Goal: Information Seeking & Learning: Learn about a topic

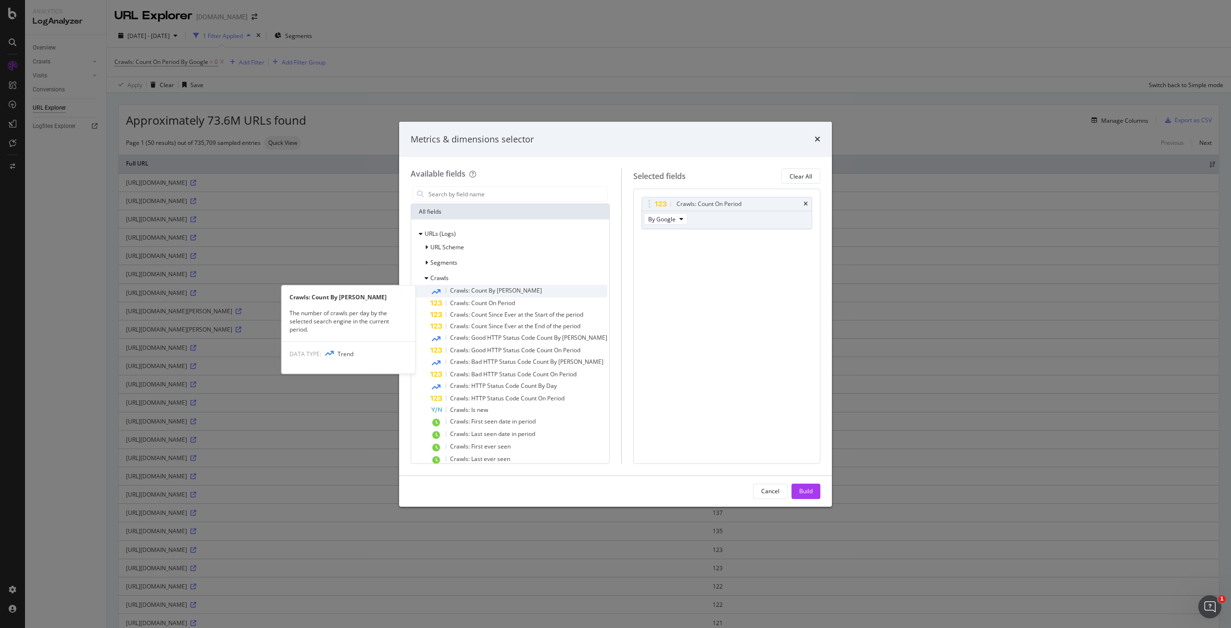
click at [498, 287] on span "Crawls: Count By Day" at bounding box center [496, 290] width 92 height 8
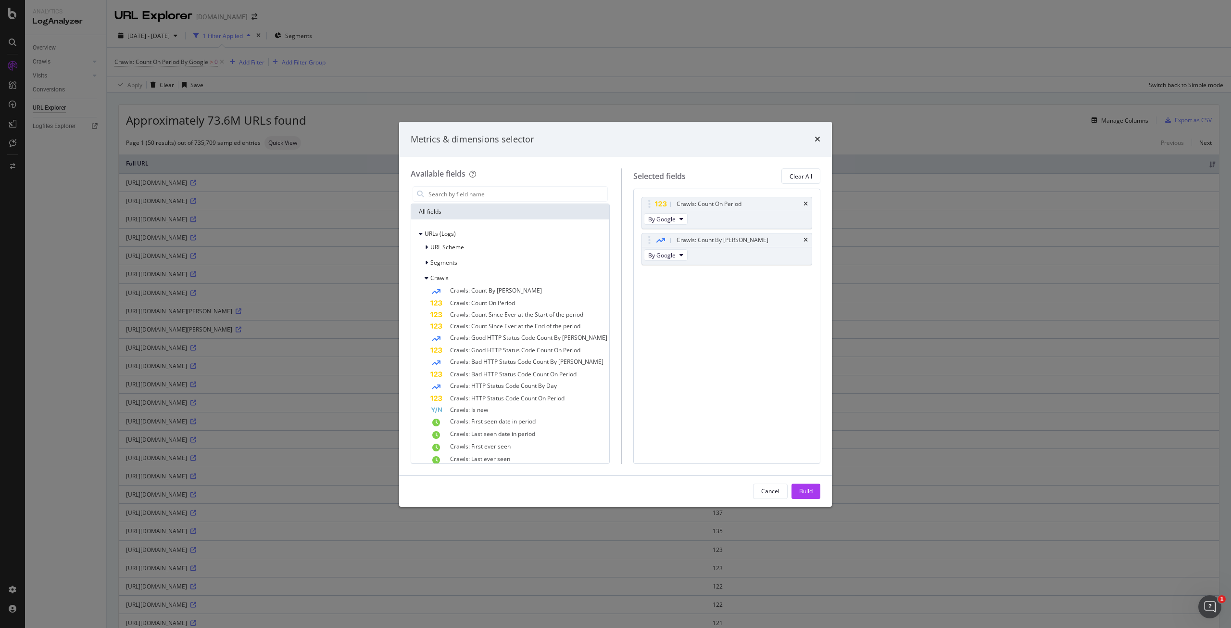
click at [498, 287] on span "Crawls: Count By Day" at bounding box center [496, 290] width 92 height 8
click at [801, 275] on div "Crawls: Count By Day" at bounding box center [738, 276] width 127 height 10
click at [804, 274] on icon "times" at bounding box center [806, 276] width 4 height 6
click at [819, 139] on icon "times" at bounding box center [818, 139] width 6 height 8
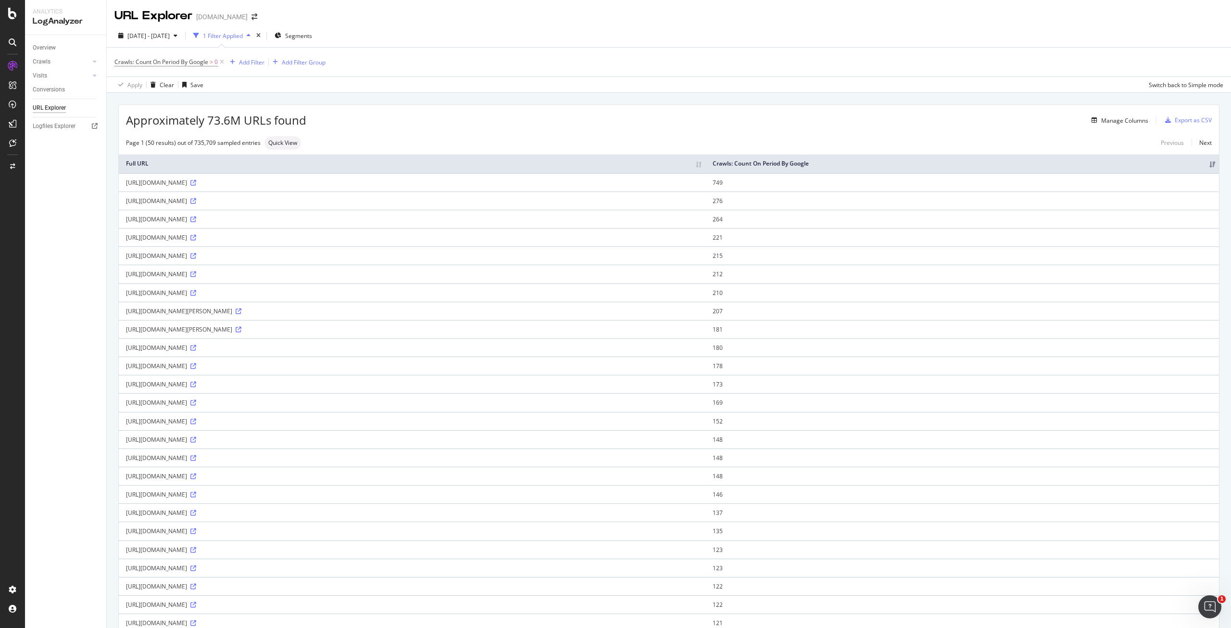
click at [722, 130] on div "Approximately 73.6M URLs found Manage Columns Export as CSV Page 1 (50 results)…" at bounding box center [669, 604] width 1100 height 998
click at [53, 106] on div "SiteCrawler" at bounding box center [53, 108] width 34 height 10
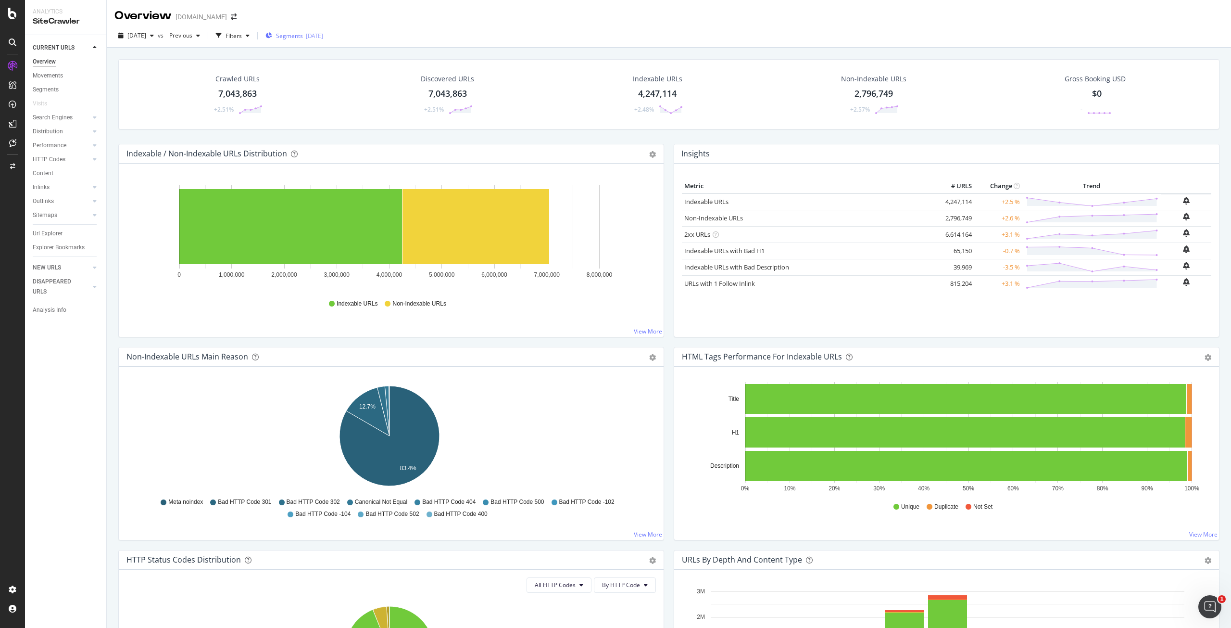
click at [310, 31] on div "Segments [DATE]" at bounding box center [294, 35] width 58 height 14
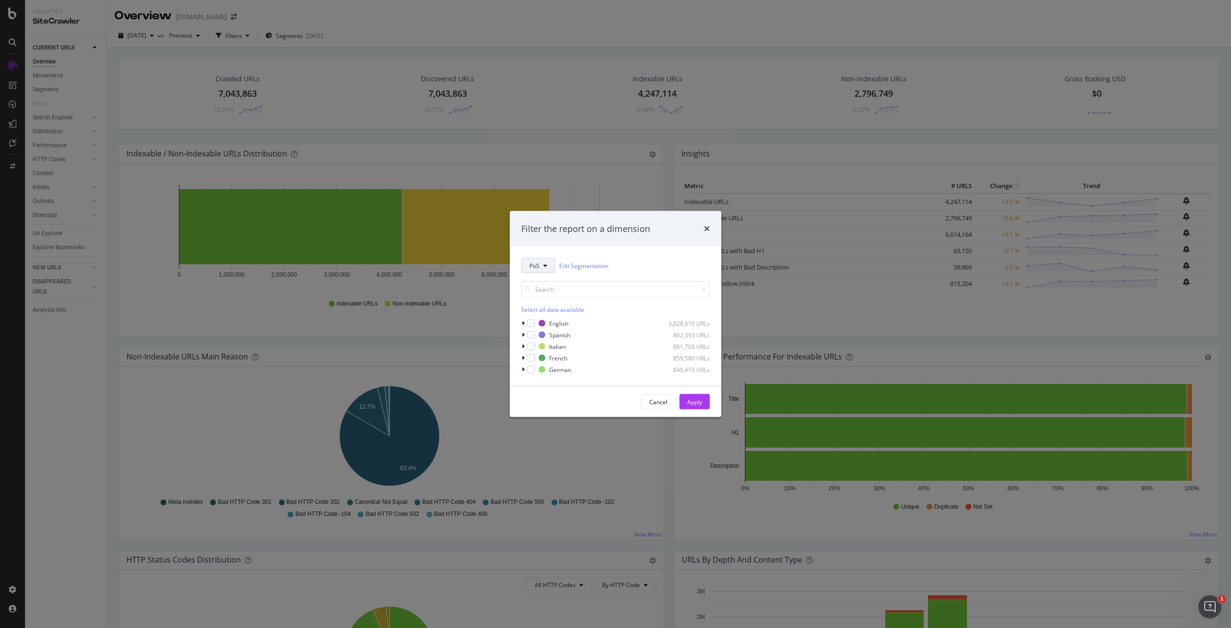
click at [546, 266] on icon "modal" at bounding box center [545, 266] width 4 height 6
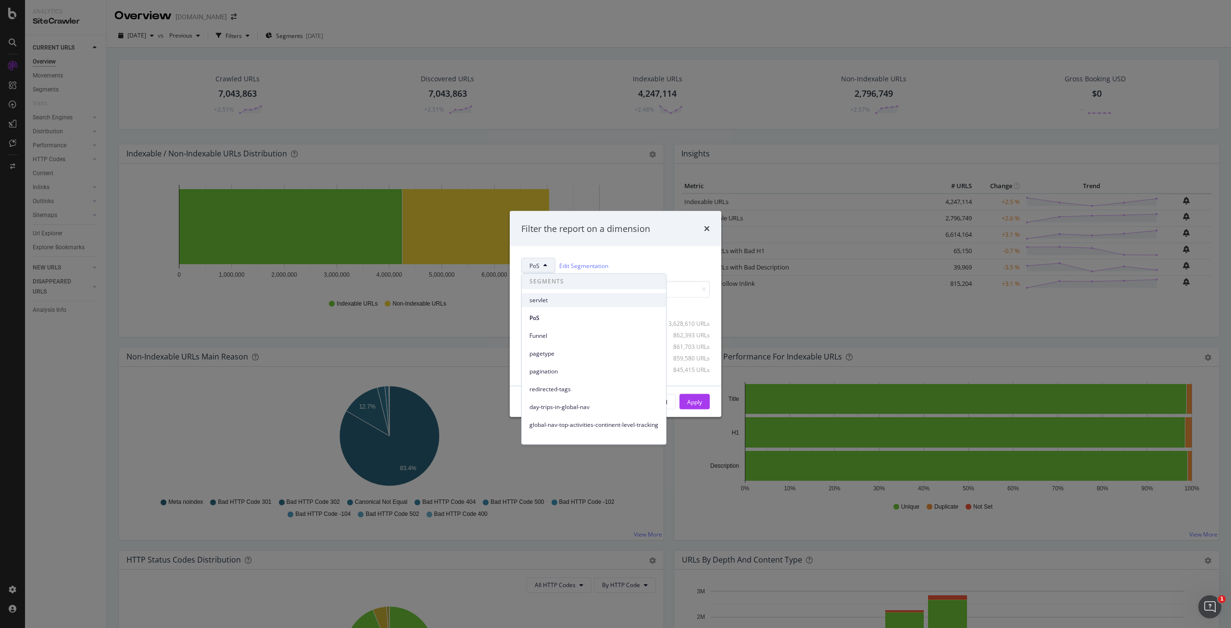
click at [561, 303] on span "servlet" at bounding box center [594, 300] width 129 height 9
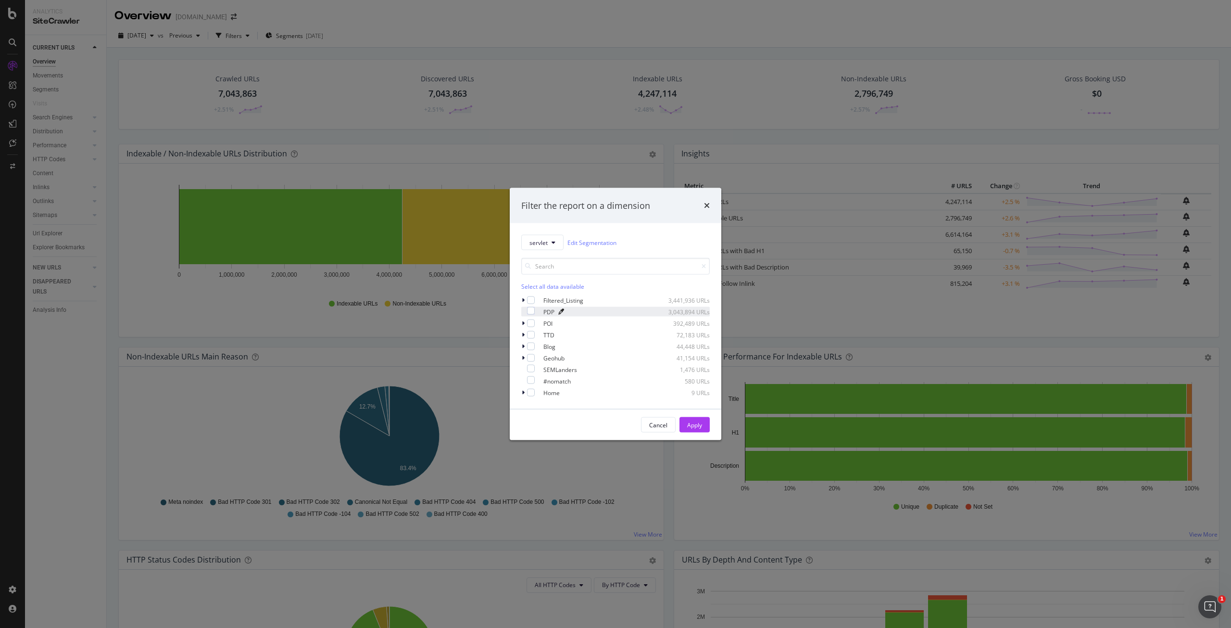
click at [564, 314] on icon "modal" at bounding box center [561, 312] width 6 height 6
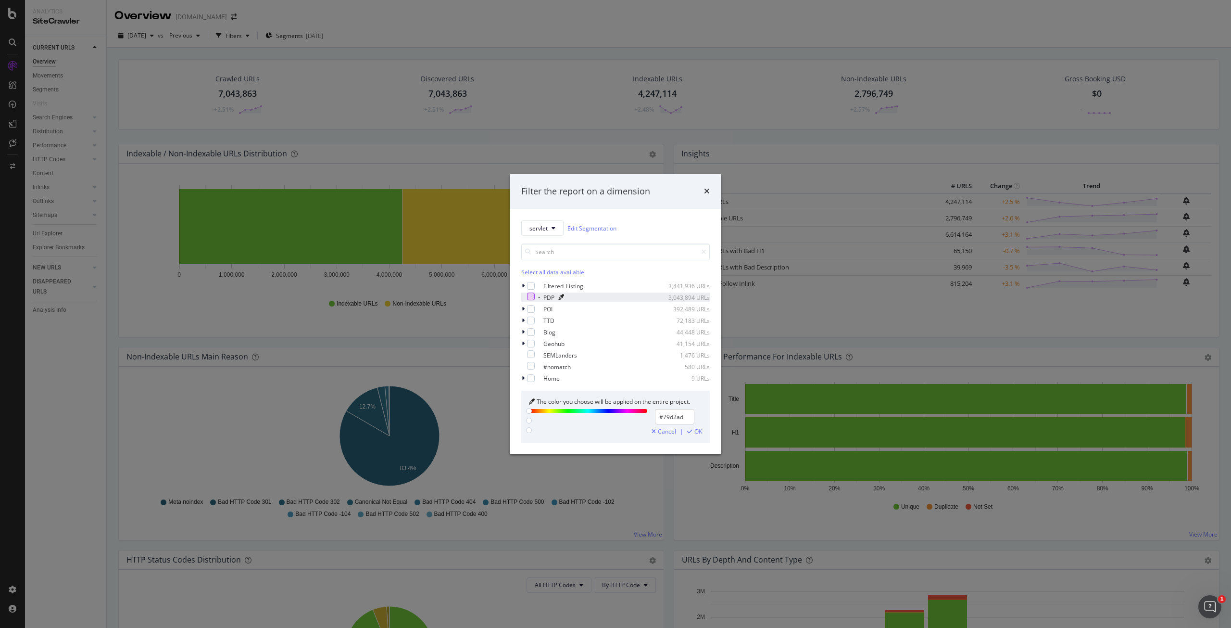
click at [532, 300] on div "modal" at bounding box center [531, 296] width 8 height 8
click at [697, 432] on span "OK" at bounding box center [699, 431] width 8 height 7
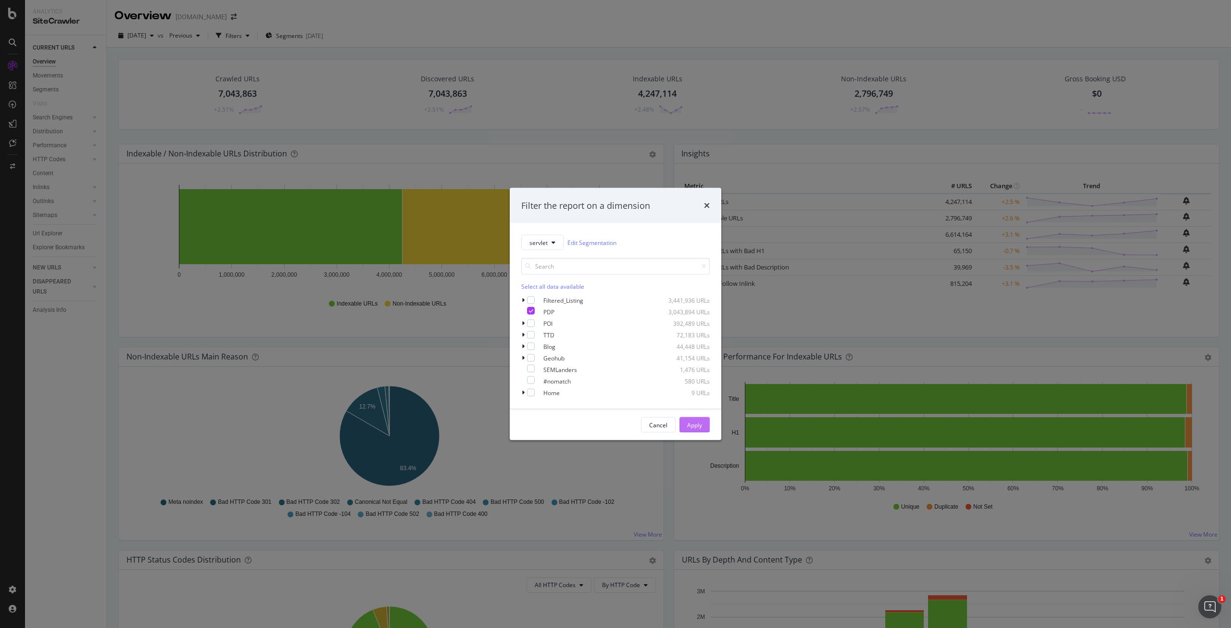
click at [695, 427] on div "Apply" at bounding box center [694, 424] width 15 height 8
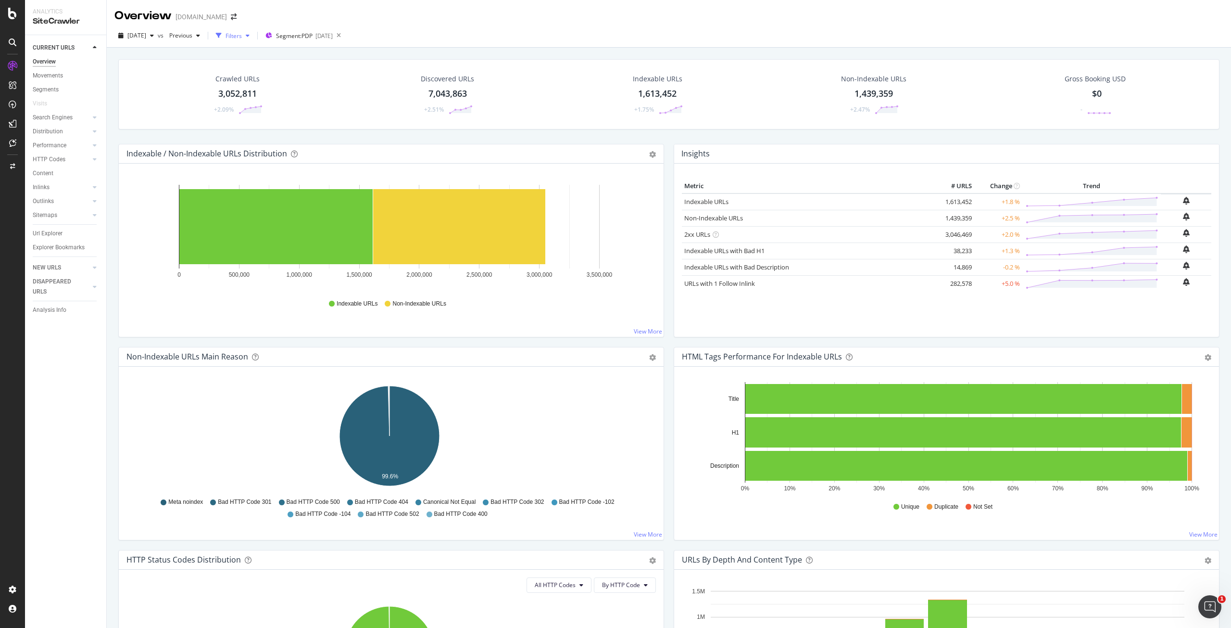
click at [242, 35] on div "Filters" at bounding box center [234, 36] width 16 height 8
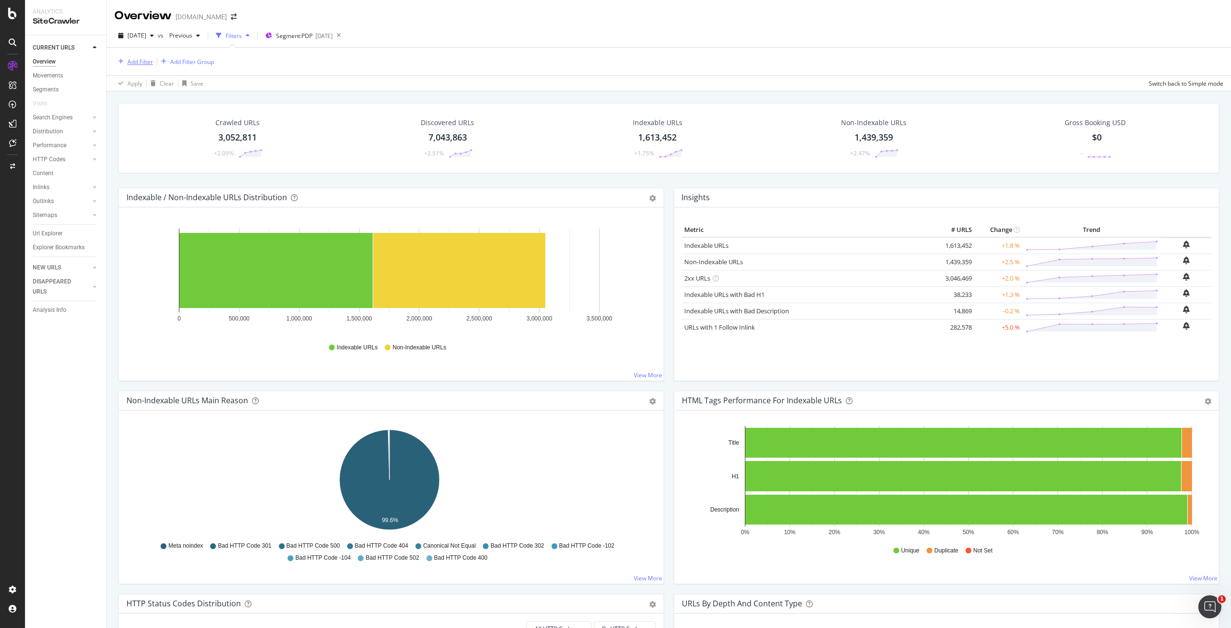
click at [147, 63] on div "Add Filter" at bounding box center [139, 62] width 25 height 8
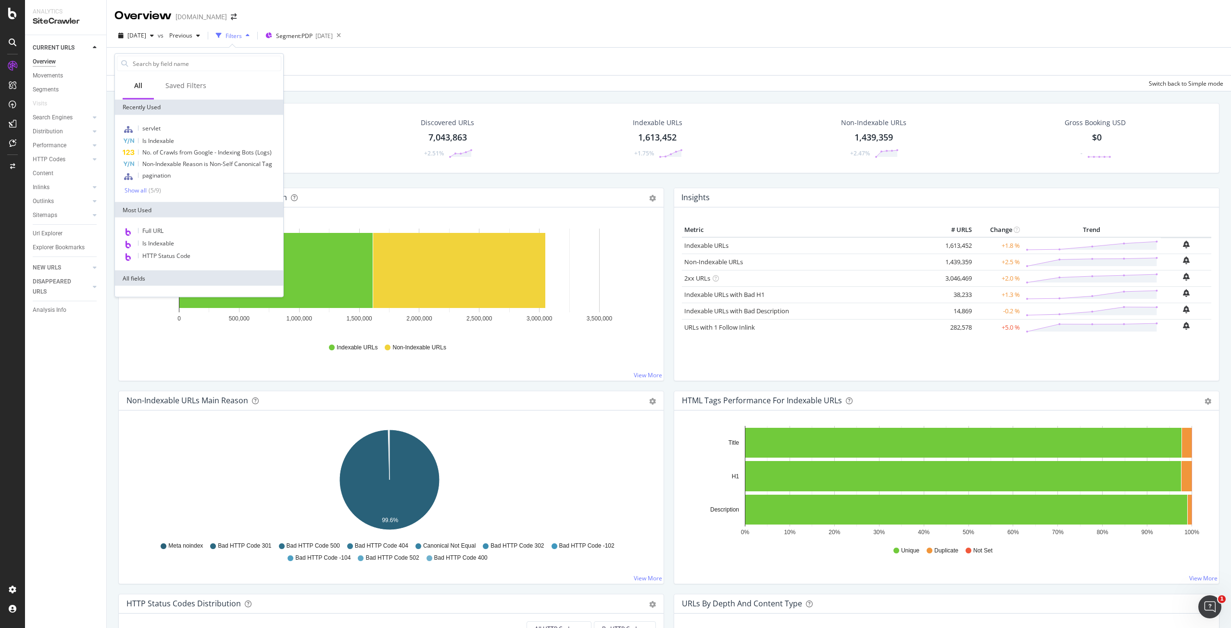
click at [388, 72] on div "Add Filter Add Filter Group" at bounding box center [668, 61] width 1109 height 27
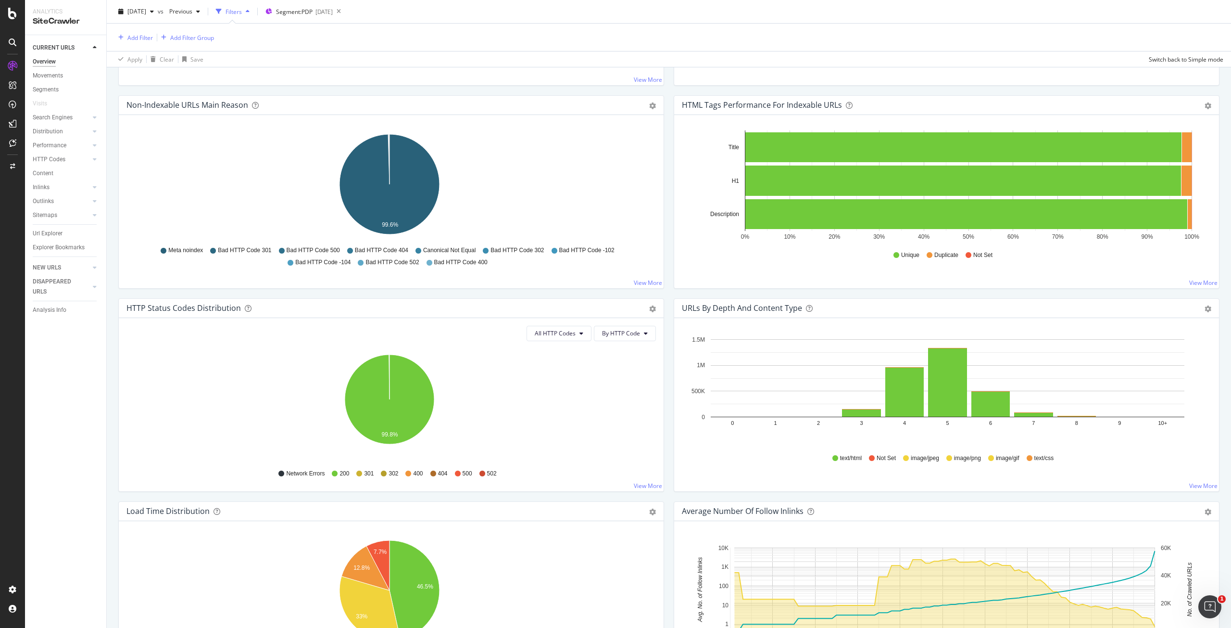
scroll to position [231, 0]
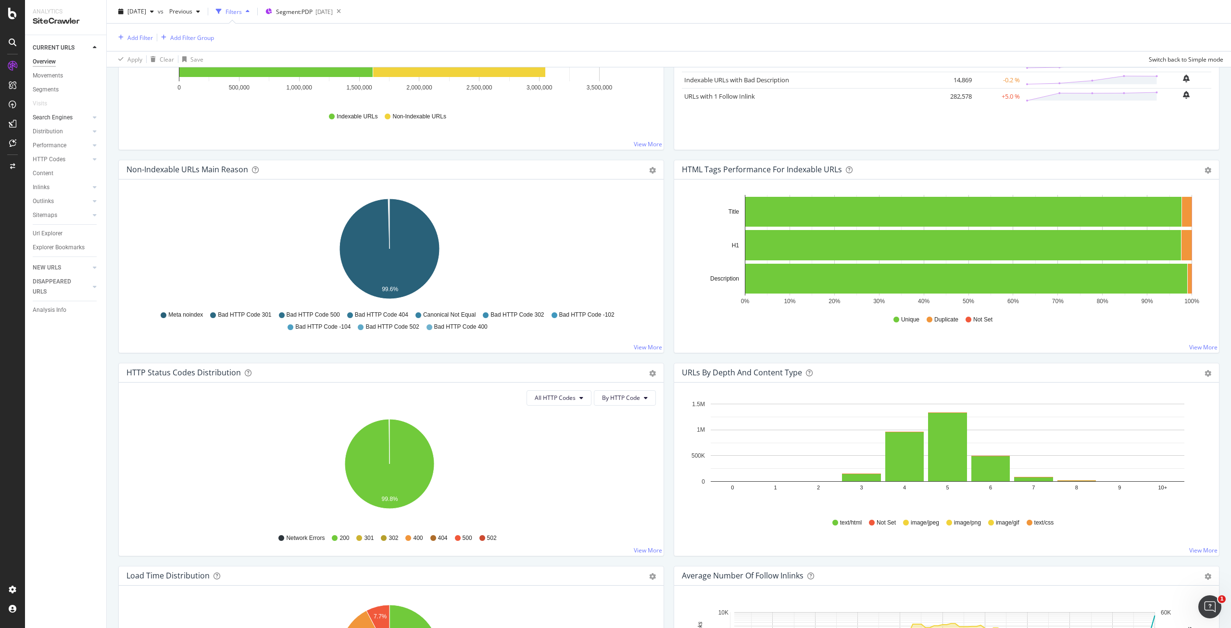
click at [88, 116] on div at bounding box center [85, 118] width 10 height 10
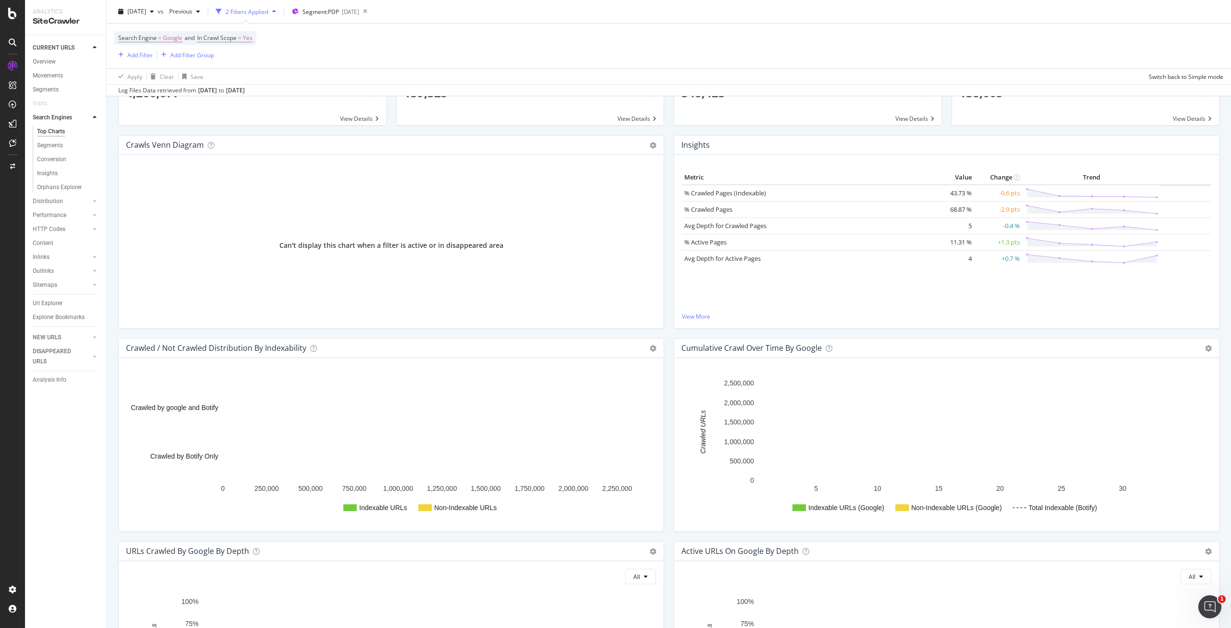
scroll to position [116, 0]
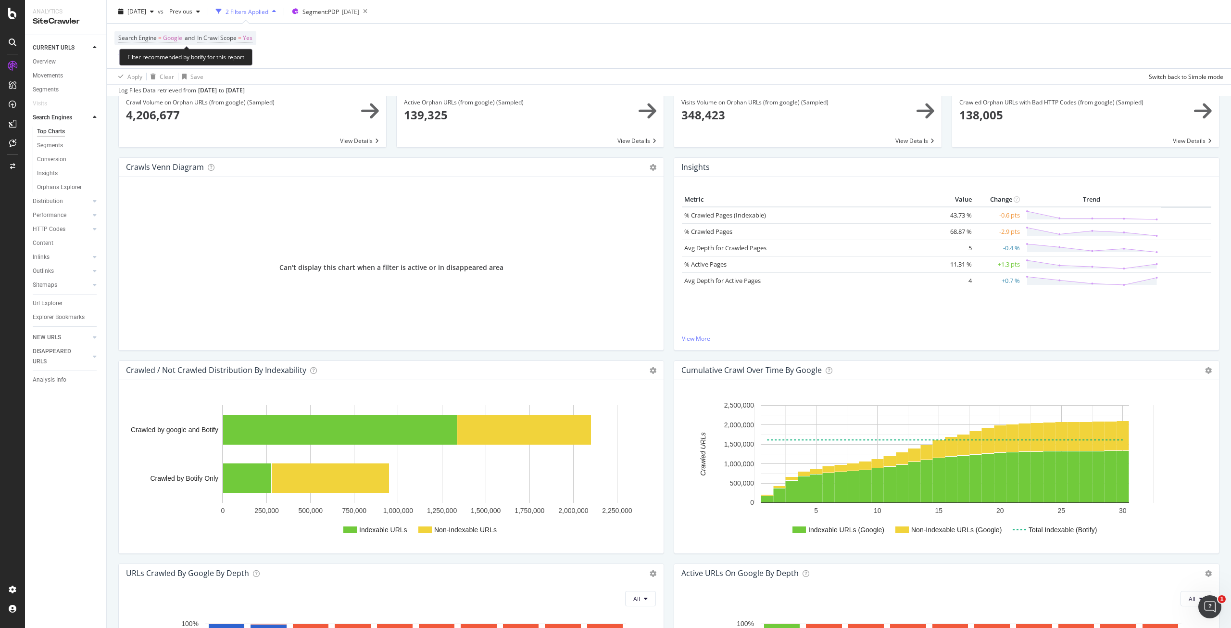
click at [119, 55] on icon "button" at bounding box center [120, 55] width 5 height 6
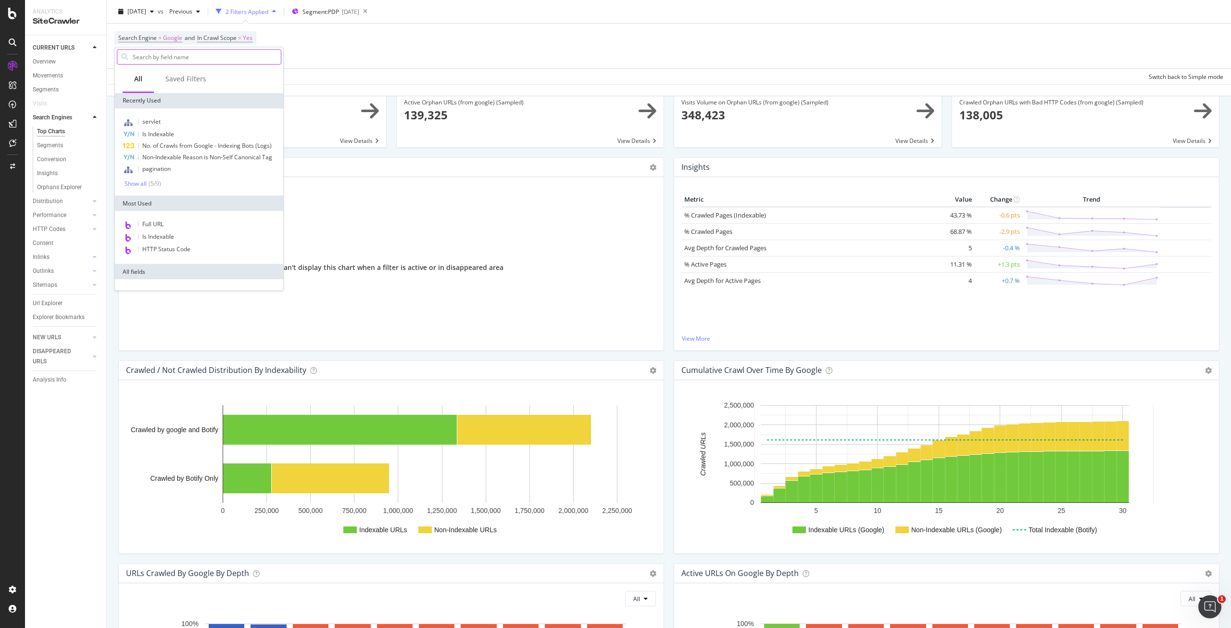
click at [241, 63] on input "text" at bounding box center [206, 57] width 149 height 14
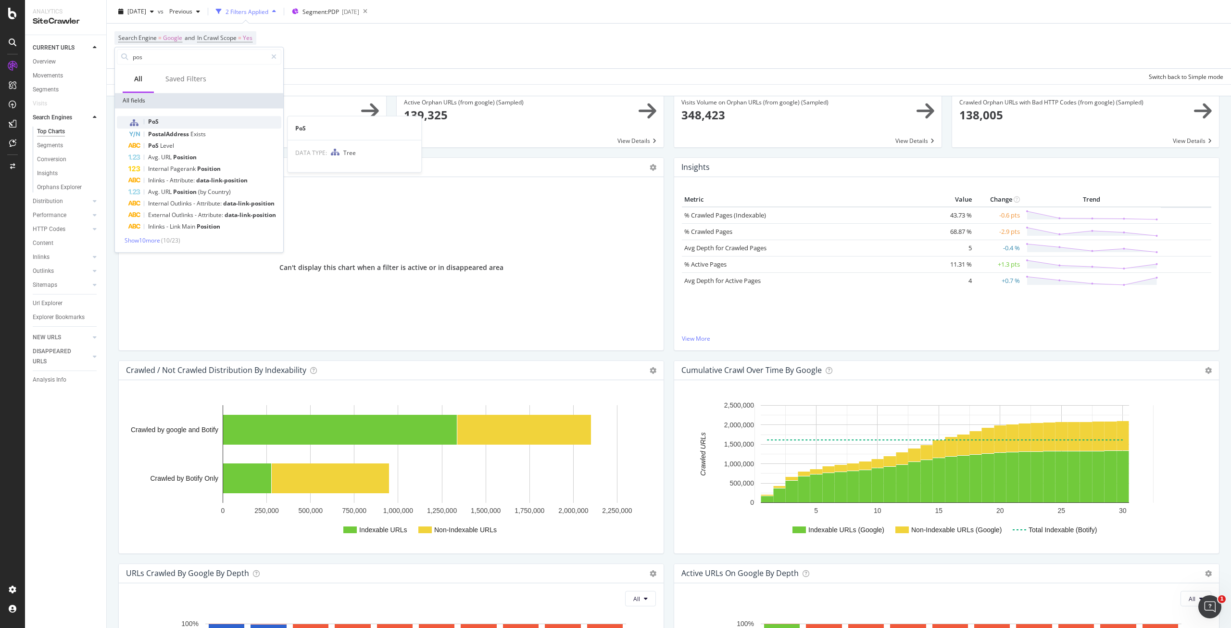
type input "pos"
click at [201, 123] on div "PoS" at bounding box center [204, 122] width 153 height 13
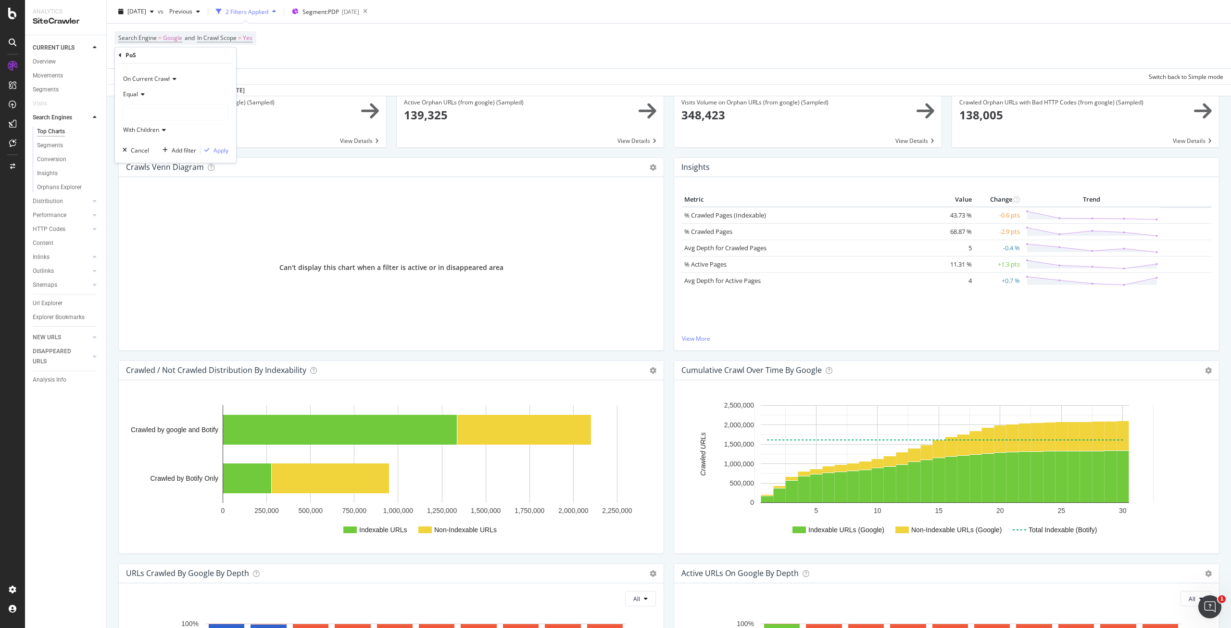
click at [163, 108] on div at bounding box center [175, 111] width 105 height 15
click at [128, 130] on icon at bounding box center [129, 131] width 3 height 6
click at [135, 140] on div "US 827,007 URLS" at bounding box center [183, 142] width 114 height 13
click at [143, 148] on div "Cancel" at bounding box center [140, 150] width 18 height 8
click at [378, 52] on div "Search Engine = Google and In Crawl Scope = Yes Add Filter Add Filter Group" at bounding box center [668, 46] width 1109 height 45
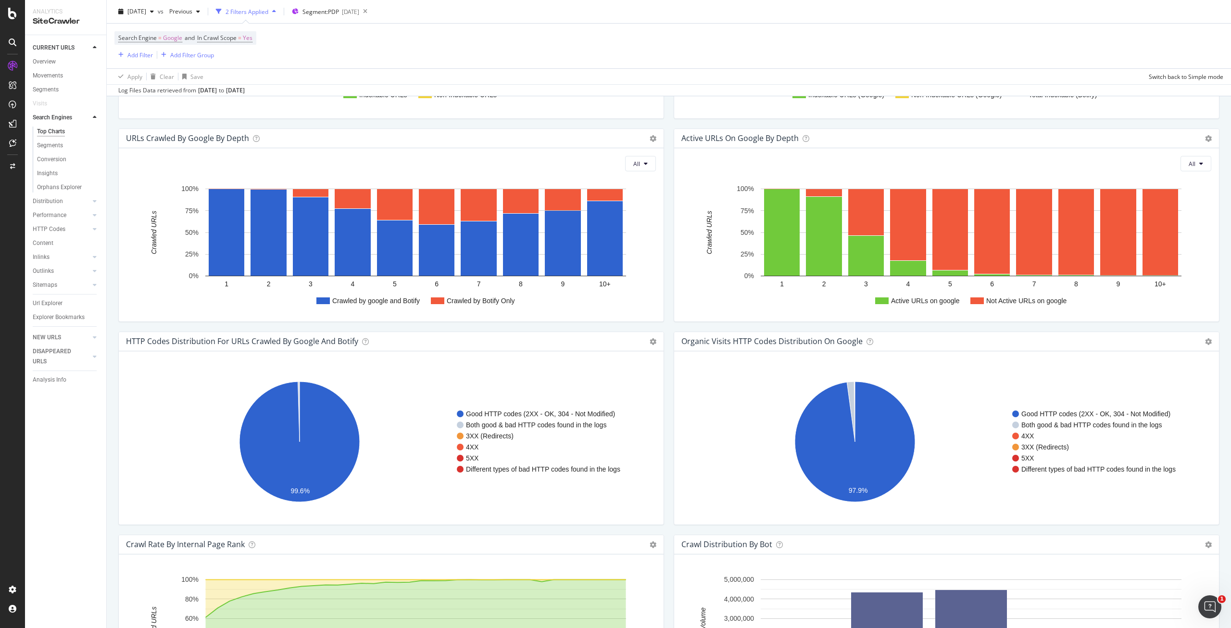
scroll to position [453, 0]
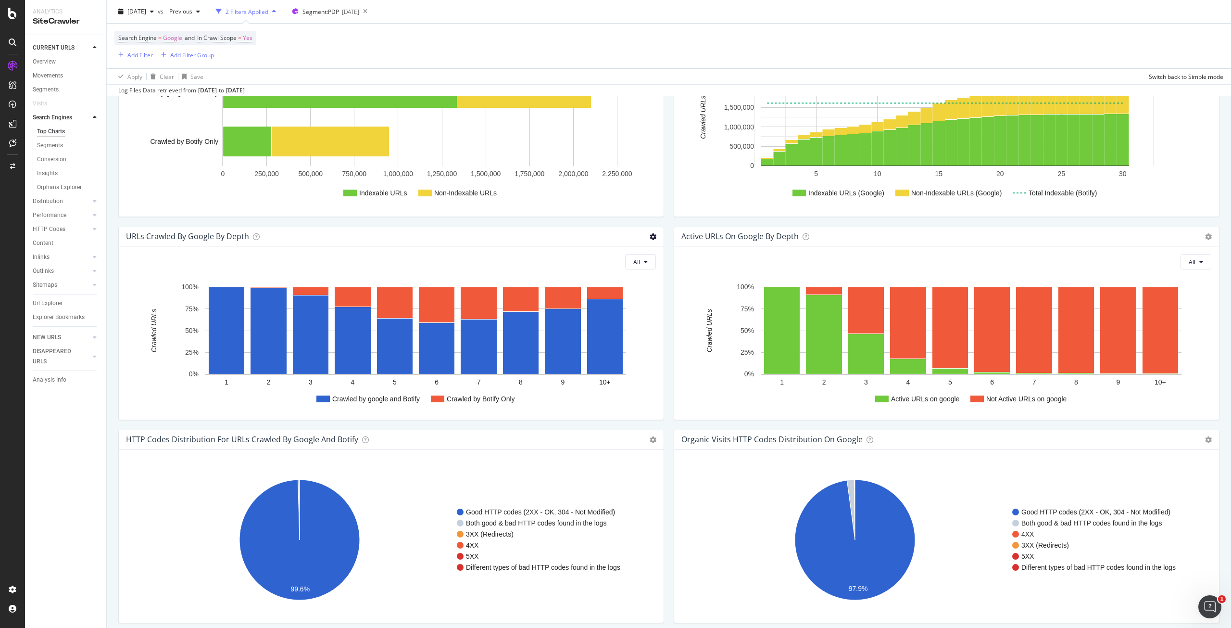
click at [651, 234] on icon at bounding box center [653, 236] width 7 height 7
click at [611, 255] on span "Chart (by Value)" at bounding box center [614, 252] width 100 height 13
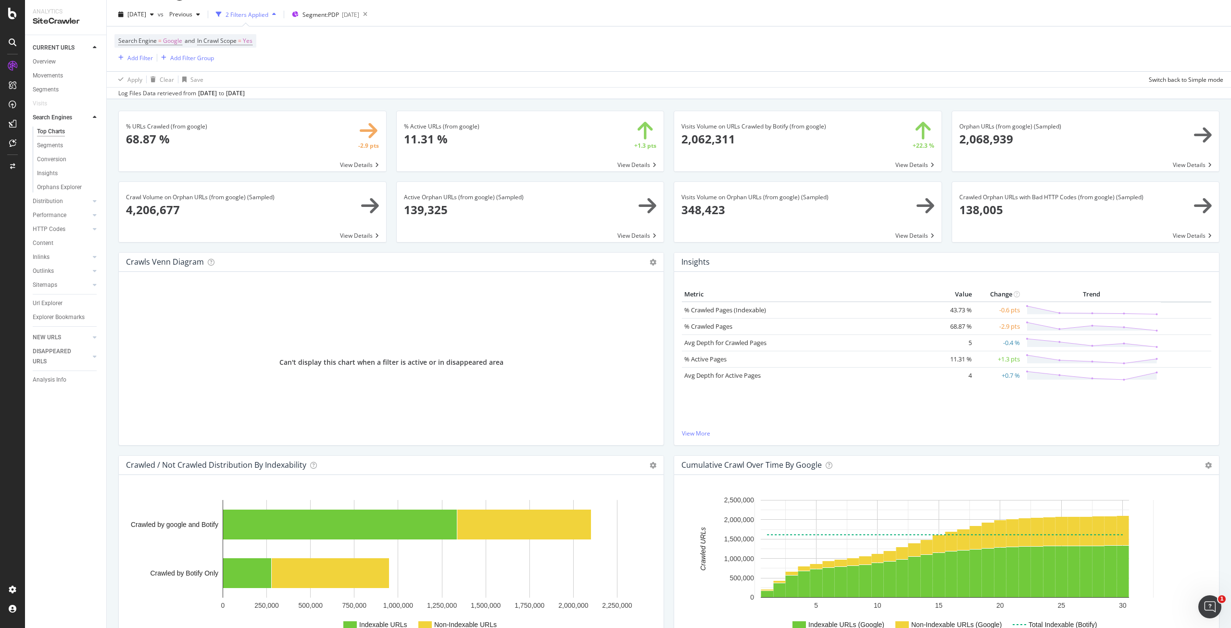
scroll to position [0, 0]
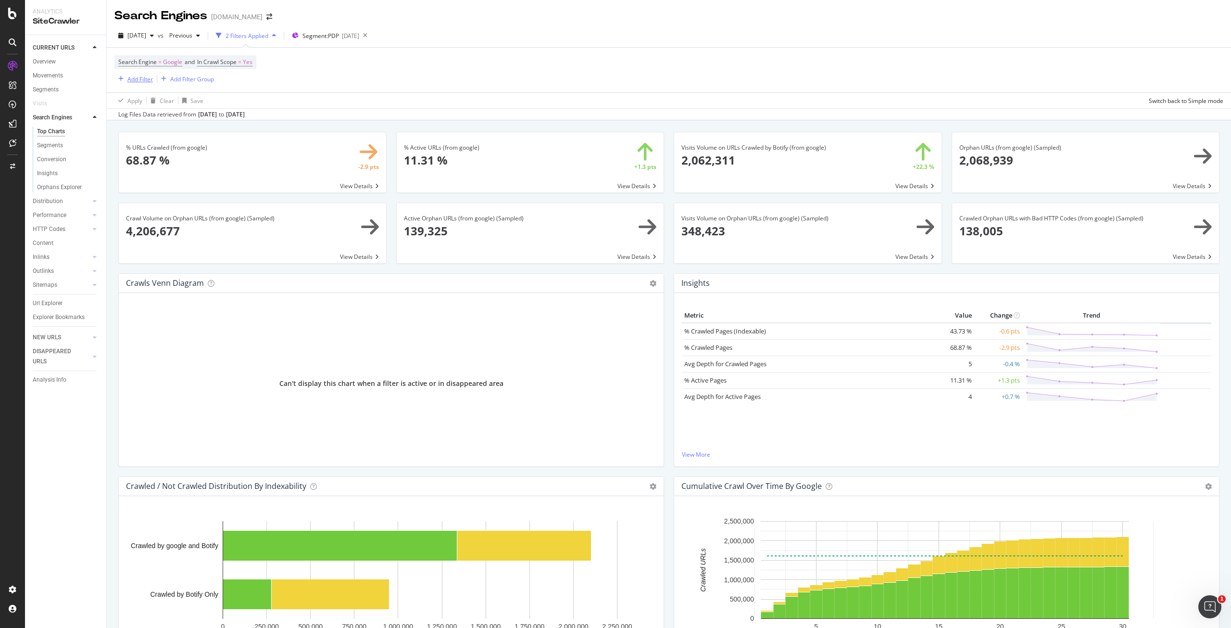
click at [150, 78] on div "Add Filter" at bounding box center [139, 79] width 25 height 8
click at [389, 79] on div "Search Engine = Google and In Crawl Scope = Yes Add Filter Add Filter Group" at bounding box center [668, 70] width 1109 height 45
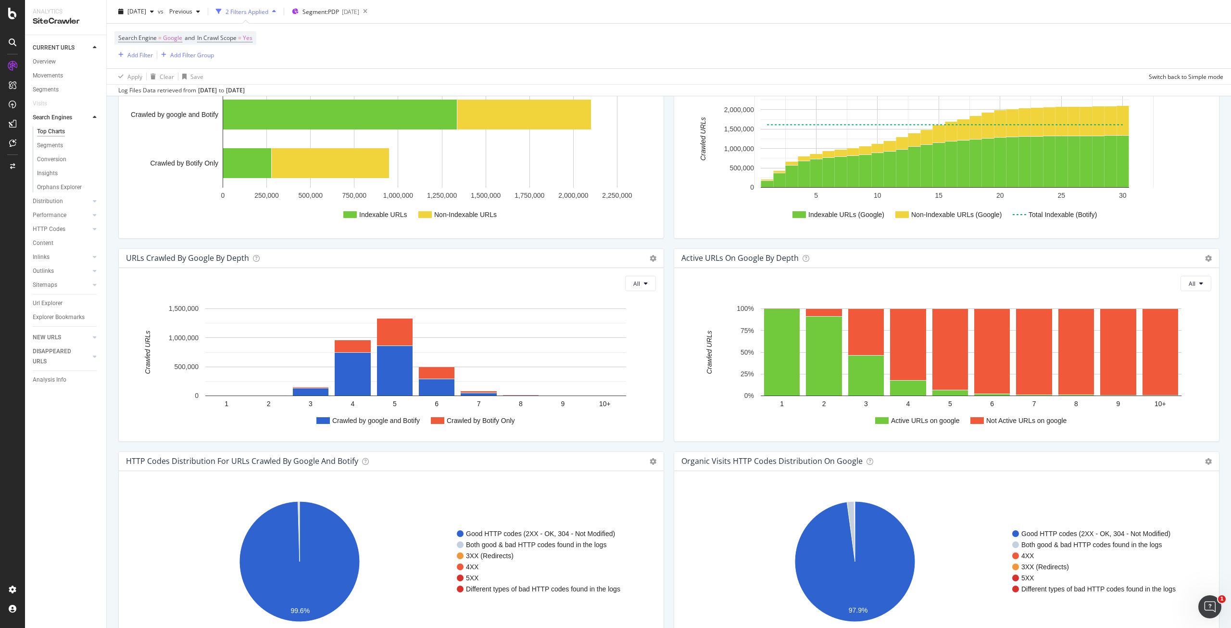
scroll to position [433, 0]
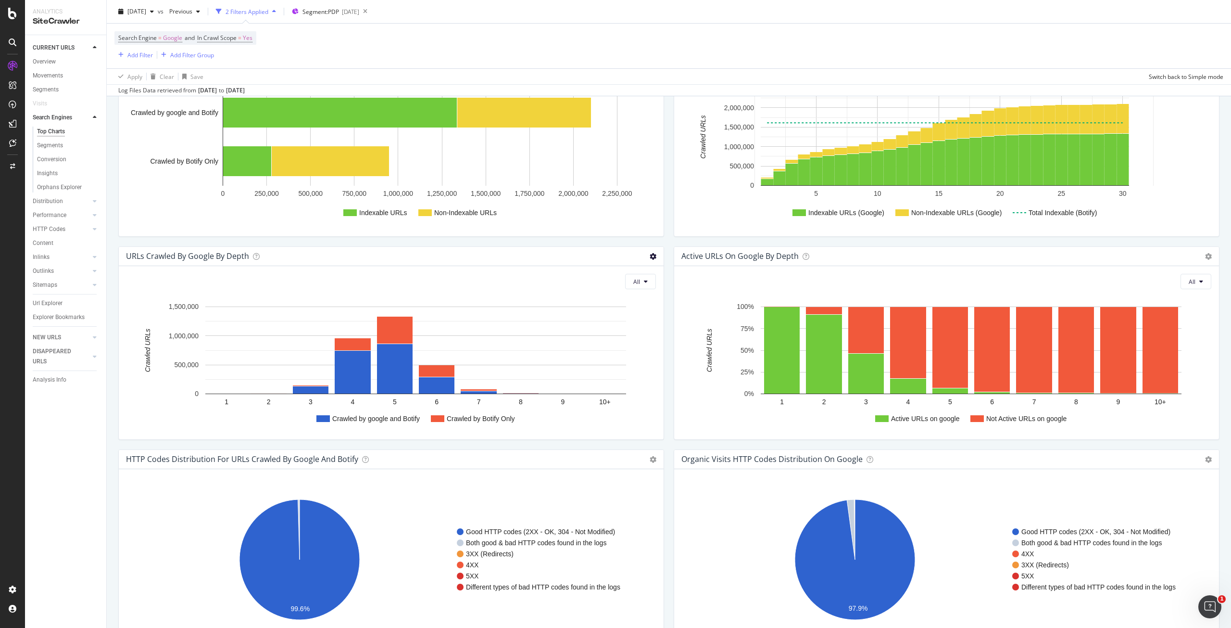
click at [650, 256] on icon at bounding box center [653, 256] width 7 height 7
click at [189, 250] on h4 "URLs Crawled by google by depth" at bounding box center [187, 256] width 123 height 13
click at [45, 306] on div "Url Explorer" at bounding box center [48, 303] width 30 height 10
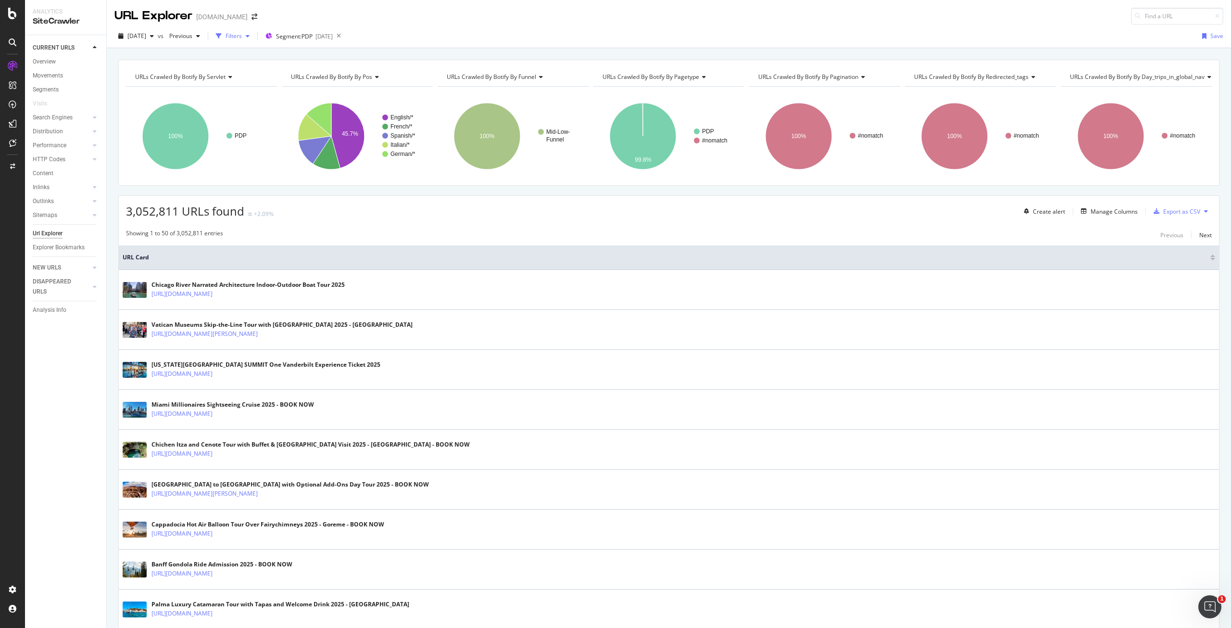
click at [226, 34] on div "button" at bounding box center [218, 35] width 13 height 13
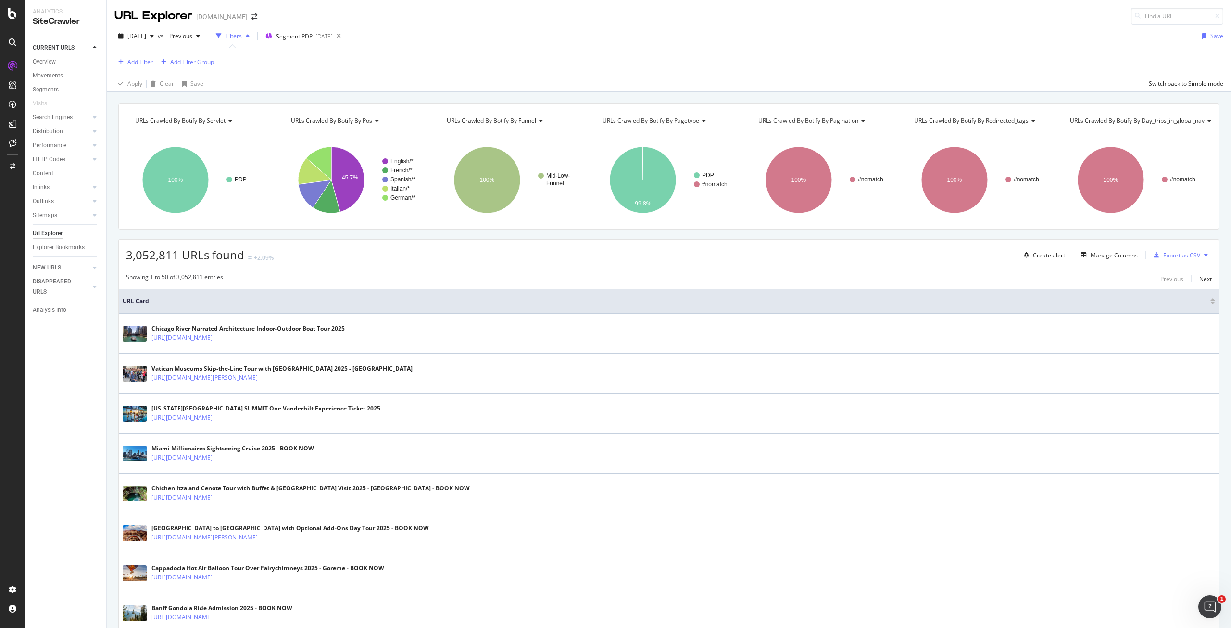
click at [138, 54] on div "Add Filter Add Filter Group" at bounding box center [668, 61] width 1109 height 27
click at [137, 59] on div "Add Filter" at bounding box center [139, 62] width 25 height 8
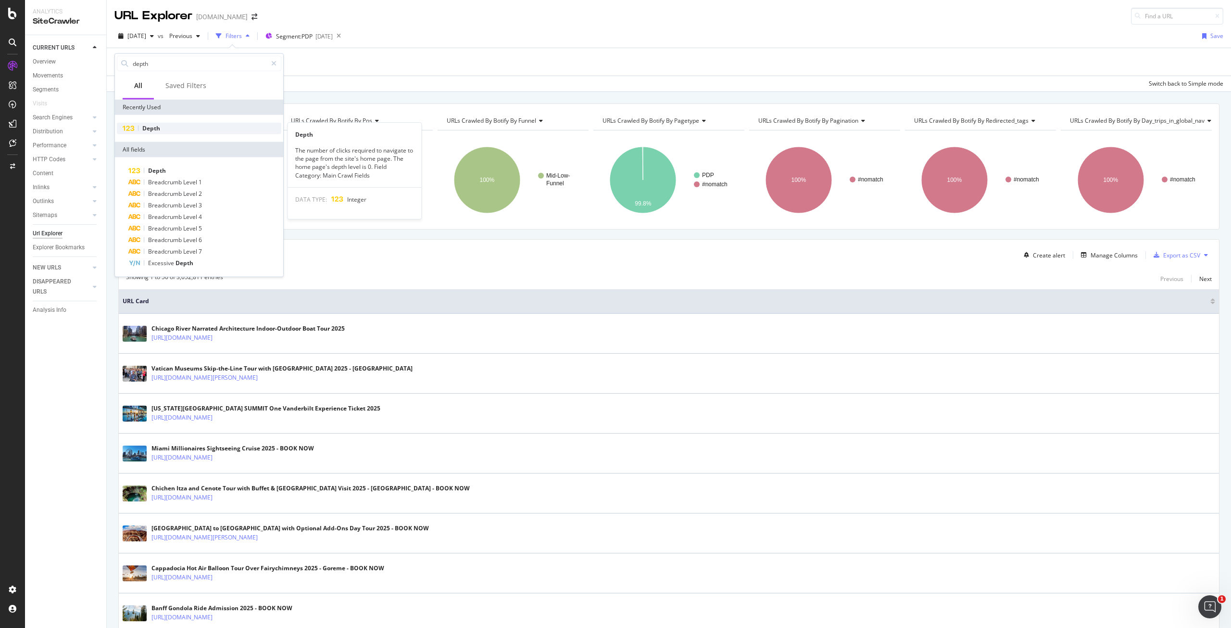
type input "depth"
click at [171, 132] on div "Depth" at bounding box center [199, 129] width 164 height 12
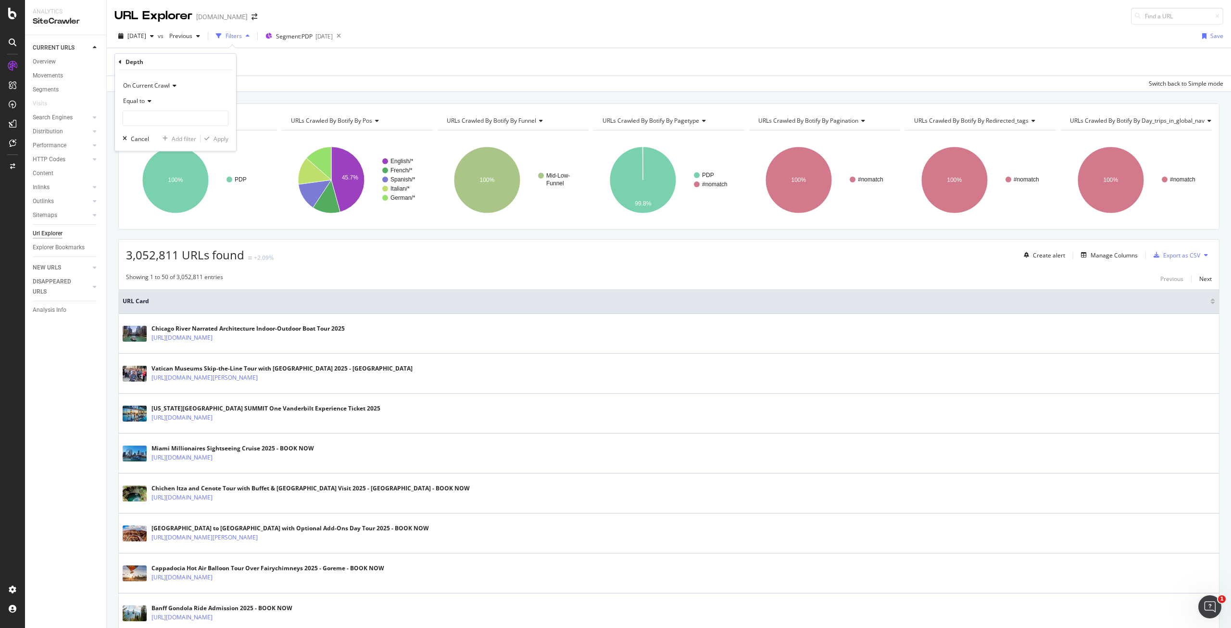
click at [150, 102] on icon at bounding box center [148, 101] width 7 height 6
click at [159, 170] on span "Greater than" at bounding box center [144, 170] width 35 height 8
click at [159, 105] on div "Greater than" at bounding box center [176, 100] width 106 height 15
click at [176, 179] on span "Greater than or equal to" at bounding box center [159, 183] width 65 height 8
click at [182, 117] on input "number" at bounding box center [176, 118] width 106 height 15
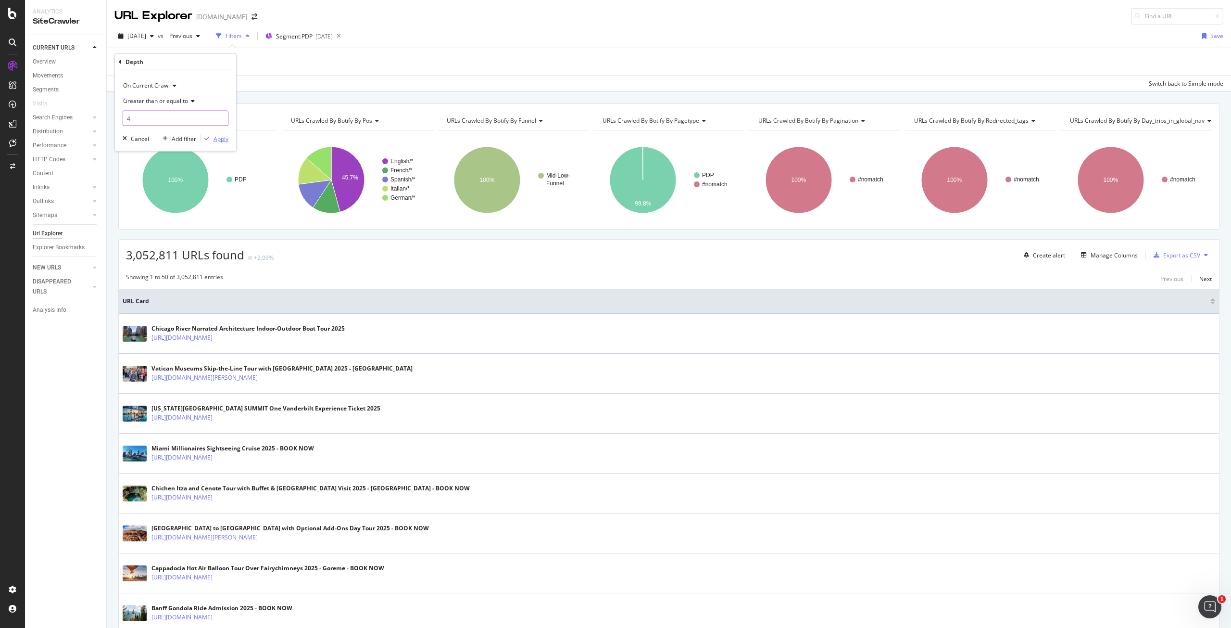
type input "4"
click at [226, 138] on div "Apply" at bounding box center [221, 138] width 15 height 8
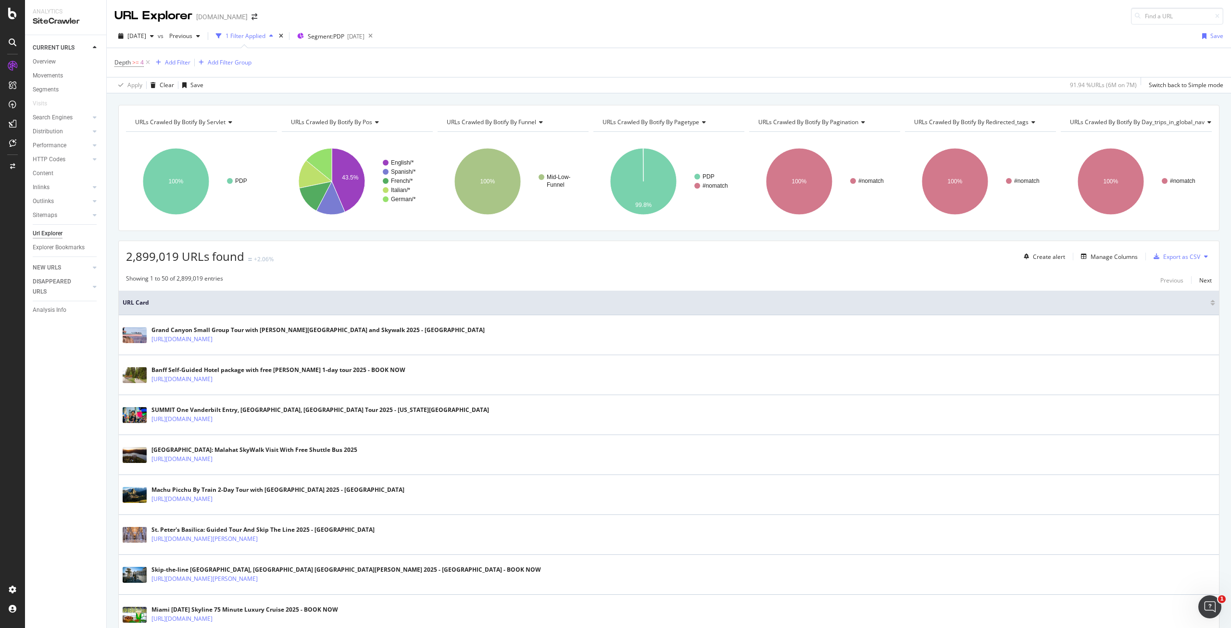
click at [277, 39] on div "1 Filter Applied" at bounding box center [244, 36] width 65 height 14
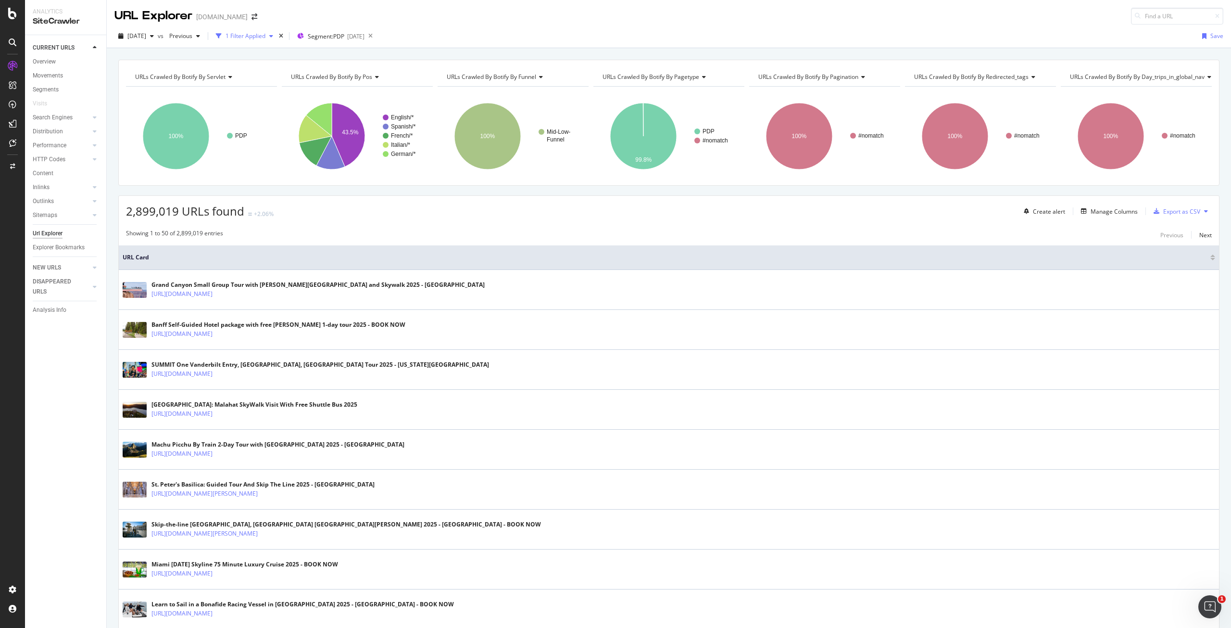
click at [277, 39] on div "1 Filter Applied" at bounding box center [244, 36] width 65 height 14
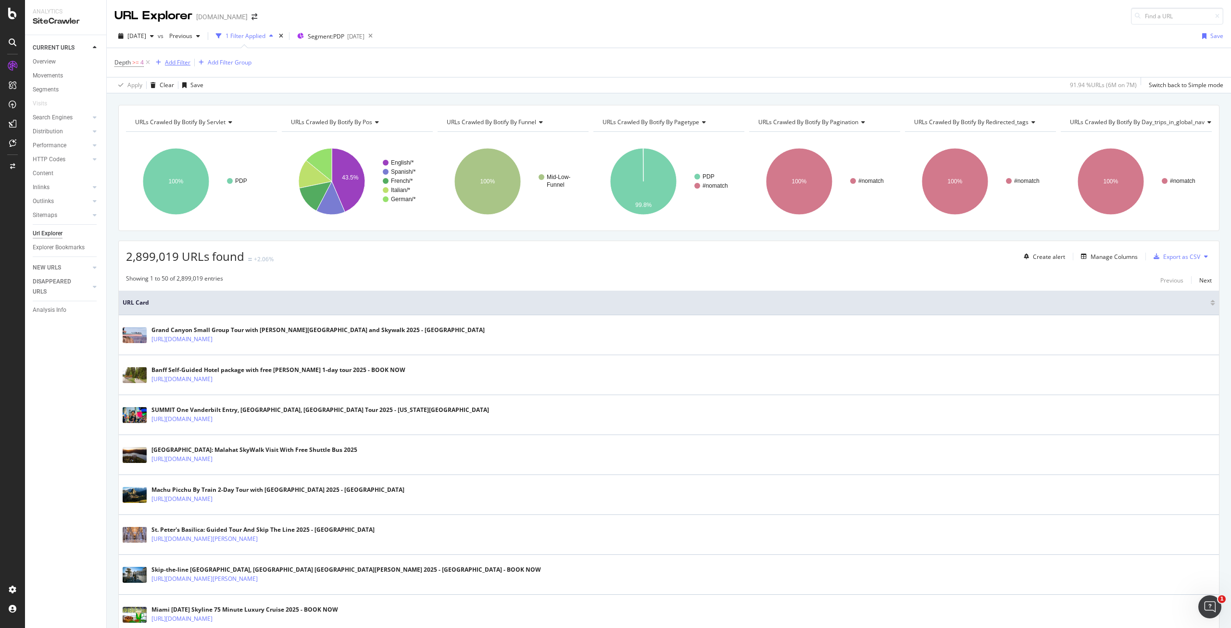
click at [180, 63] on div "Add Filter" at bounding box center [177, 62] width 25 height 8
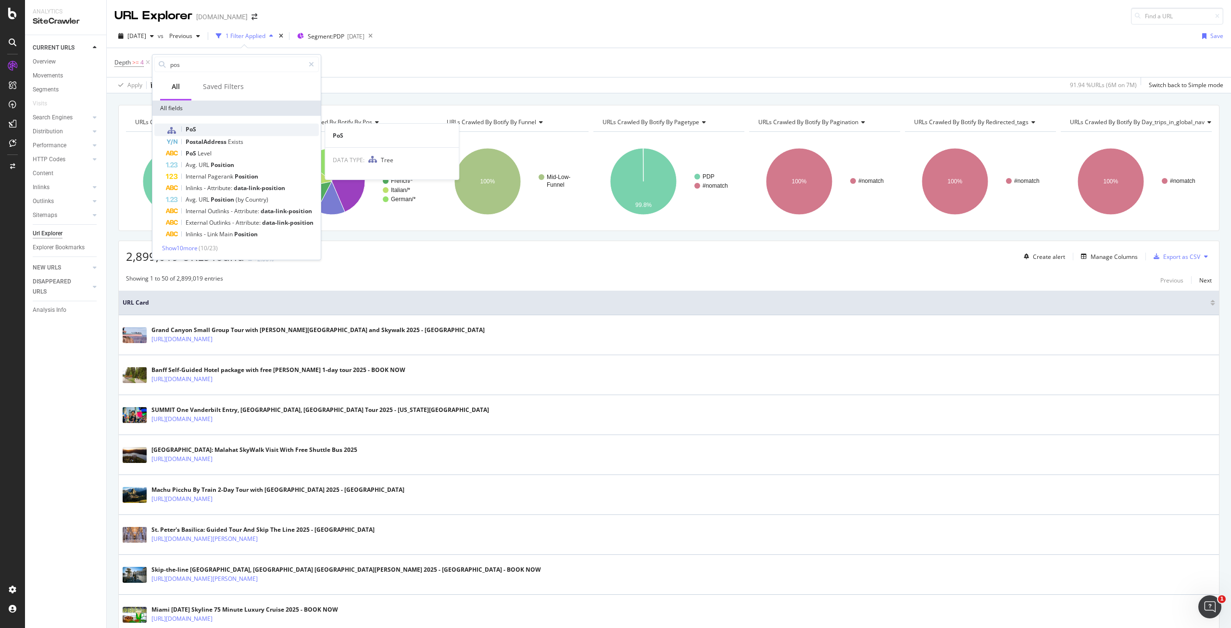
type input "pos"
click at [197, 125] on div "PoS" at bounding box center [242, 130] width 153 height 13
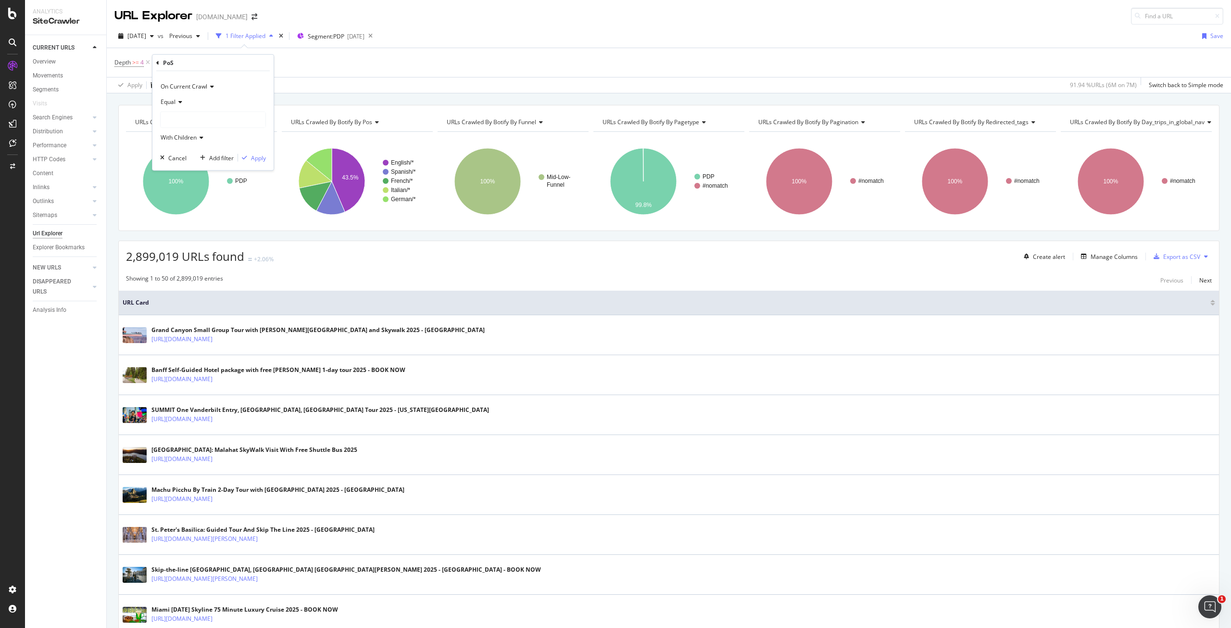
click at [199, 116] on div at bounding box center [213, 119] width 105 height 15
click at [199, 132] on div "English 3,619,455 URLS Select Spanish 856,926 URLS Select French 856,033 URLS S…" at bounding box center [215, 158] width 108 height 63
click at [200, 136] on span "3,619,455 URLS" at bounding box center [214, 138] width 44 height 8
click at [200, 151] on span "827,007 URLS" at bounding box center [204, 149] width 39 height 8
click at [266, 160] on div "On Current Crawl Equal English/US With Children Cancel Add filter Apply" at bounding box center [212, 120] width 121 height 99
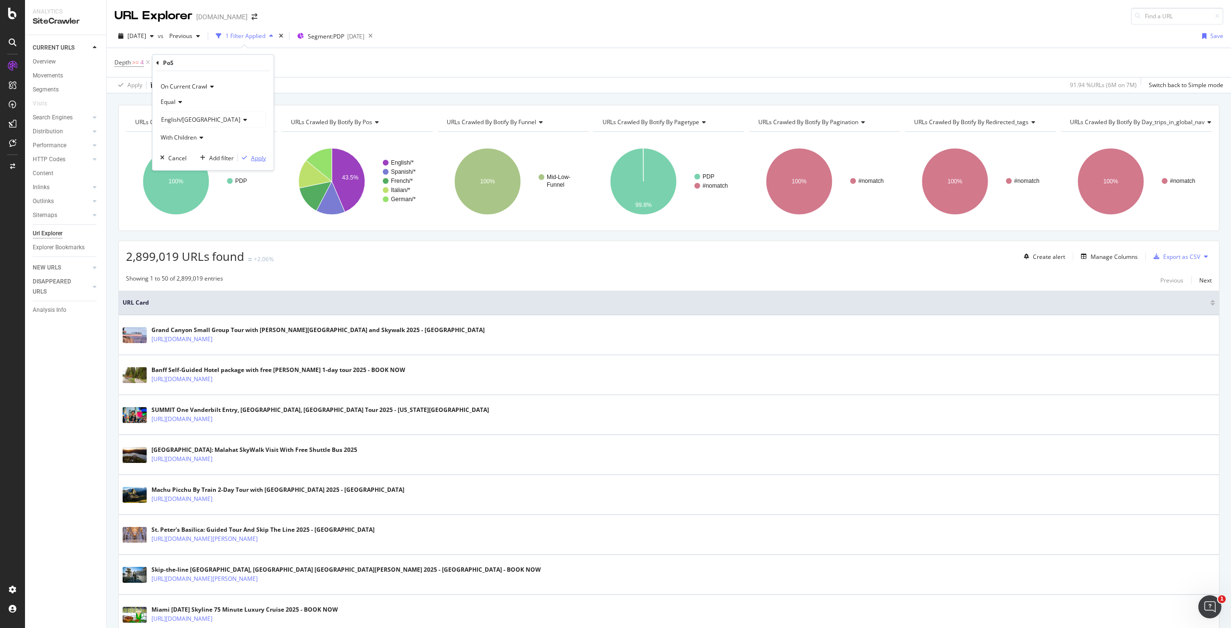
click at [262, 156] on div "Apply" at bounding box center [258, 157] width 15 height 8
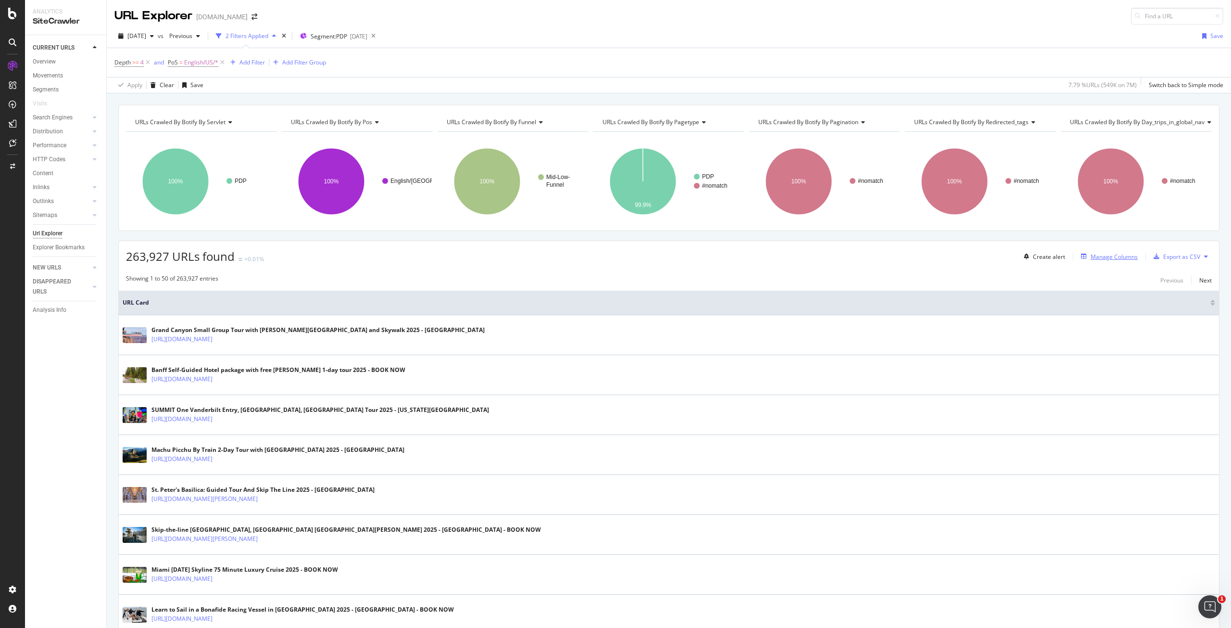
click at [1113, 254] on div "Manage Columns" at bounding box center [1114, 257] width 47 height 8
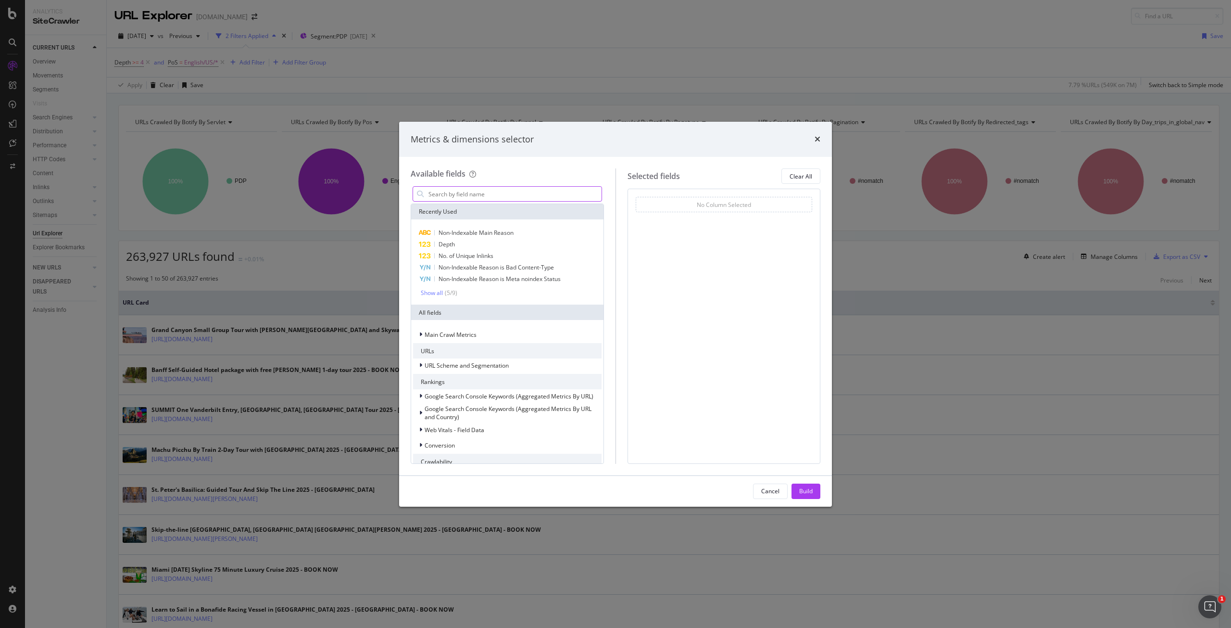
click at [514, 197] on input "modal" at bounding box center [515, 194] width 174 height 14
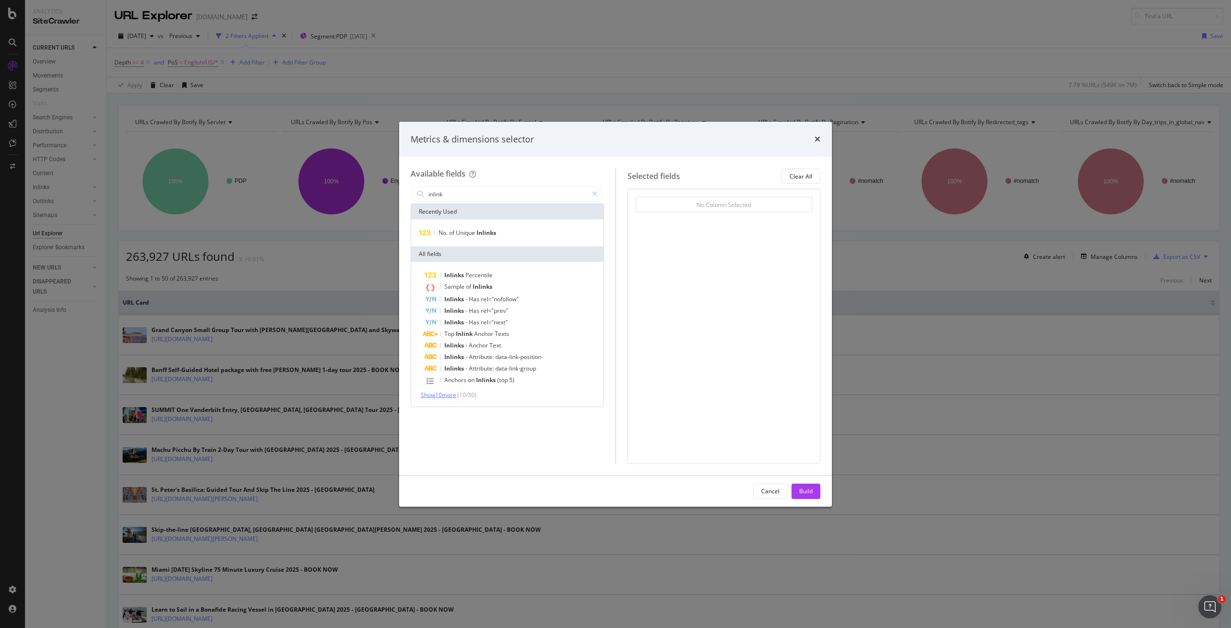
type input "inlink"
click at [450, 398] on span "Show 10 more" at bounding box center [439, 395] width 36 height 8
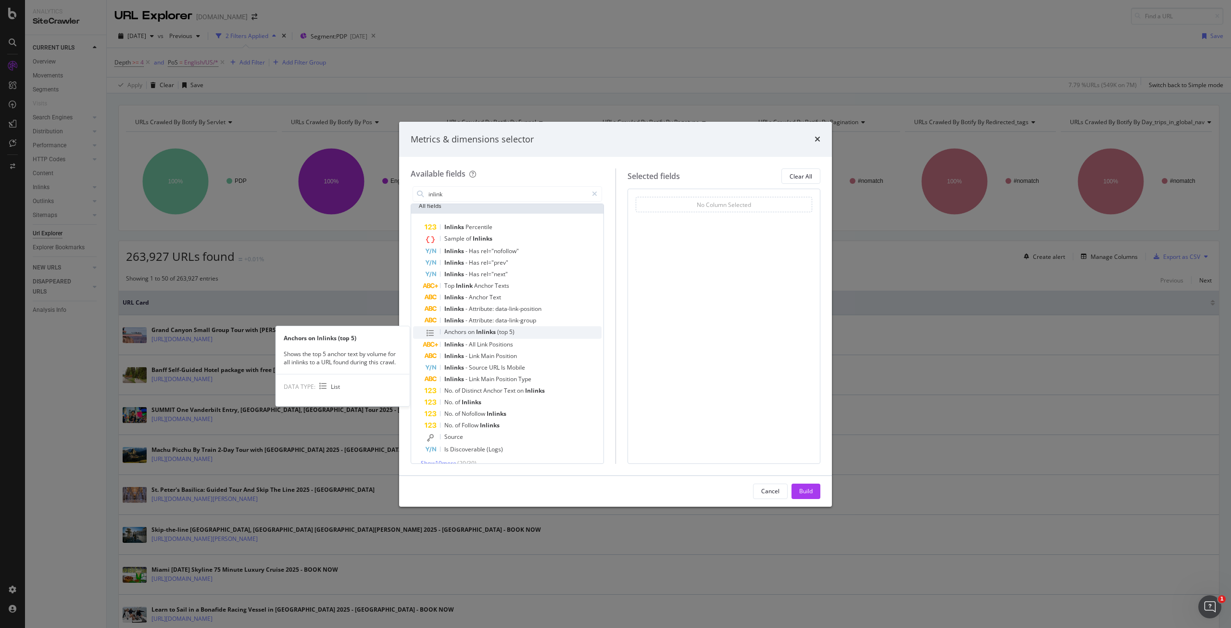
scroll to position [60, 0]
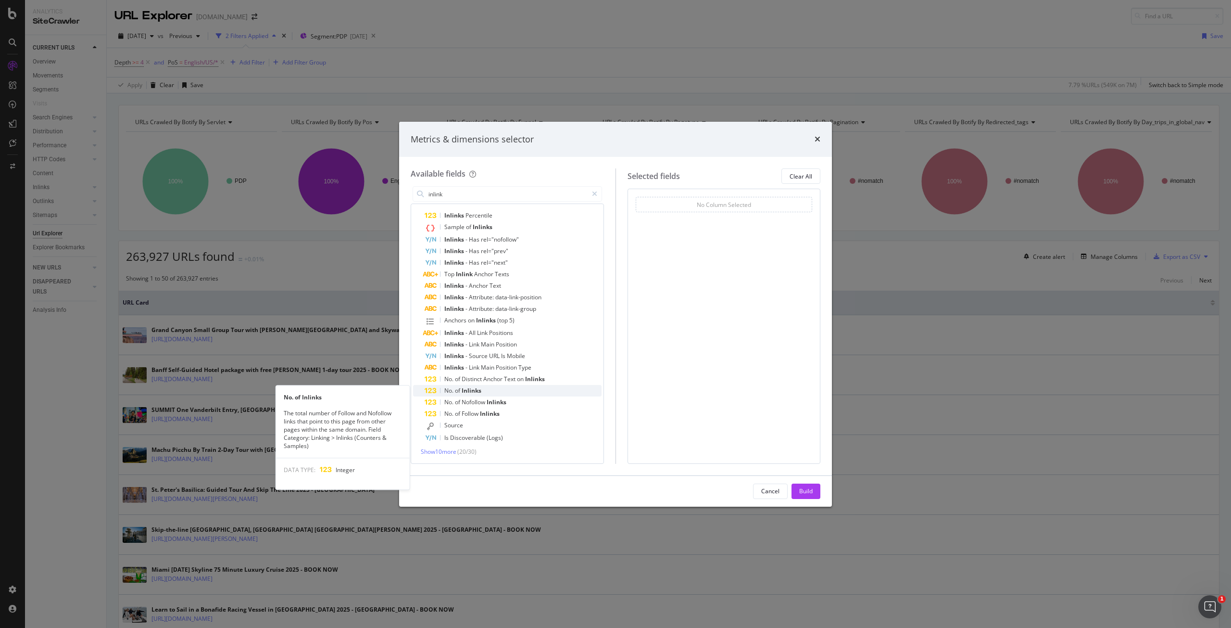
click at [509, 388] on div "No. of Inlinks" at bounding box center [513, 391] width 177 height 12
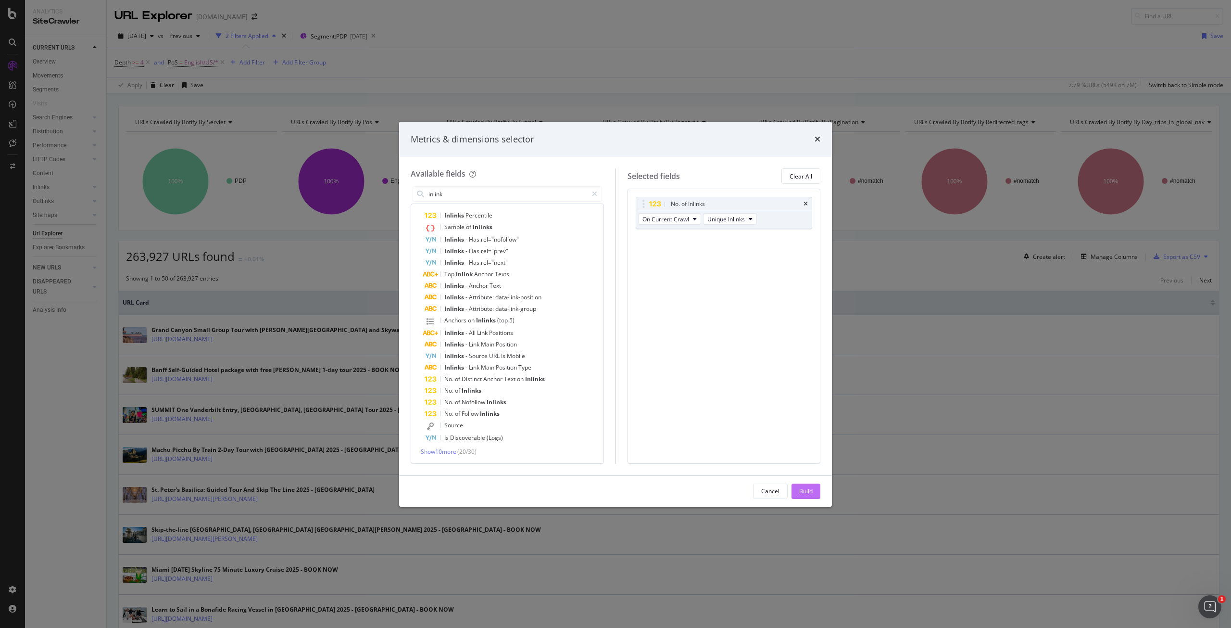
click at [812, 489] on div "Build" at bounding box center [805, 491] width 13 height 8
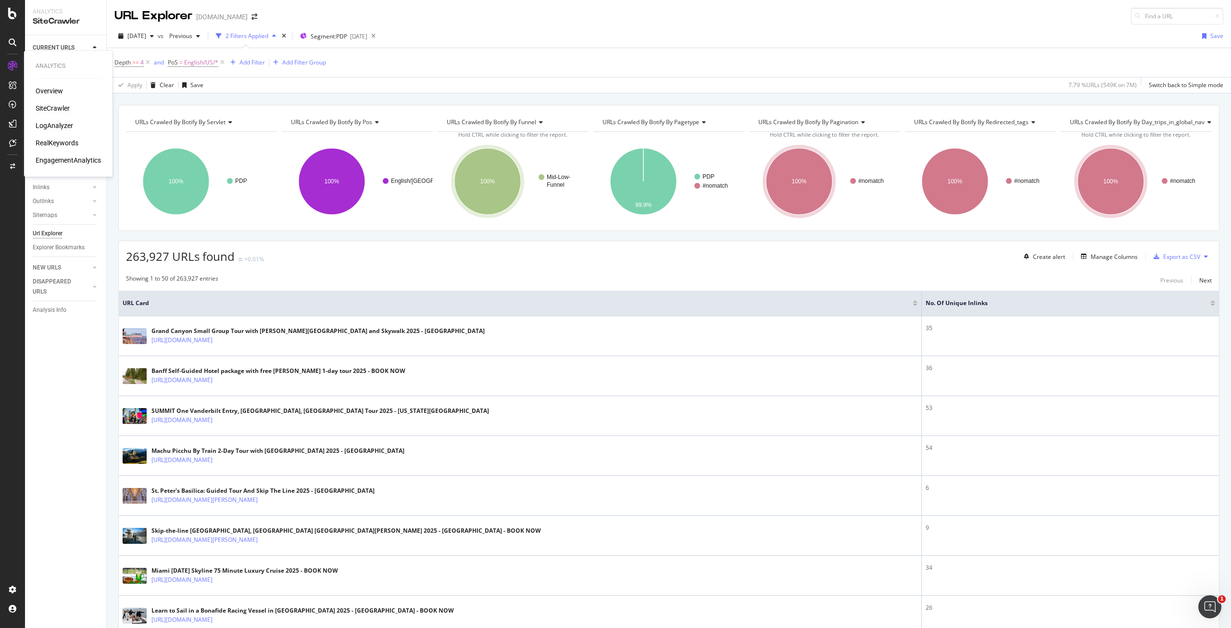
click at [65, 124] on div "LogAnalyzer" at bounding box center [55, 126] width 38 height 10
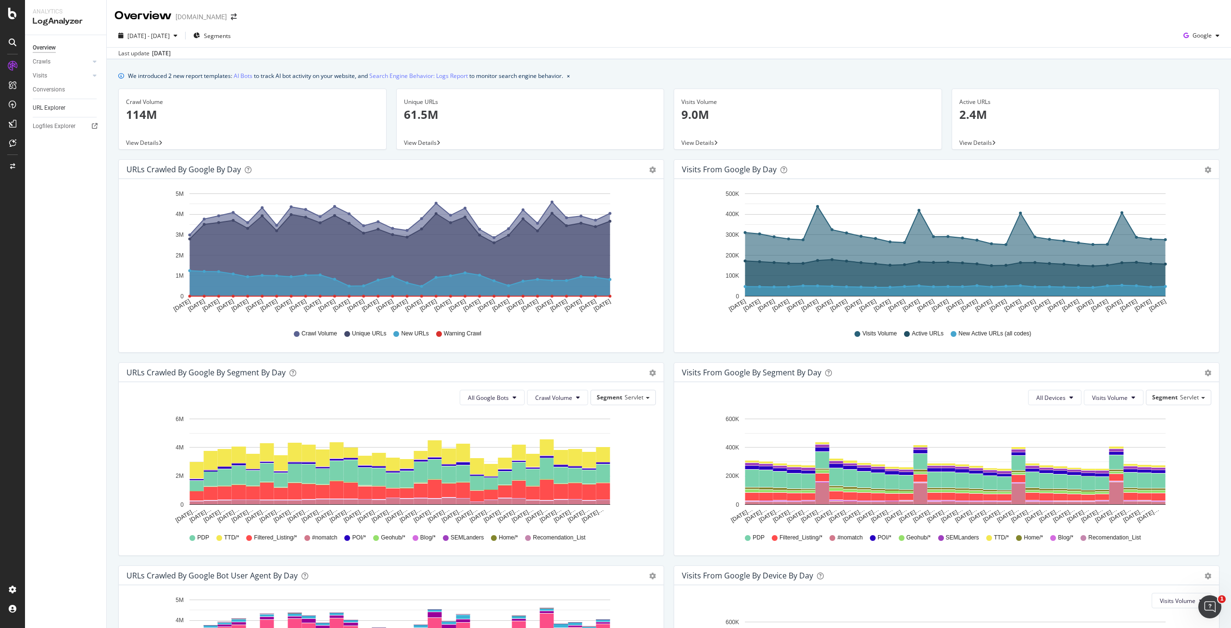
click at [66, 105] on link "URL Explorer" at bounding box center [66, 108] width 67 height 10
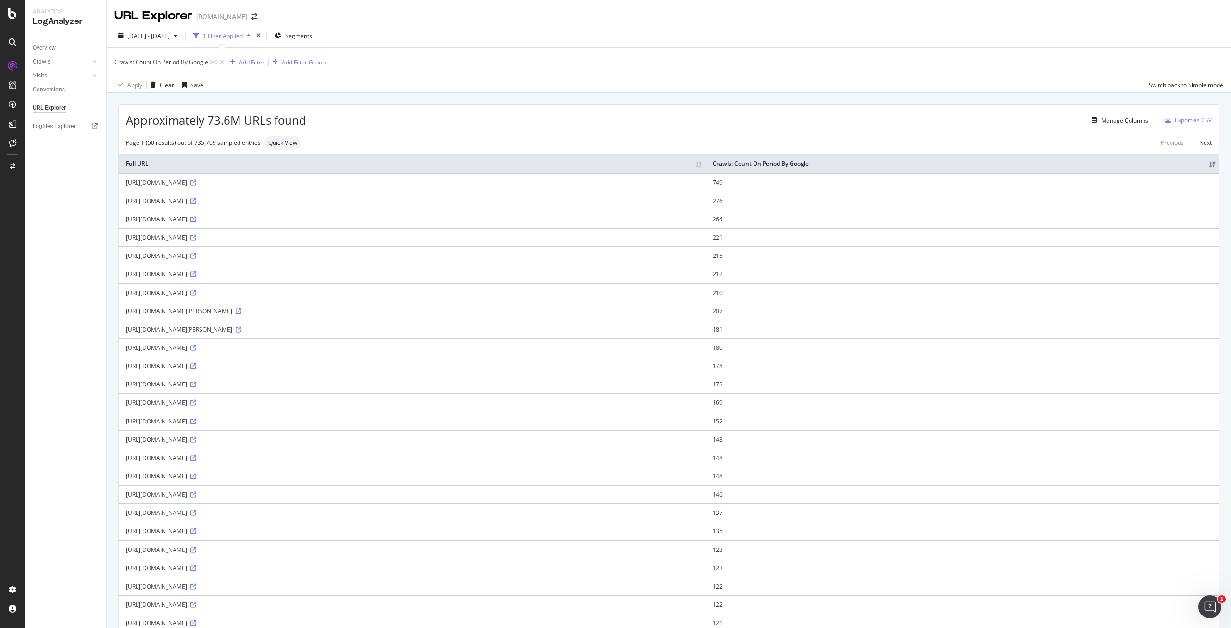
click at [257, 63] on div "Add Filter" at bounding box center [251, 62] width 25 height 8
click at [257, 63] on input "text" at bounding box center [318, 64] width 149 height 14
type input "r"
click at [256, 195] on span "URLs (Logs)" at bounding box center [255, 198] width 31 height 8
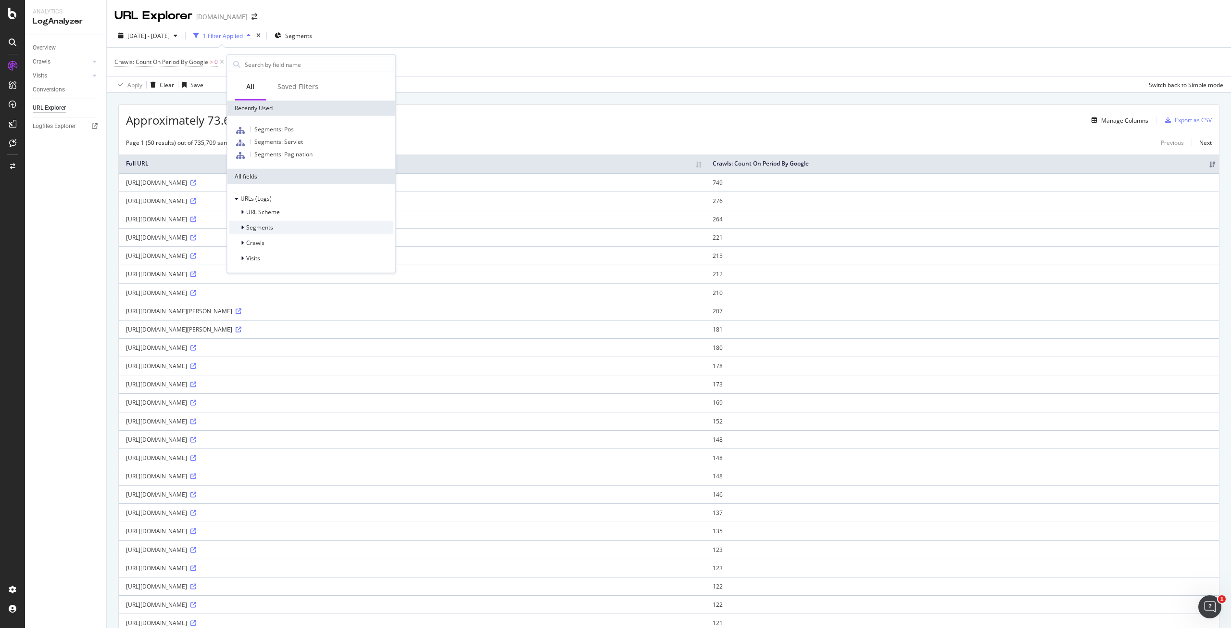
click at [262, 226] on span "Segments" at bounding box center [259, 227] width 27 height 8
click at [434, 44] on div "2025 Aug. 5th - Sep. 3rd 1 Filter Applied Segments" at bounding box center [669, 37] width 1124 height 19
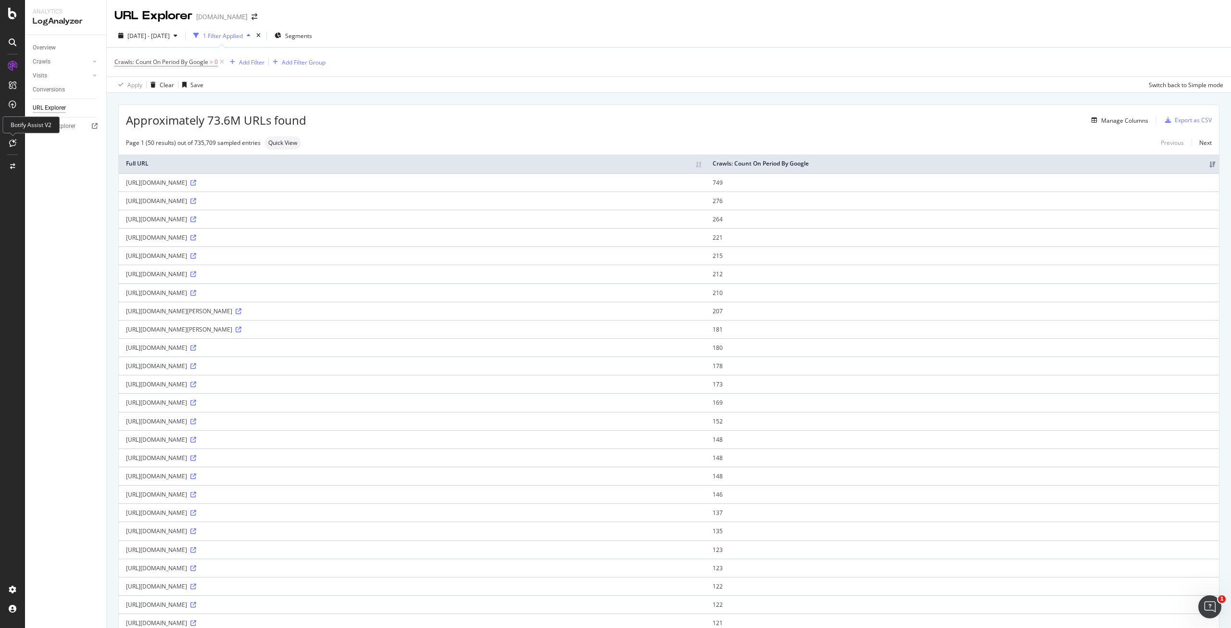
click at [9, 143] on icon at bounding box center [12, 143] width 7 height 8
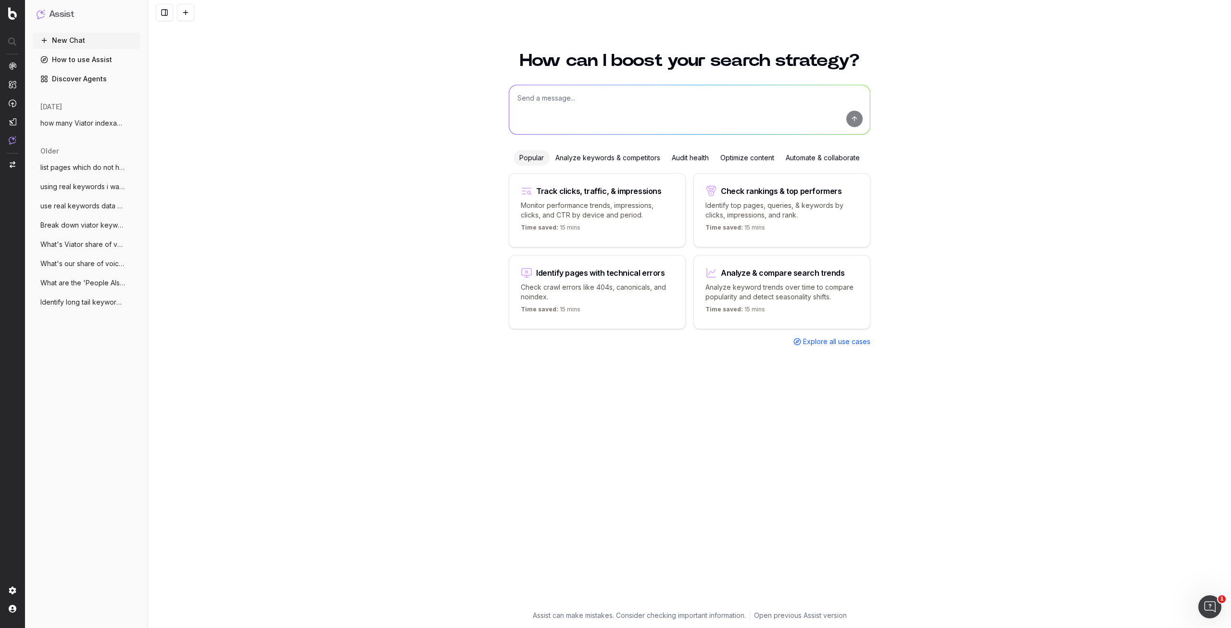
click at [584, 278] on div "Identify pages with technical errors Check crawl errors like 404s, canonicals, …" at bounding box center [597, 292] width 177 height 74
type textarea "List all URLs with 404 status code from the latest crawl."
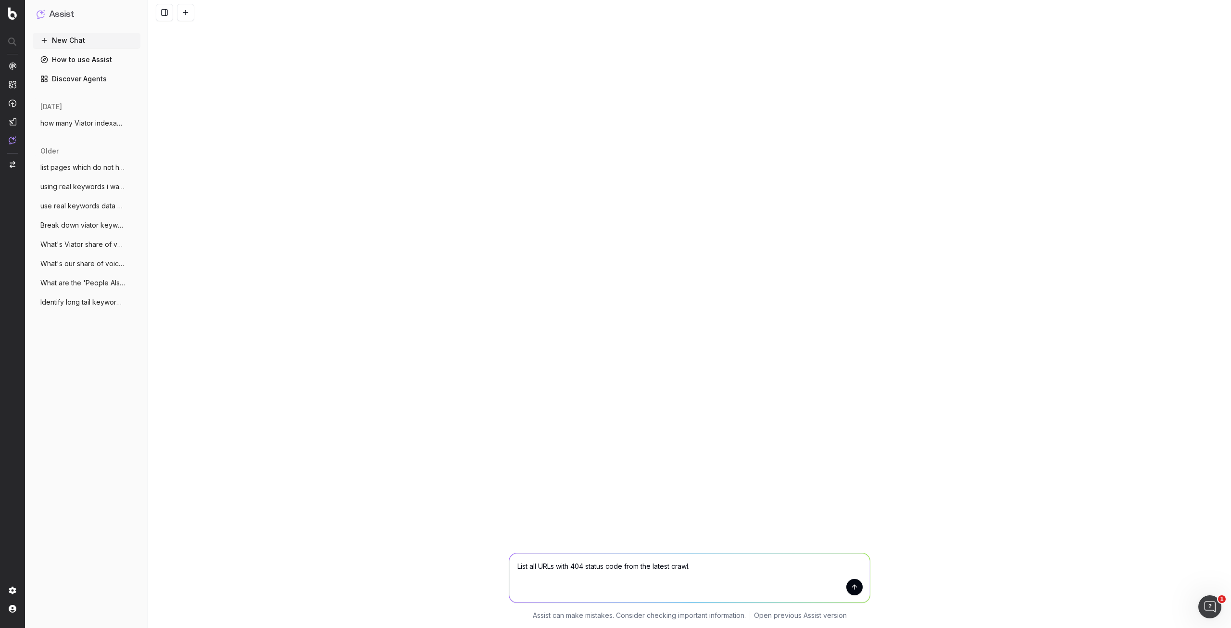
drag, startPoint x: 711, startPoint y: 573, endPoint x: 417, endPoint y: 562, distance: 294.5
click at [417, 563] on div "List all URLs with 404 status code from the latest crawl. List all URLs with 40…" at bounding box center [689, 584] width 1083 height 87
click at [49, 61] on link "How to use Assist" at bounding box center [87, 59] width 108 height 15
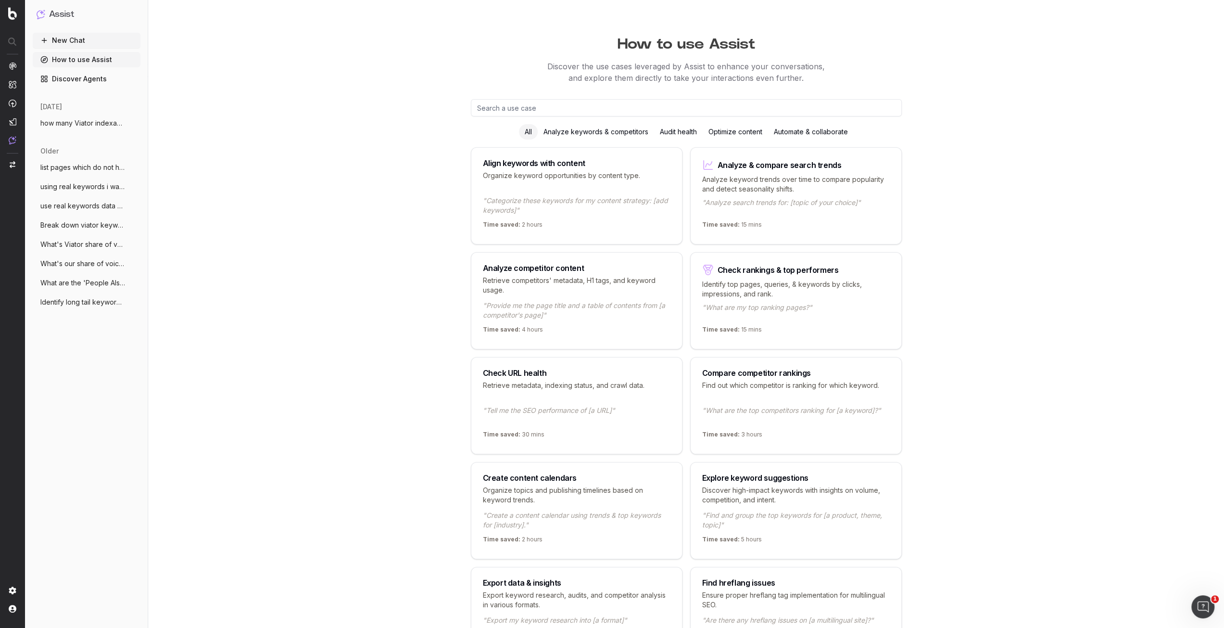
click at [69, 79] on link "Discover Agents" at bounding box center [87, 78] width 108 height 15
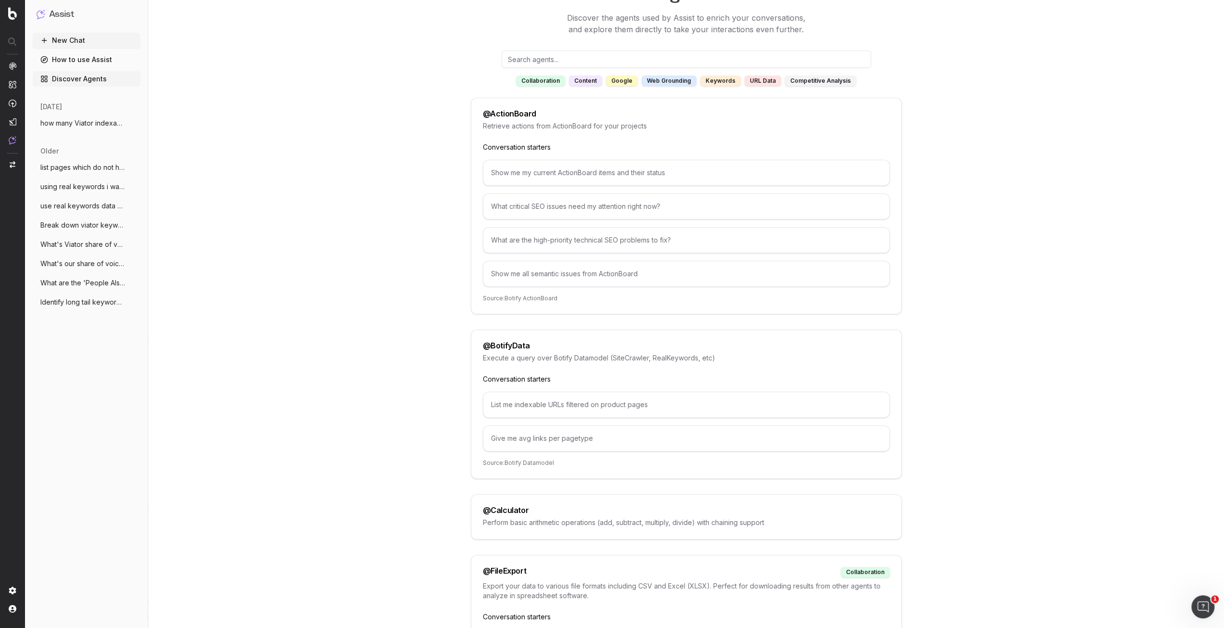
scroll to position [96, 0]
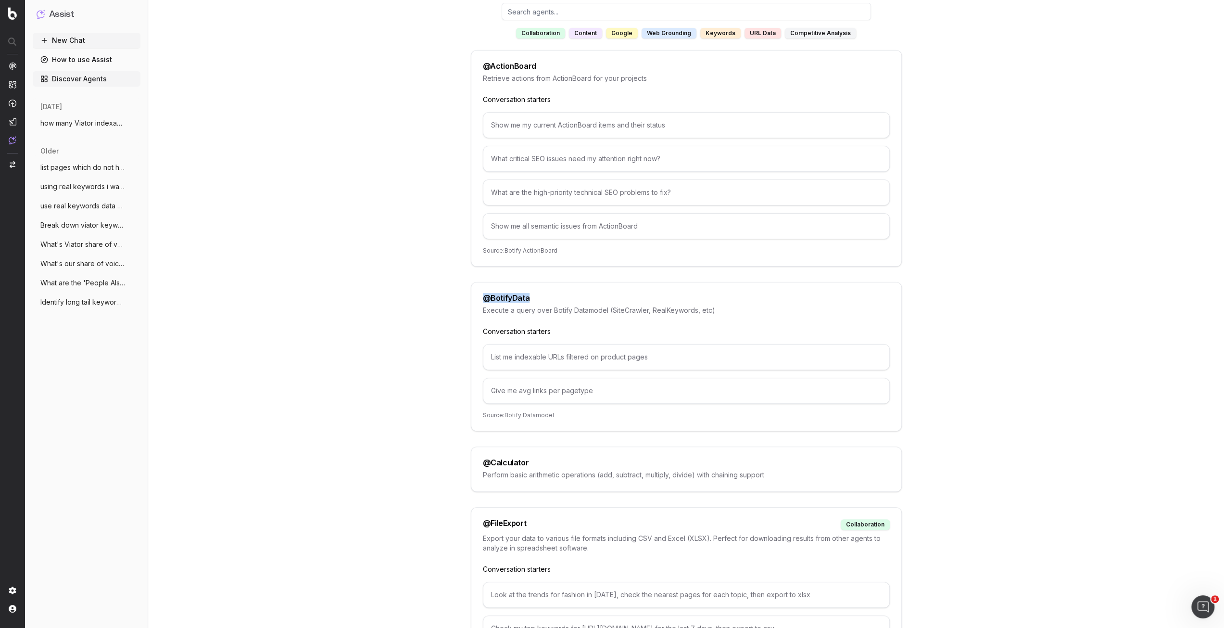
drag, startPoint x: 528, startPoint y: 299, endPoint x: 485, endPoint y: 299, distance: 42.3
click at [485, 299] on div "@ BotifyData" at bounding box center [686, 298] width 407 height 8
copy div "@ BotifyData"
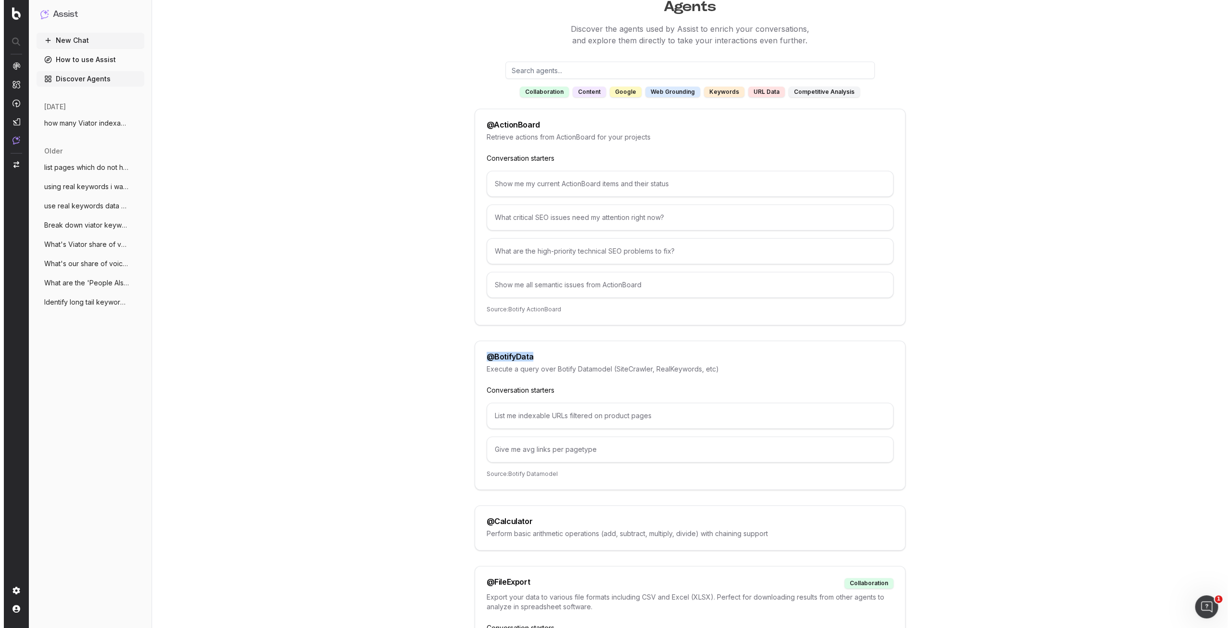
scroll to position [0, 0]
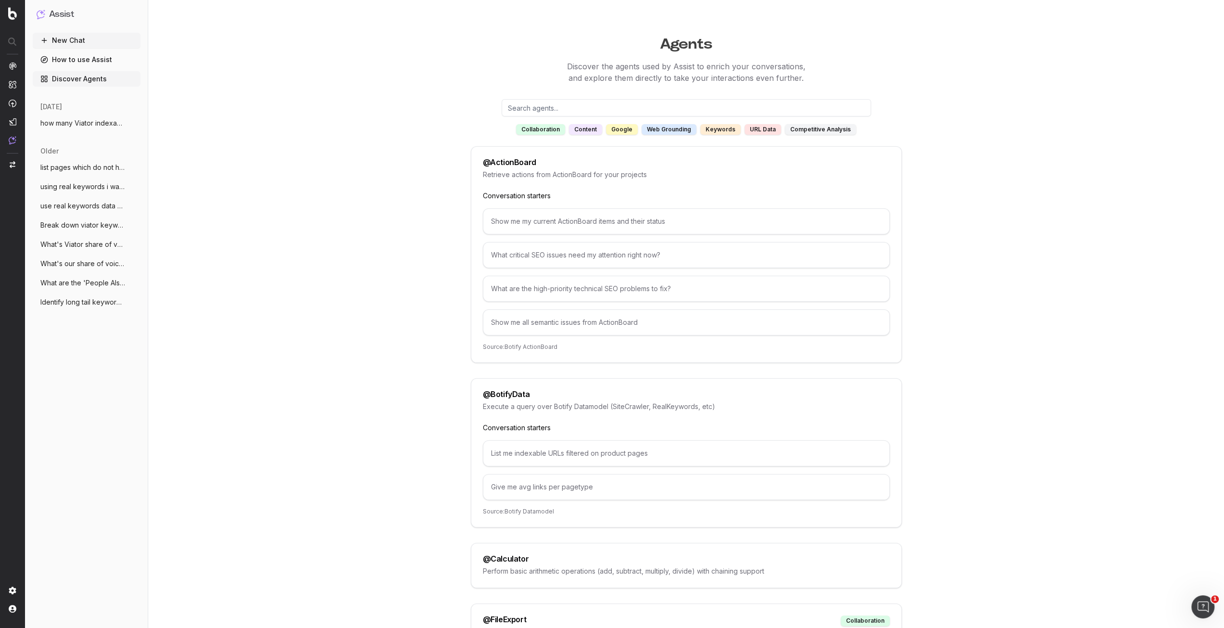
click at [579, 99] on input "text" at bounding box center [686, 107] width 369 height 17
click at [83, 40] on button "New Chat" at bounding box center [87, 40] width 108 height 15
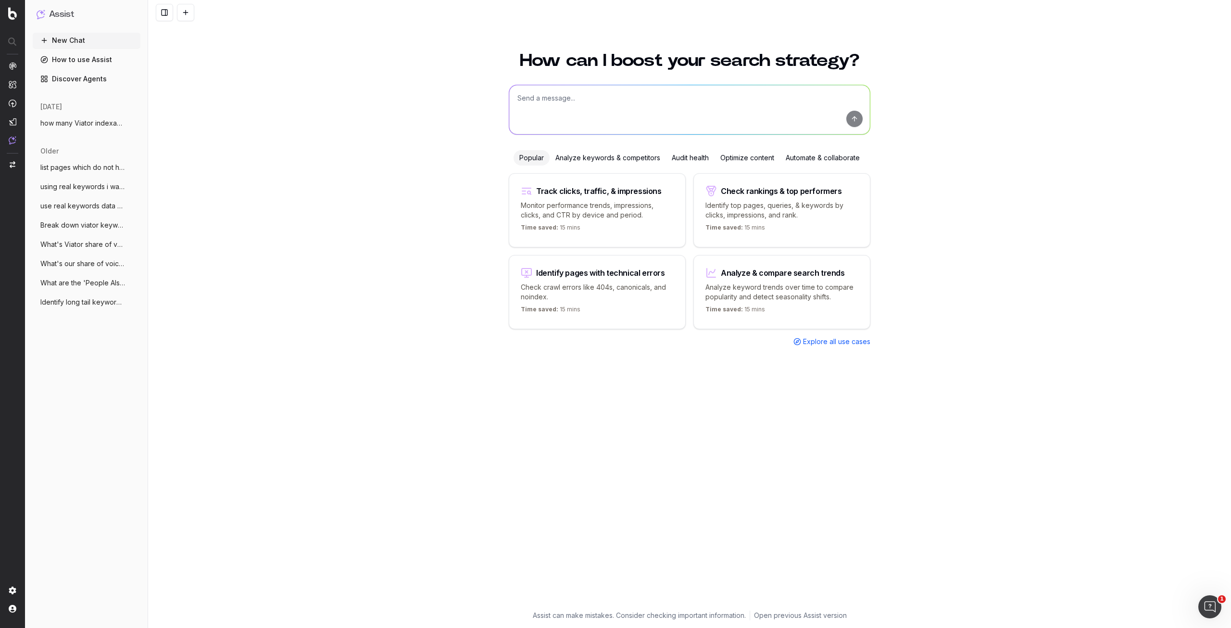
click at [540, 92] on textarea at bounding box center [689, 109] width 361 height 49
paste textarea "@BotifyData"
click at [577, 144] on span "Execute a query over Botify Datamodel (SiteCrawler, RealKeywords...)" at bounding box center [654, 143] width 197 height 7
click at [586, 107] on textarea "@BotifyData" at bounding box center [689, 109] width 361 height 49
type textarea "@BotifyData show URLs which are crawled less frequently but are top 20% revenue"
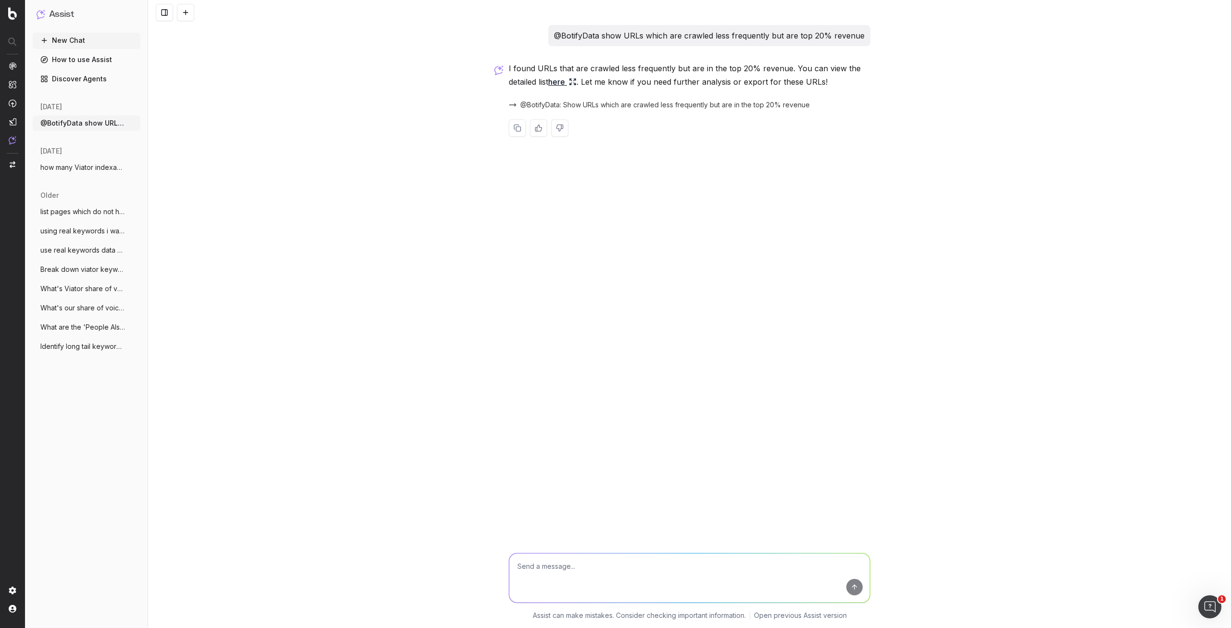
click at [560, 82] on link "here" at bounding box center [562, 81] width 28 height 13
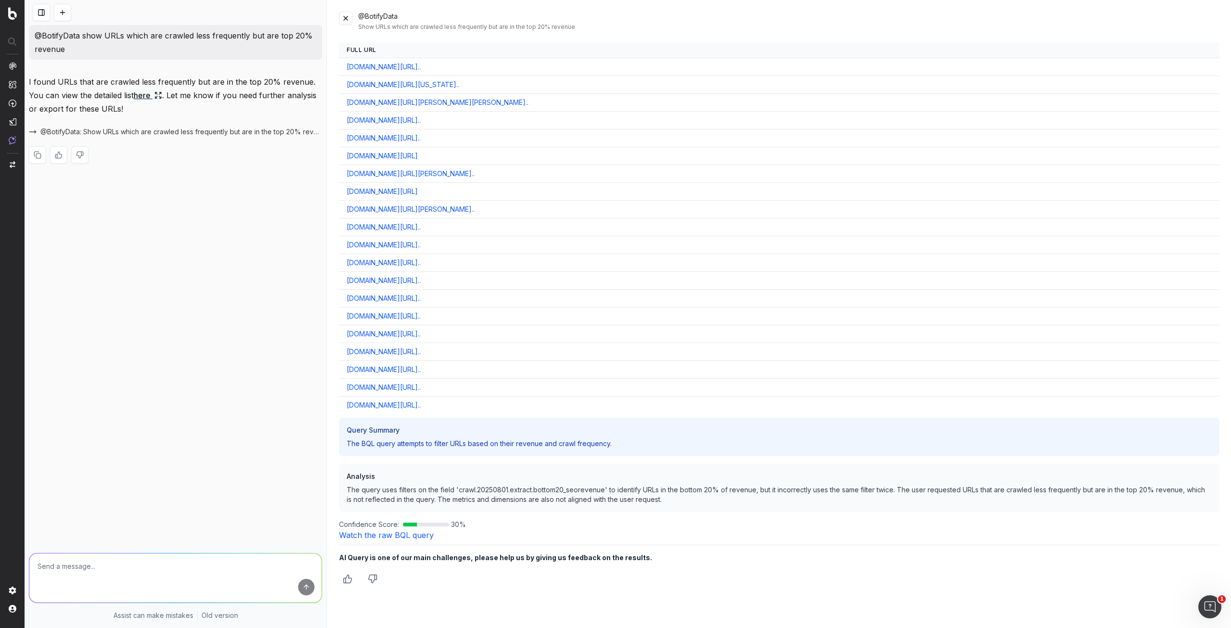
click at [131, 130] on span "@BotifyData: Show URLs which are crawled less frequently but are in the top 20%…" at bounding box center [181, 132] width 282 height 10
click at [349, 17] on button at bounding box center [345, 18] width 13 height 13
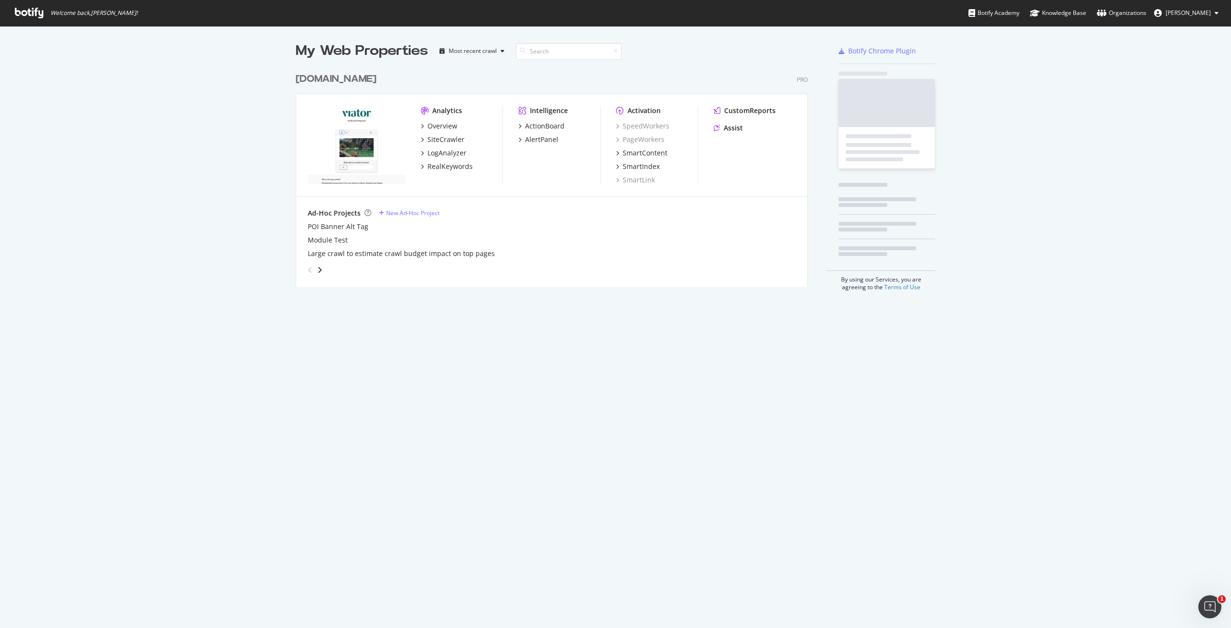
scroll to position [620, 1216]
click at [439, 140] on div "SiteCrawler" at bounding box center [446, 140] width 37 height 10
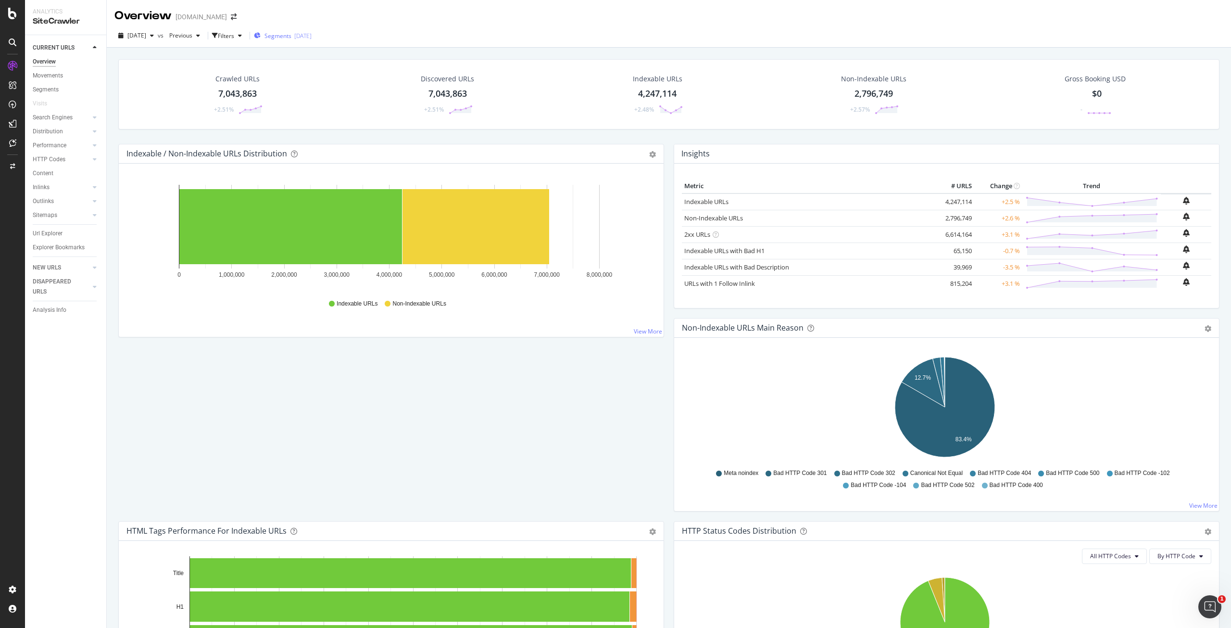
click at [291, 32] on span "Segments" at bounding box center [278, 36] width 27 height 8
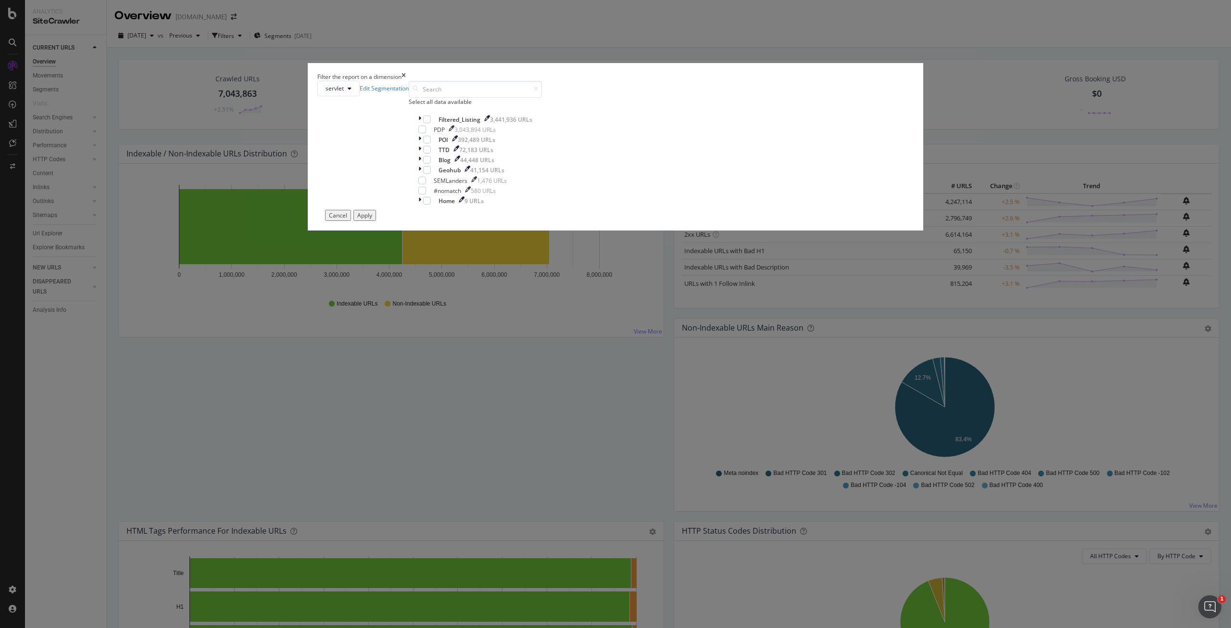
click at [591, 42] on div "Filter the report on a dimension servlet Edit Segmentation Select all data avai…" at bounding box center [615, 314] width 1231 height 628
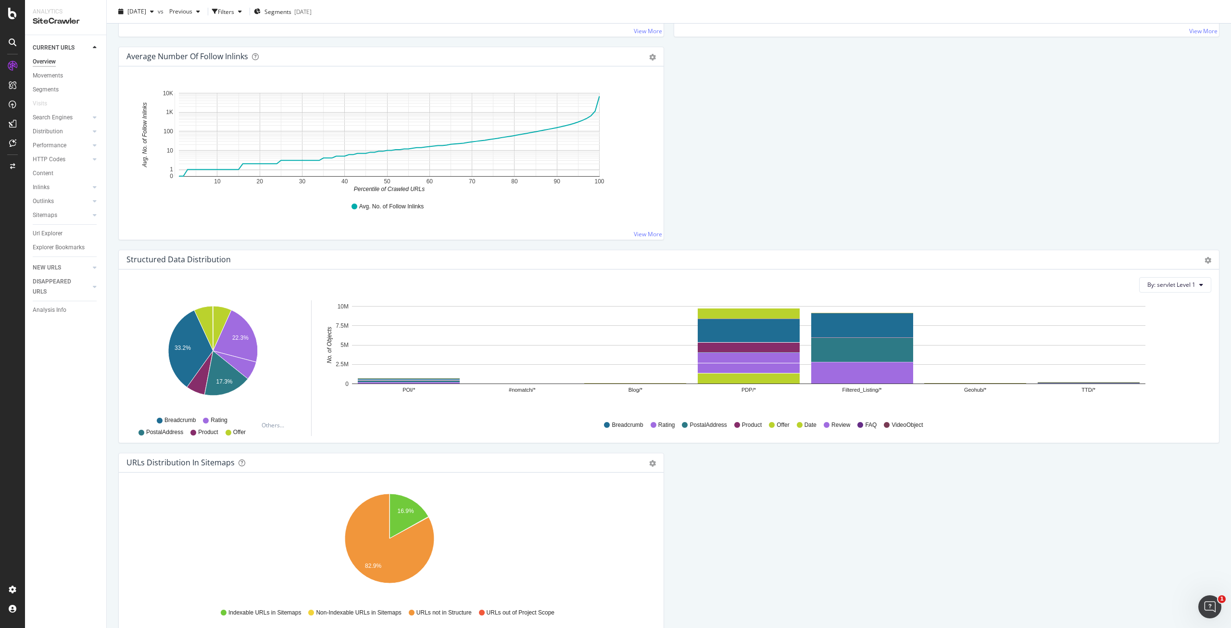
scroll to position [939, 0]
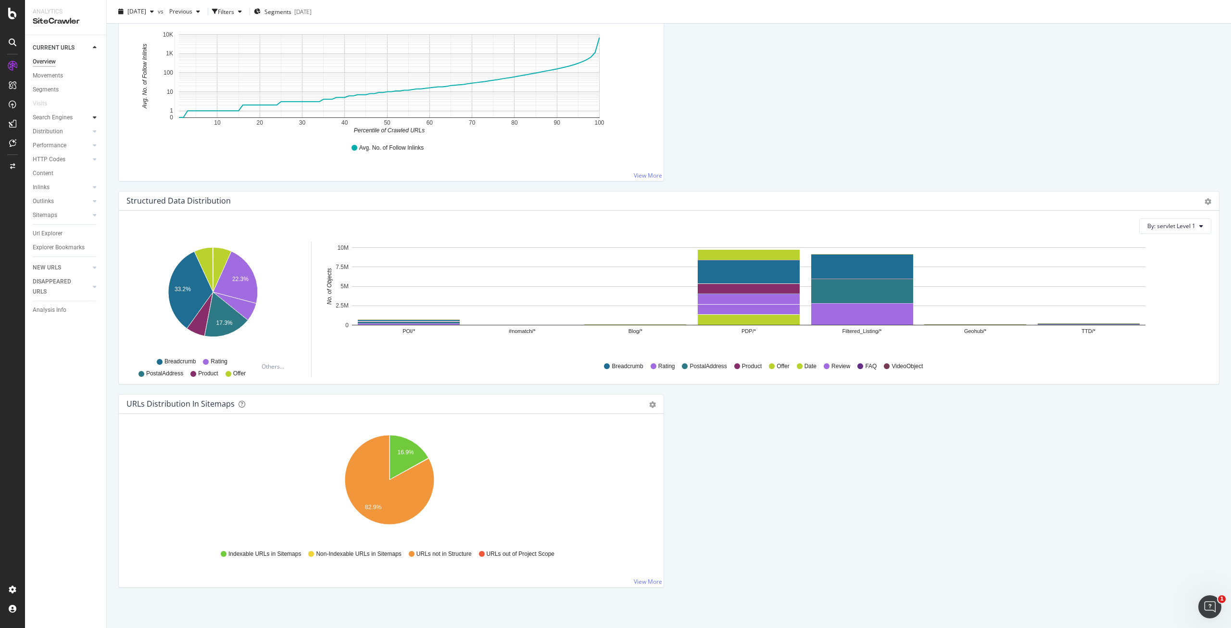
click at [94, 117] on icon at bounding box center [95, 117] width 4 height 6
click at [57, 126] on div "Top Charts" at bounding box center [51, 131] width 28 height 10
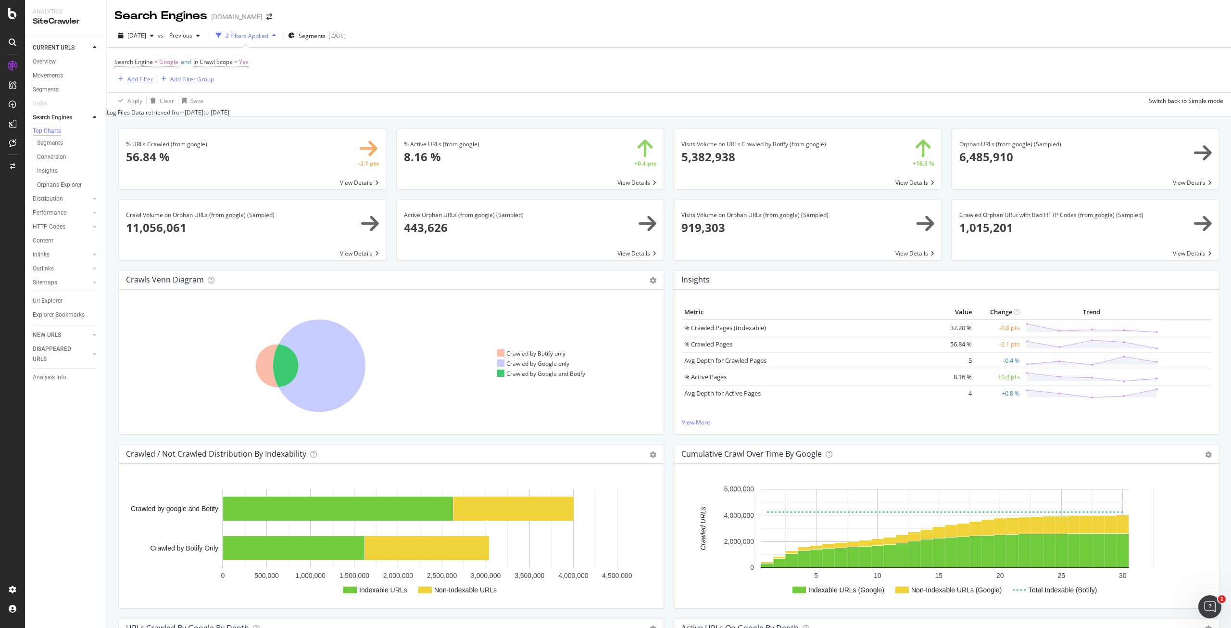
click at [148, 81] on div "Add Filter" at bounding box center [139, 79] width 25 height 8
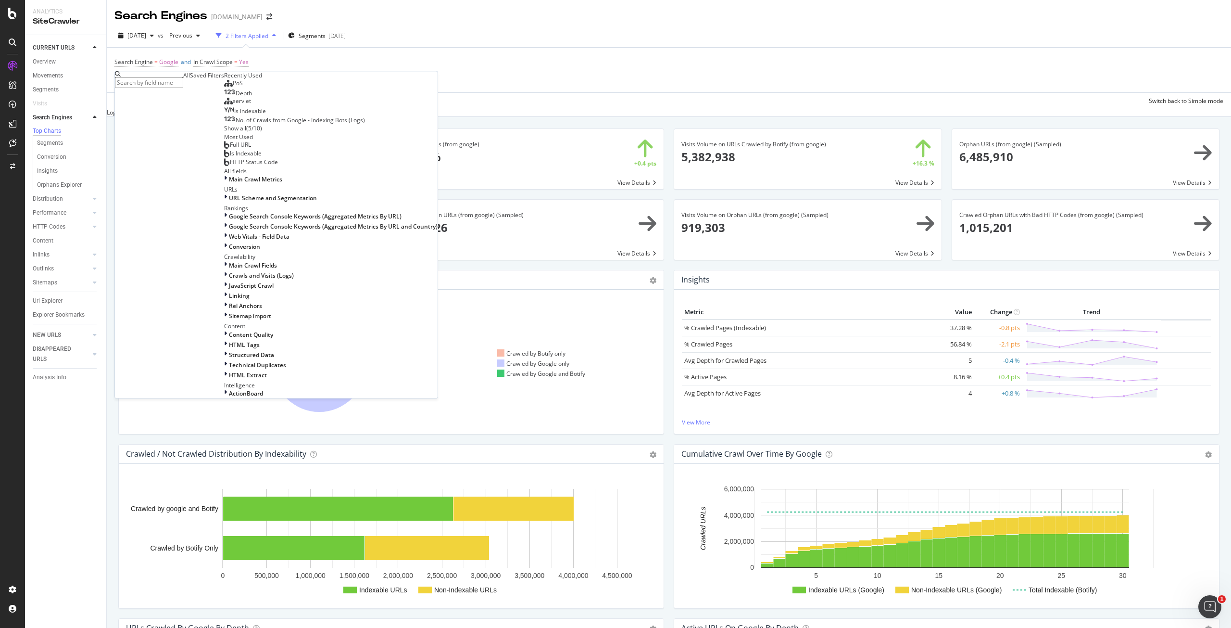
click at [155, 82] on input "text" at bounding box center [149, 82] width 68 height 11
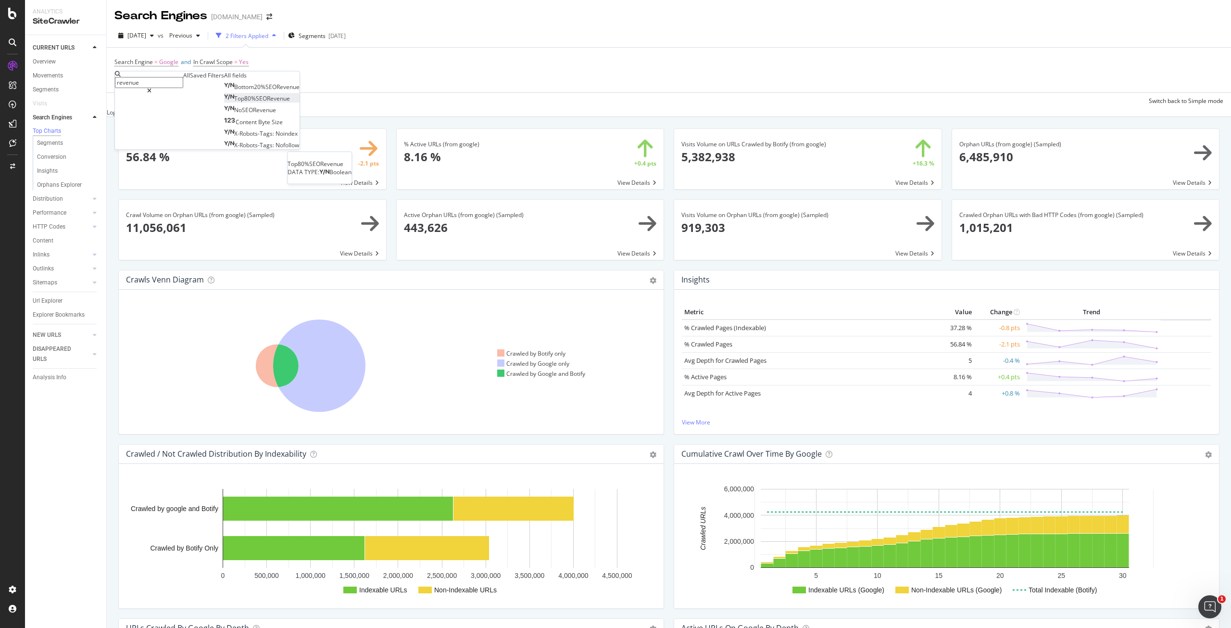
type input "revenue"
click at [234, 103] on span "Top80%SEORevenue" at bounding box center [262, 99] width 56 height 8
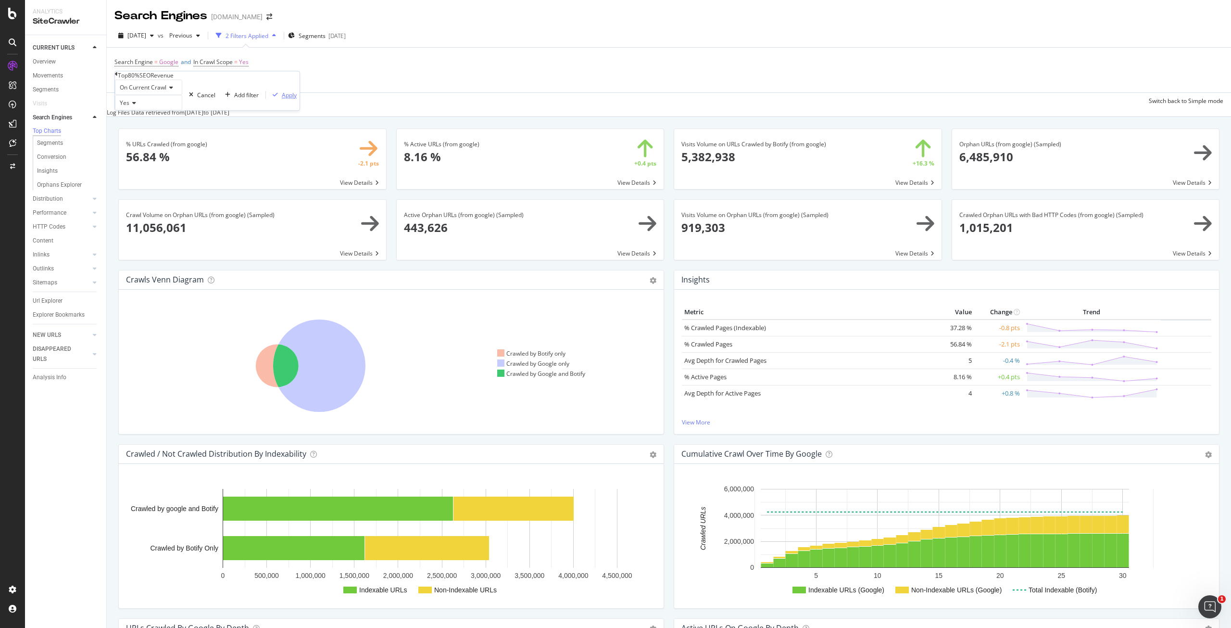
click at [282, 99] on div "Apply" at bounding box center [289, 95] width 15 height 8
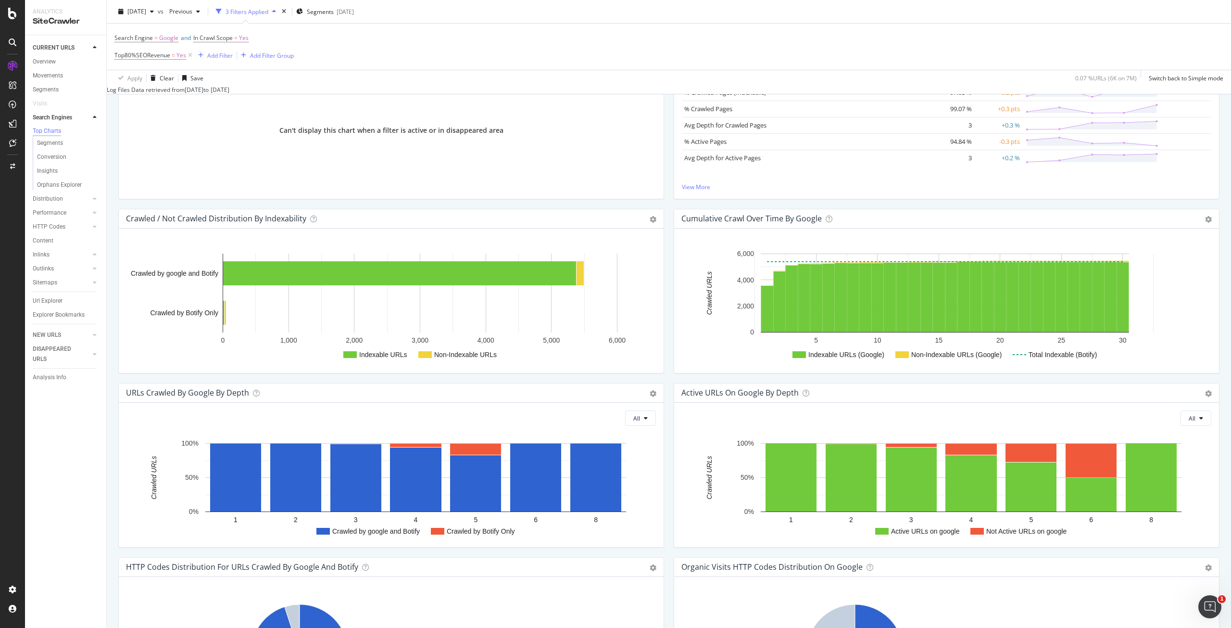
scroll to position [240, 0]
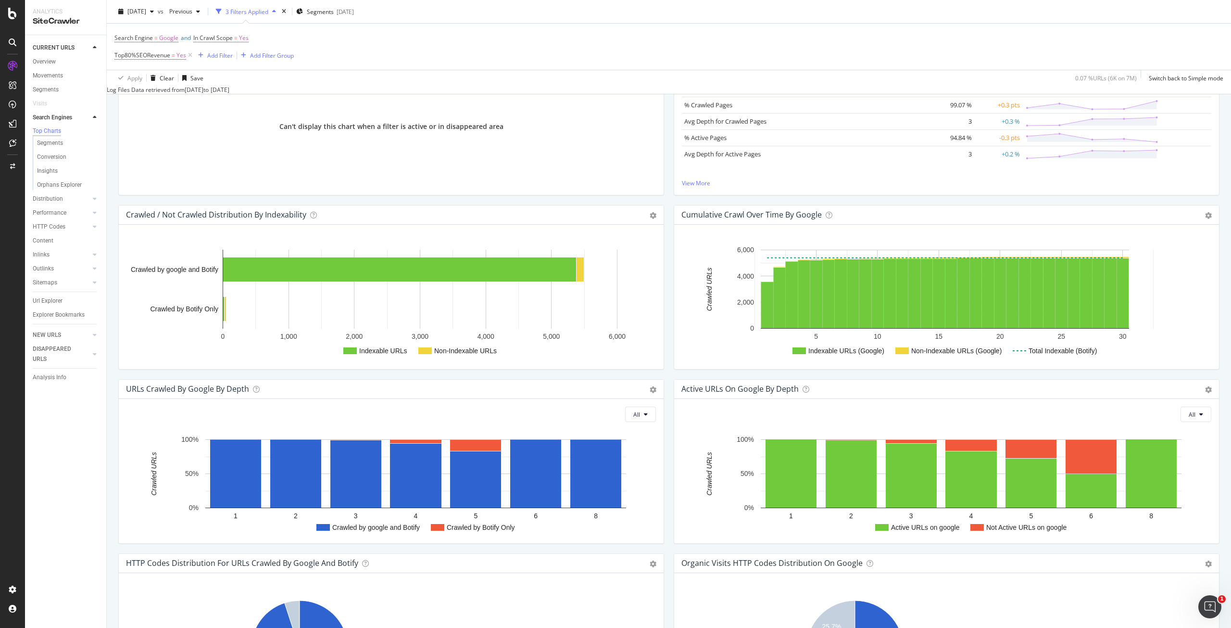
click at [650, 386] on div "Chart (by Value) Chart (by Percentage) Table Expand Export as CSV Export as PNG…" at bounding box center [653, 389] width 7 height 11
click at [650, 391] on icon at bounding box center [653, 389] width 7 height 7
click at [613, 409] on span "Chart (by Value)" at bounding box center [614, 405] width 100 height 13
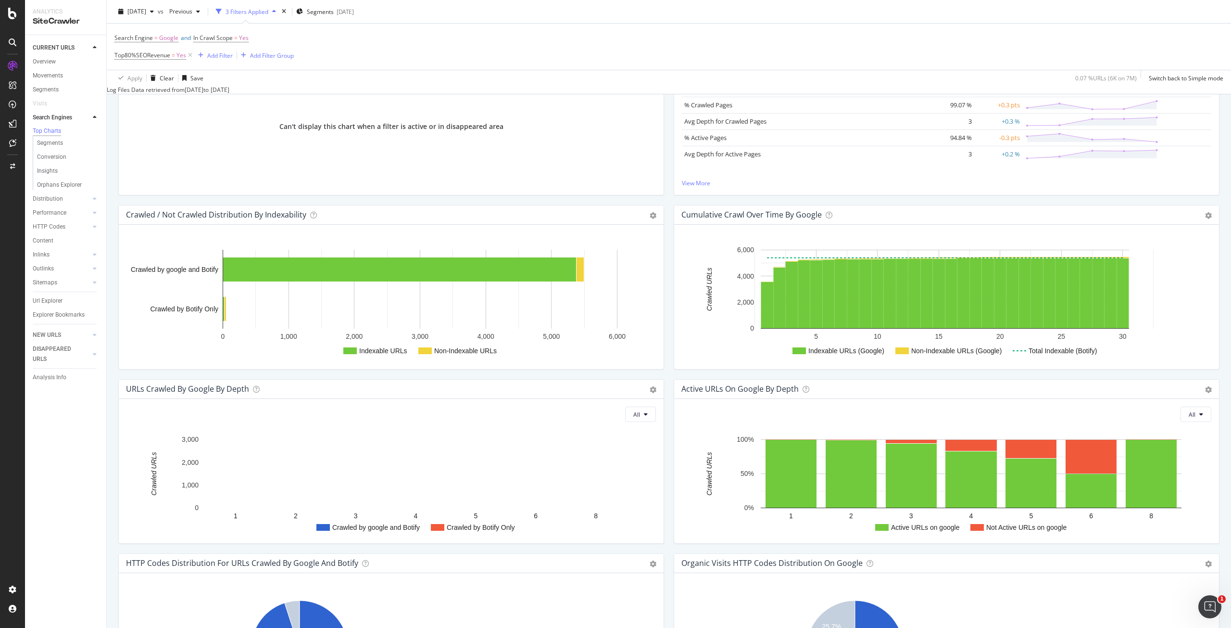
scroll to position [289, 0]
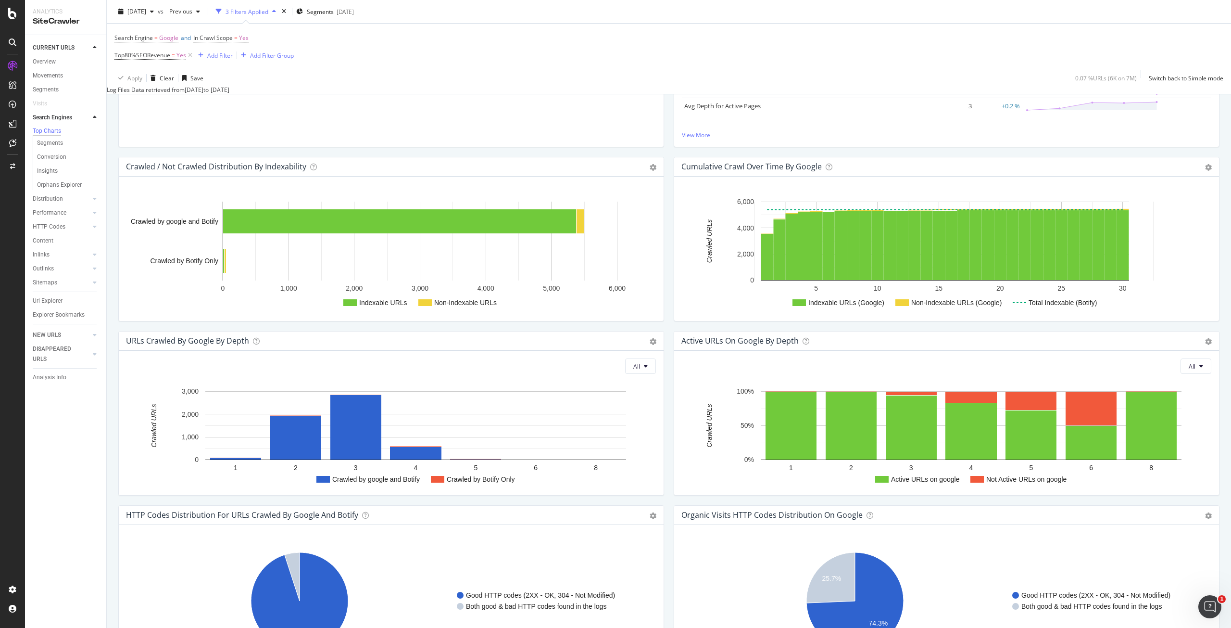
click at [1206, 347] on div "Active URLs on google by depth Chart (by Value) Chart (by Percentage) Table Exp…" at bounding box center [946, 340] width 545 height 19
click at [1205, 344] on icon at bounding box center [1208, 341] width 7 height 7
click at [1176, 357] on span "Chart (by Value)" at bounding box center [1169, 357] width 100 height 13
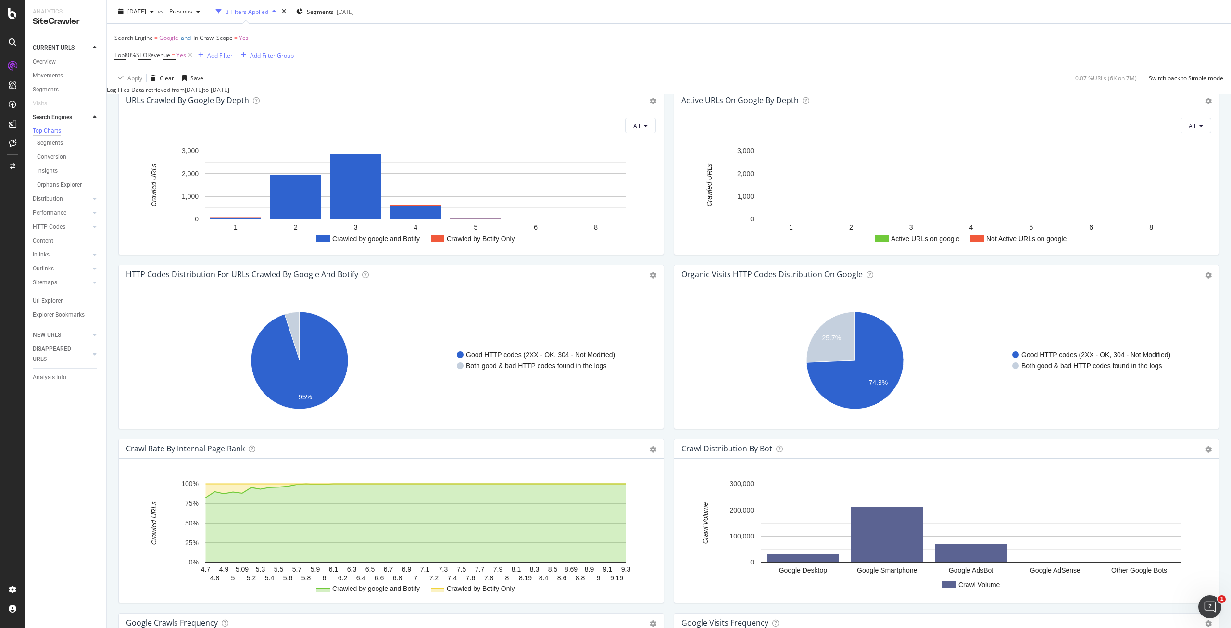
scroll to position [723, 0]
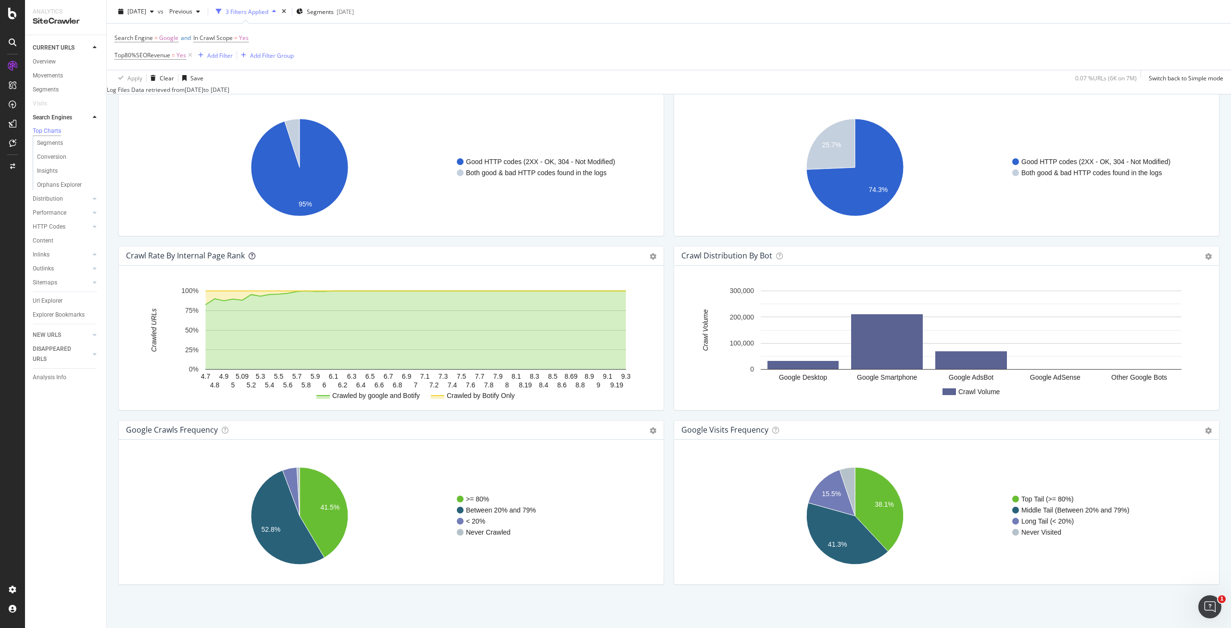
click at [252, 255] on icon at bounding box center [252, 256] width 7 height 7
click at [289, 478] on icon "A chart." at bounding box center [290, 491] width 17 height 49
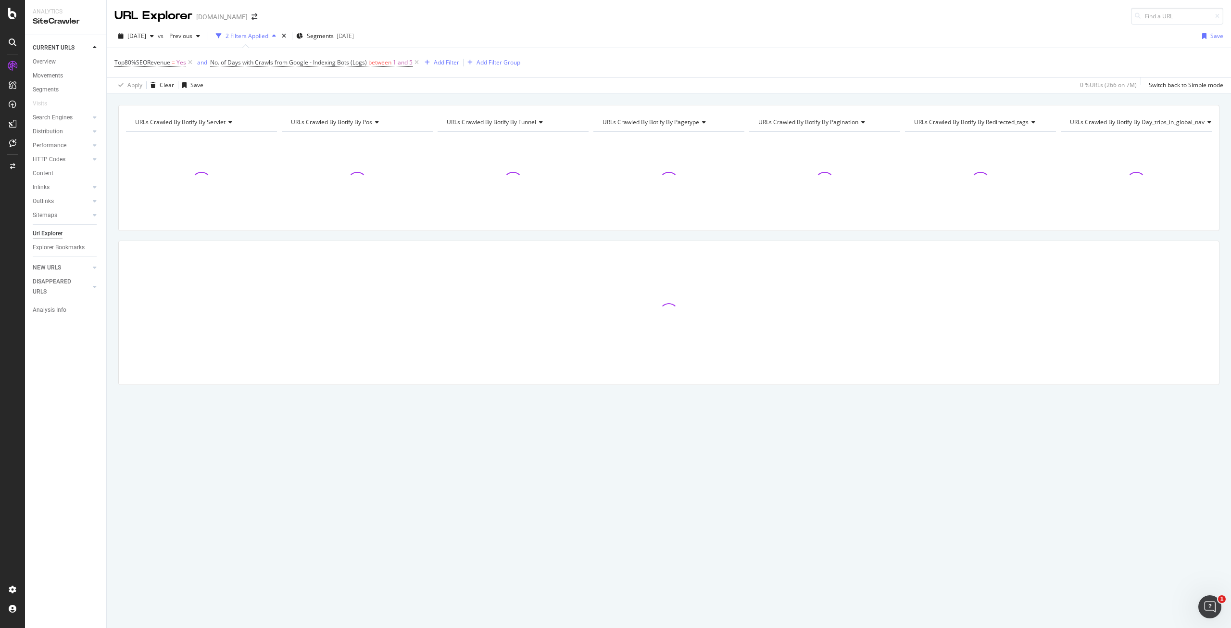
click at [505, 28] on div "[DATE] vs Previous 2 Filters Applied Segments [DATE] Save" at bounding box center [669, 37] width 1124 height 19
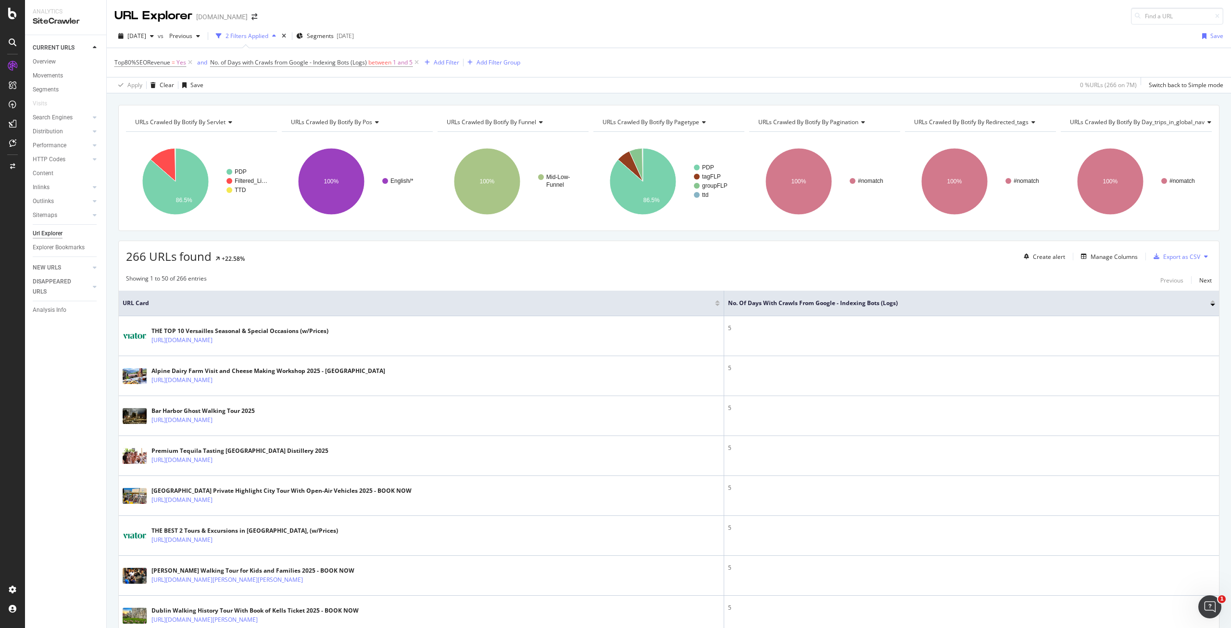
click at [719, 257] on div "266 URLs found +22.58% Create alert Manage Columns Export as CSV" at bounding box center [669, 253] width 1100 height 24
click at [170, 63] on span "Top80%SEORevenue = Yes" at bounding box center [150, 62] width 72 height 9
click at [116, 60] on div "Top80%SEORevenue On Current Crawl Yes Cancel Add filter Apply" at bounding box center [207, 72] width 185 height 39
click at [118, 59] on icon at bounding box center [116, 56] width 3 height 6
click at [234, 113] on span "NoSEORevenue" at bounding box center [255, 109] width 42 height 8
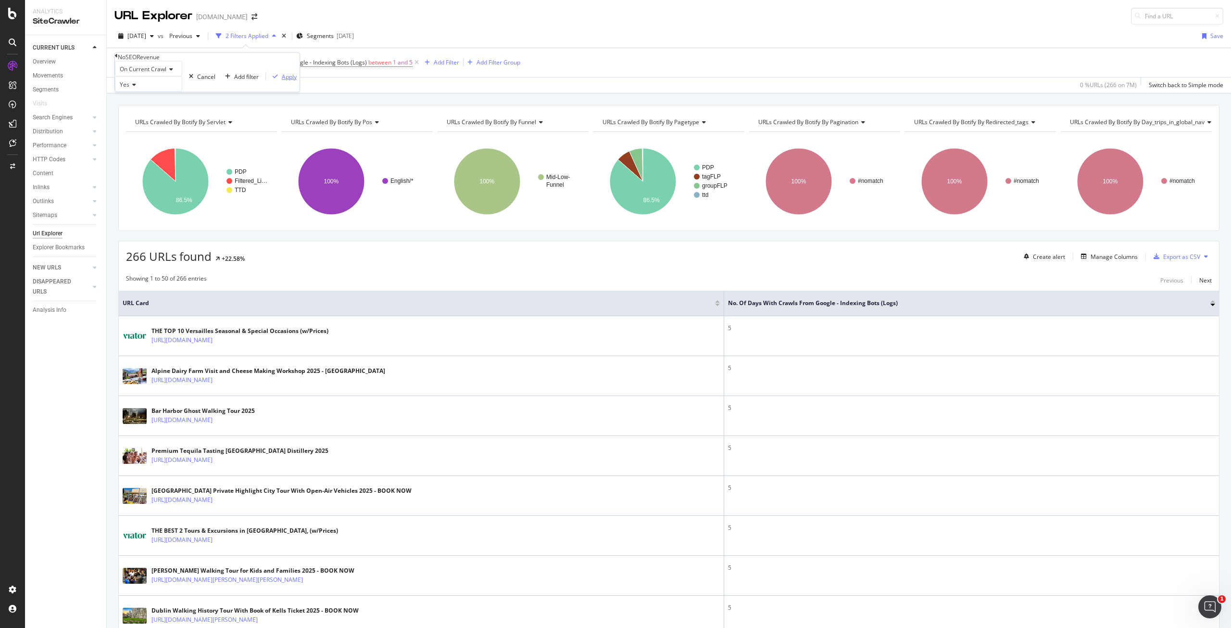
click at [282, 80] on div "Apply" at bounding box center [289, 76] width 15 height 8
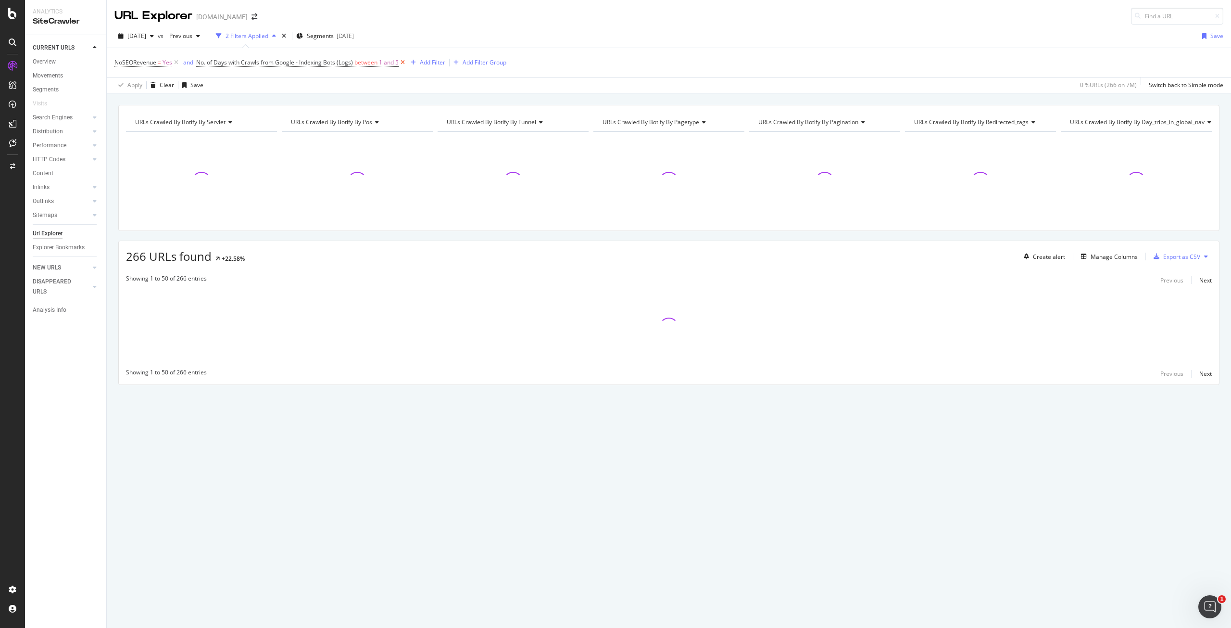
click at [402, 63] on icon at bounding box center [403, 63] width 8 height 10
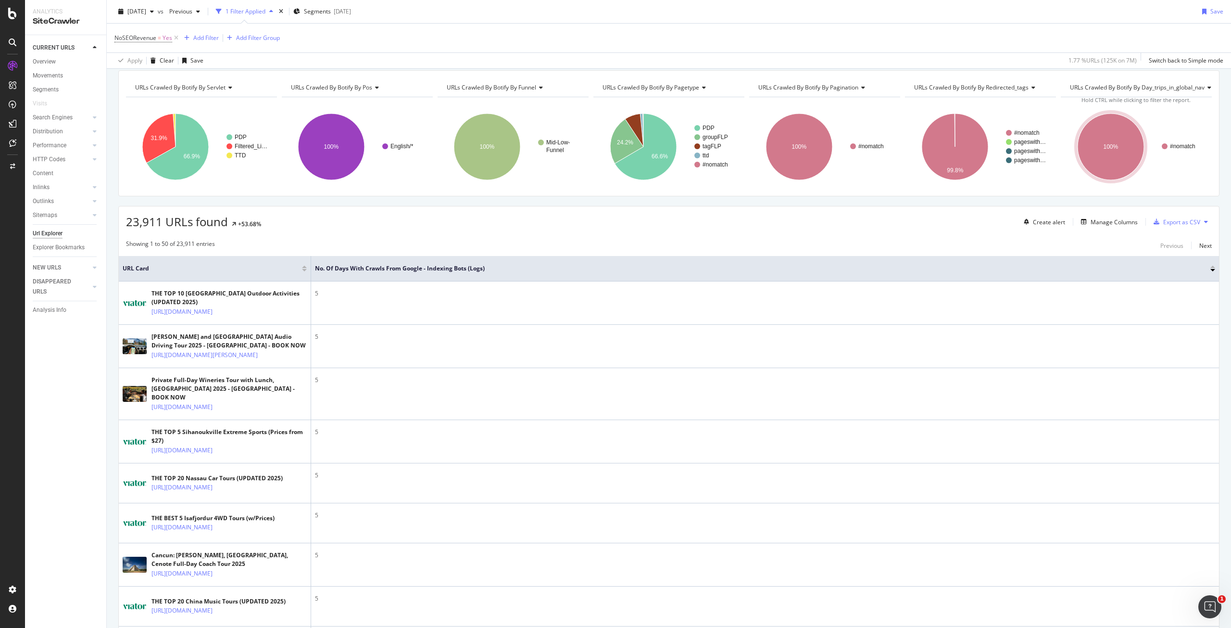
scroll to position [48, 0]
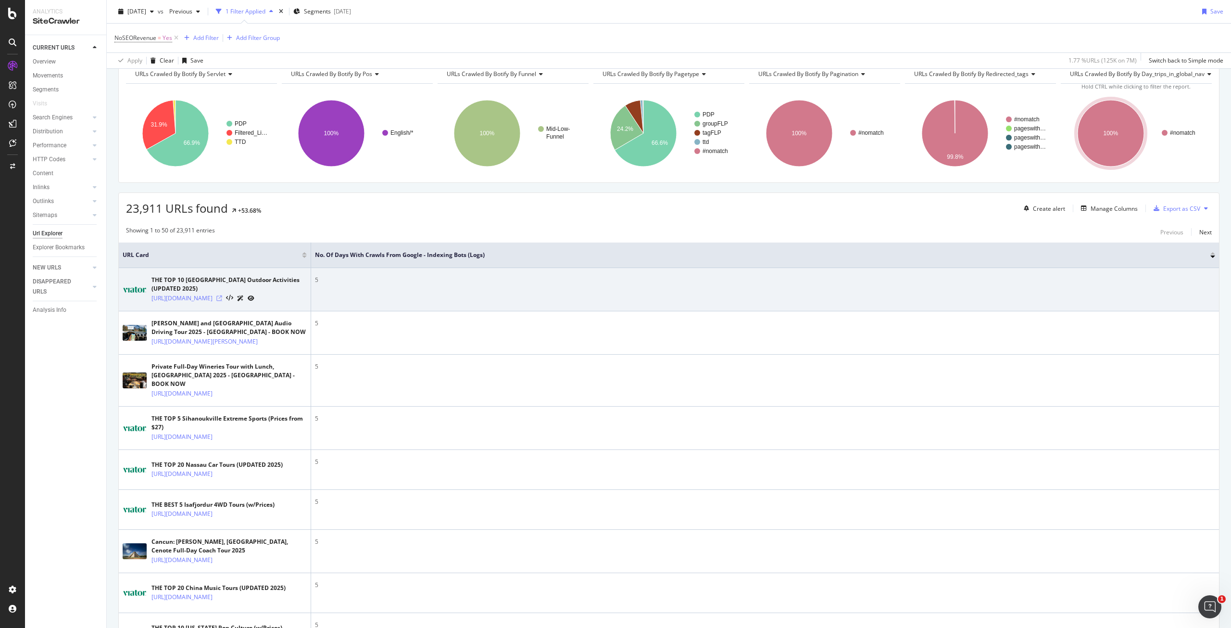
click at [222, 295] on icon at bounding box center [219, 298] width 6 height 6
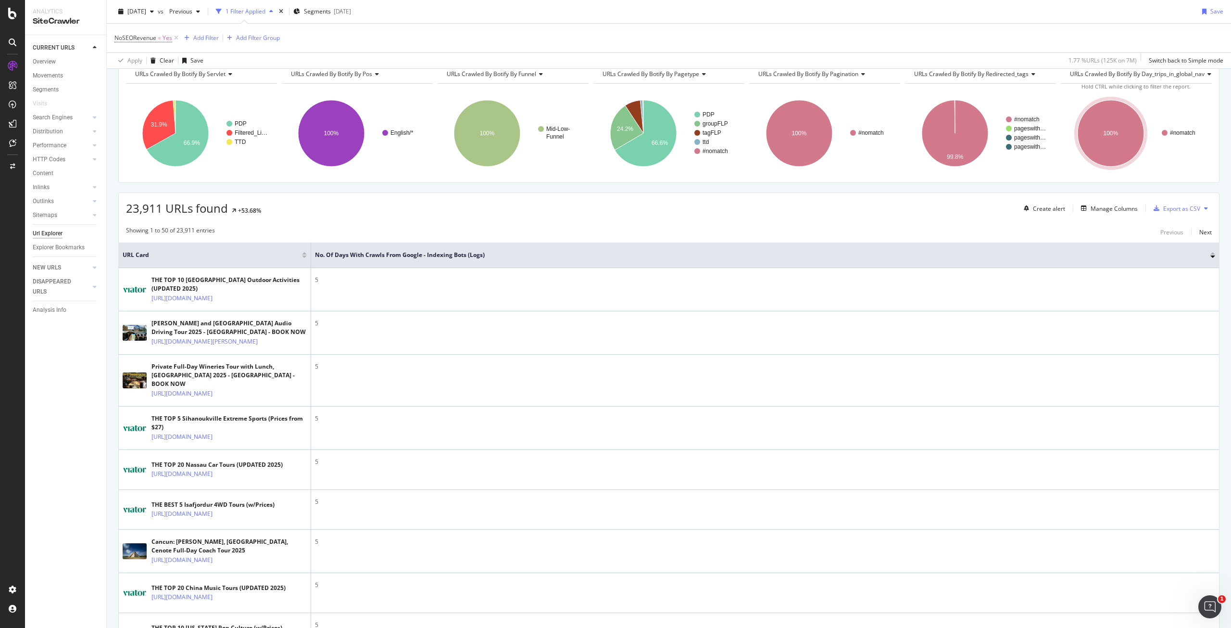
click at [389, 193] on div "23,911 URLs found +53.68% Create alert Manage Columns Export as CSV" at bounding box center [669, 205] width 1100 height 24
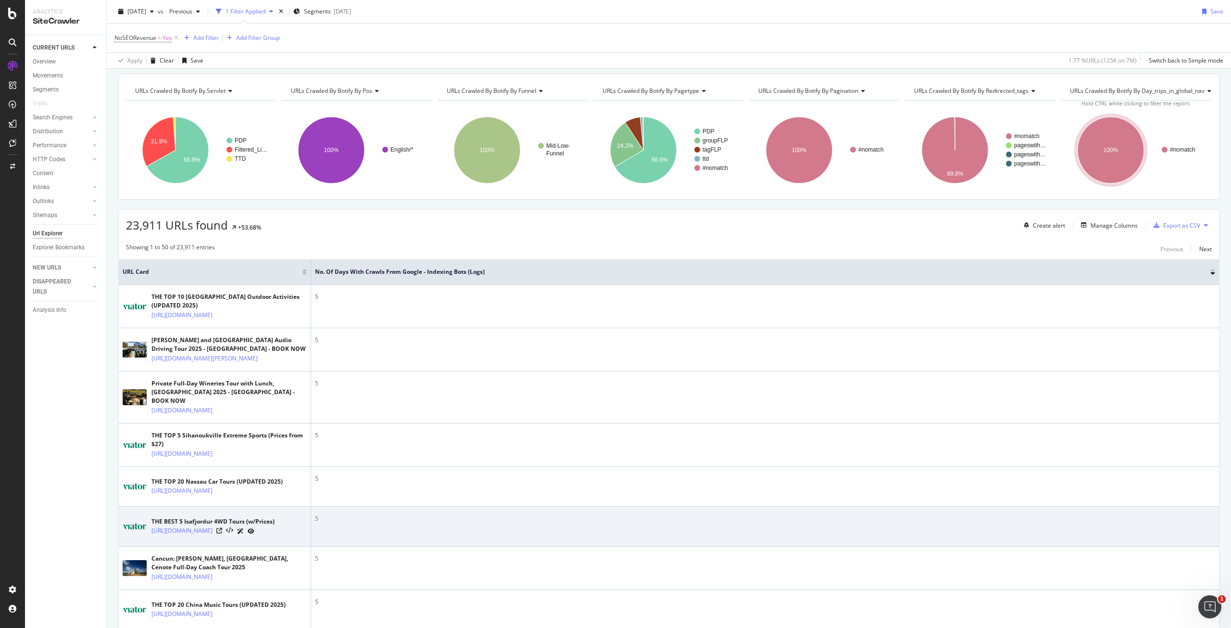
scroll to position [0, 0]
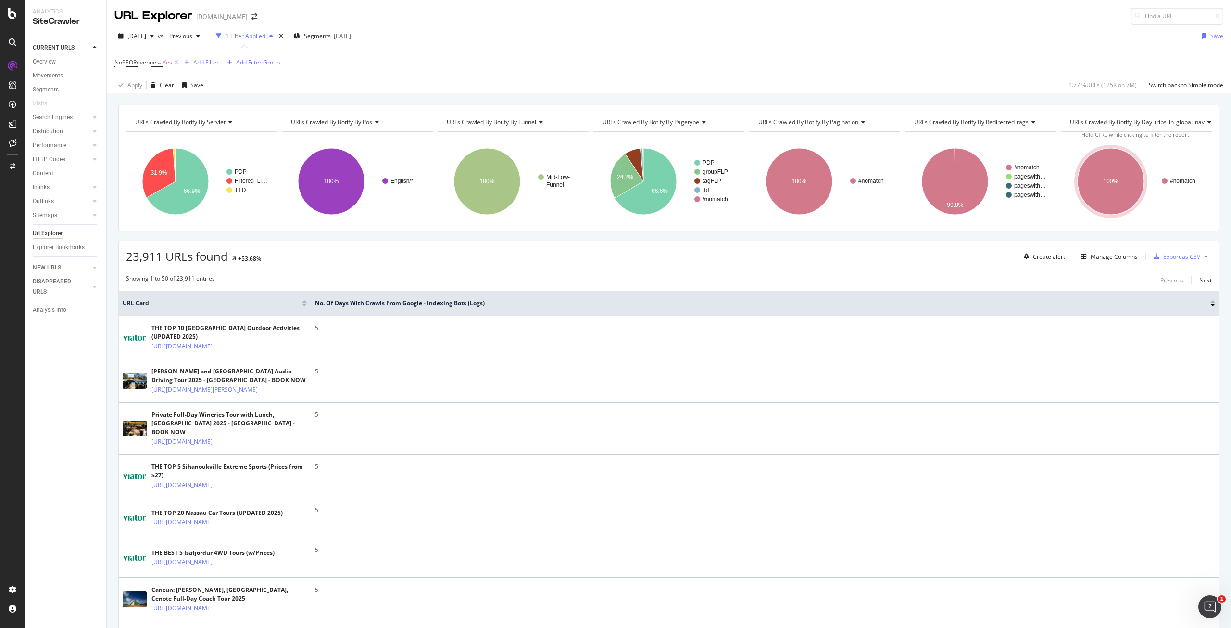
click at [371, 121] on span "URLs Crawled By Botify By pos" at bounding box center [331, 122] width 81 height 8
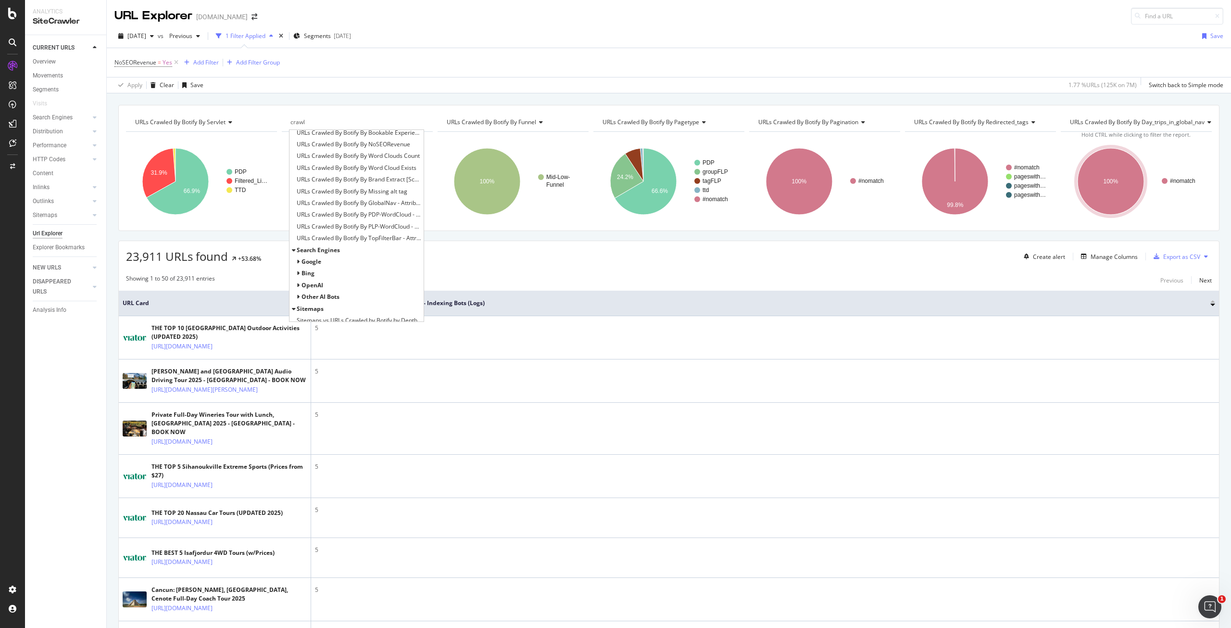
scroll to position [254, 0]
type input "crawl"
click at [315, 255] on span "Google" at bounding box center [312, 257] width 20 height 8
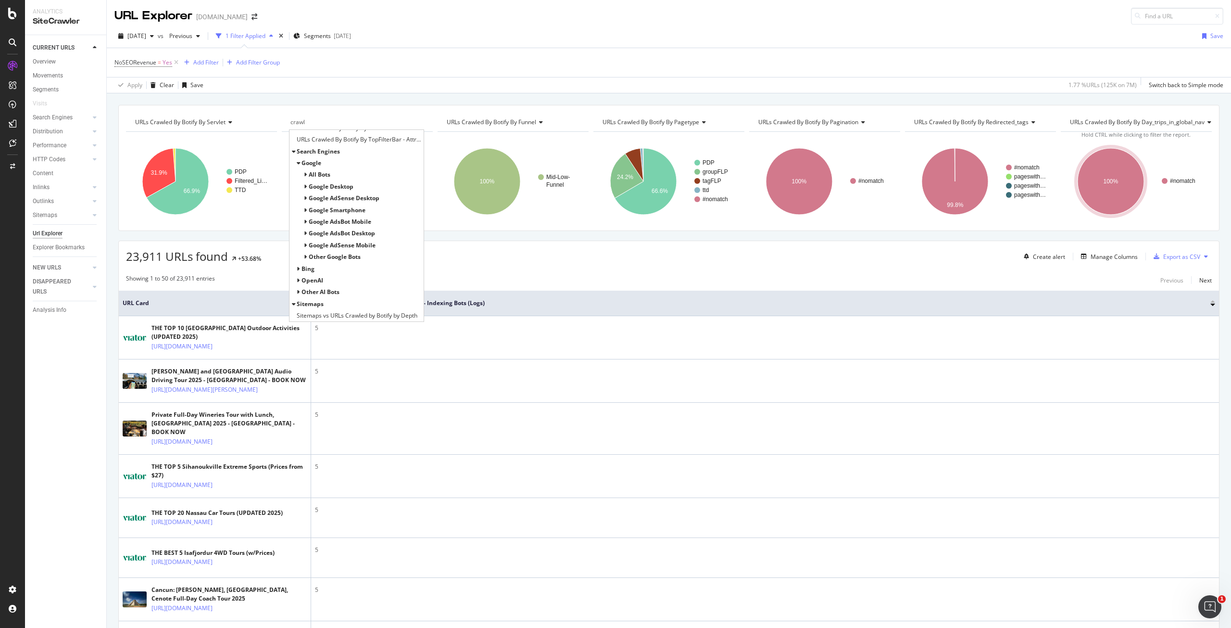
click at [323, 209] on span "Google Smartphone" at bounding box center [337, 210] width 57 height 8
click at [331, 221] on span "Crawled / Not Crawled Distribution By Indexability" at bounding box center [366, 222] width 110 height 10
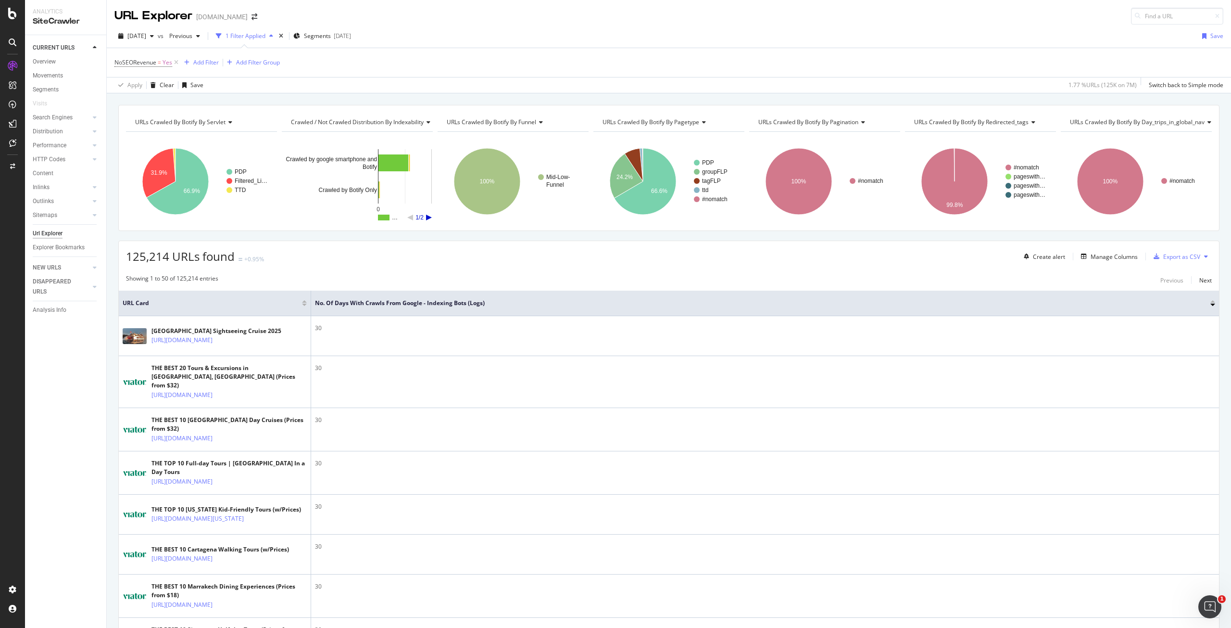
click at [426, 215] on icon "A chart." at bounding box center [429, 218] width 6 height 6
click at [157, 64] on span "NoSEORevenue = Yes" at bounding box center [143, 62] width 58 height 9
click at [118, 59] on icon at bounding box center [116, 56] width 3 height 6
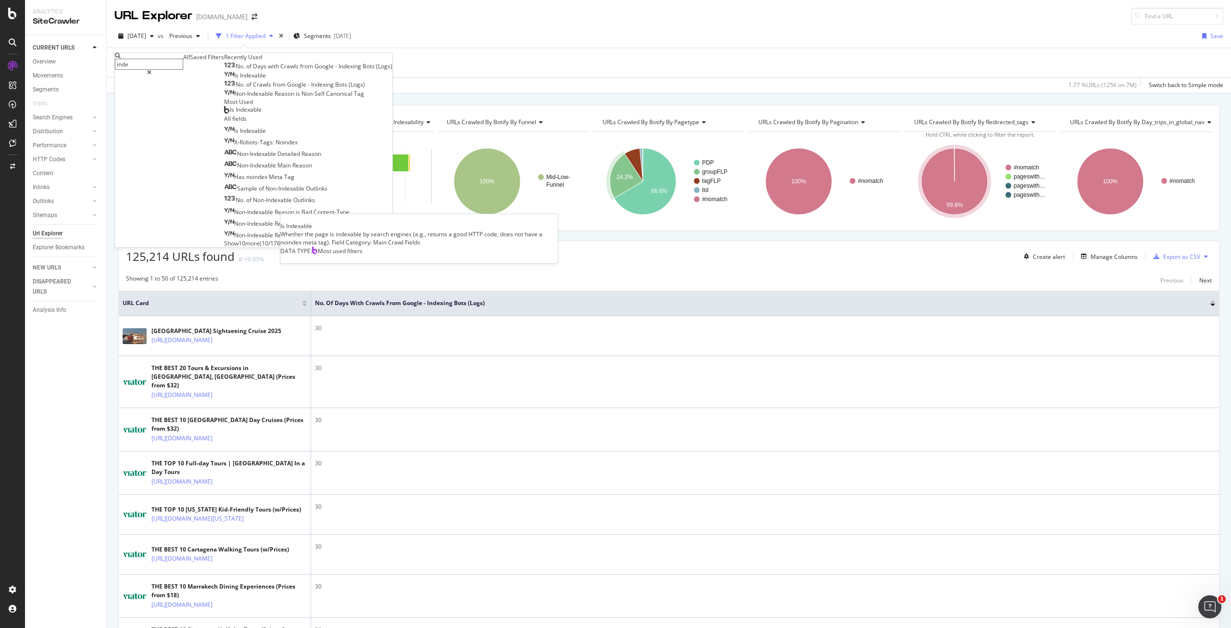
type input "inde"
click at [230, 114] on span "Is Indexable" at bounding box center [246, 109] width 32 height 8
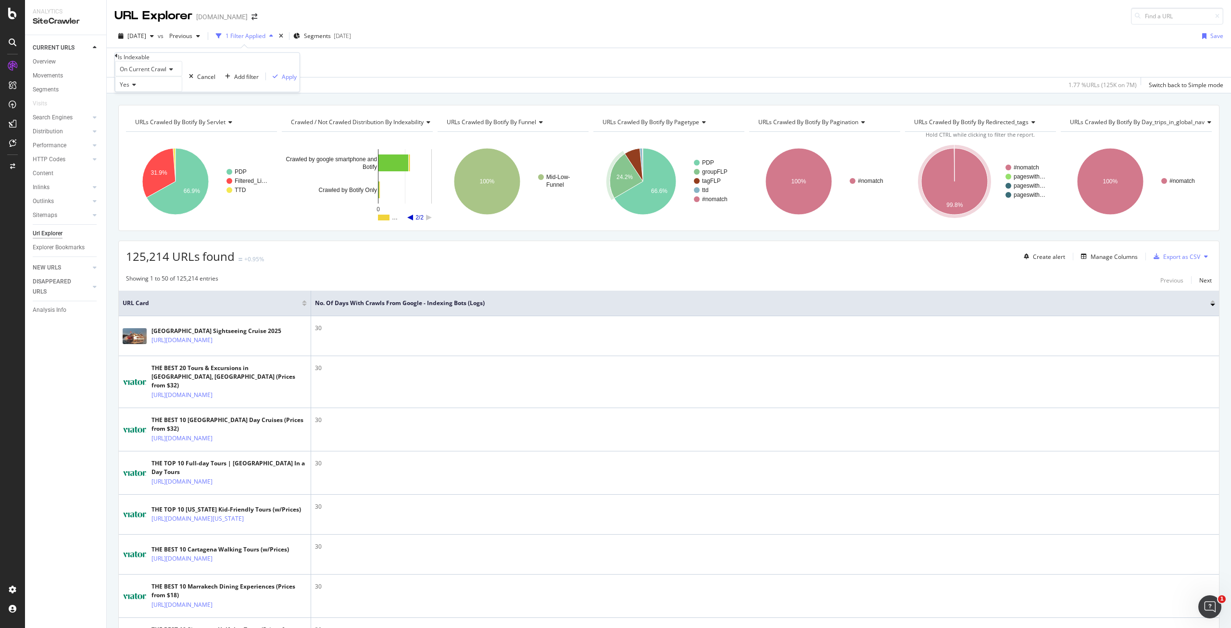
click at [136, 88] on icon at bounding box center [132, 85] width 7 height 6
click at [140, 112] on div "No" at bounding box center [148, 107] width 66 height 10
click at [282, 80] on div "Apply" at bounding box center [289, 76] width 15 height 8
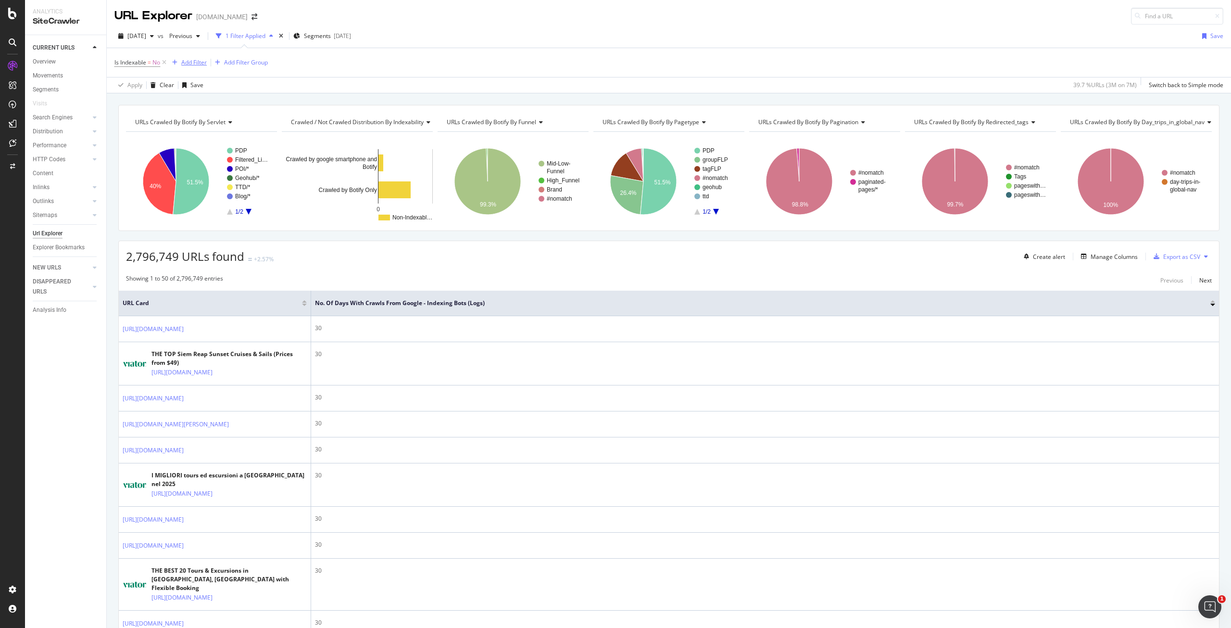
click at [193, 63] on div "Add Filter" at bounding box center [193, 62] width 25 height 8
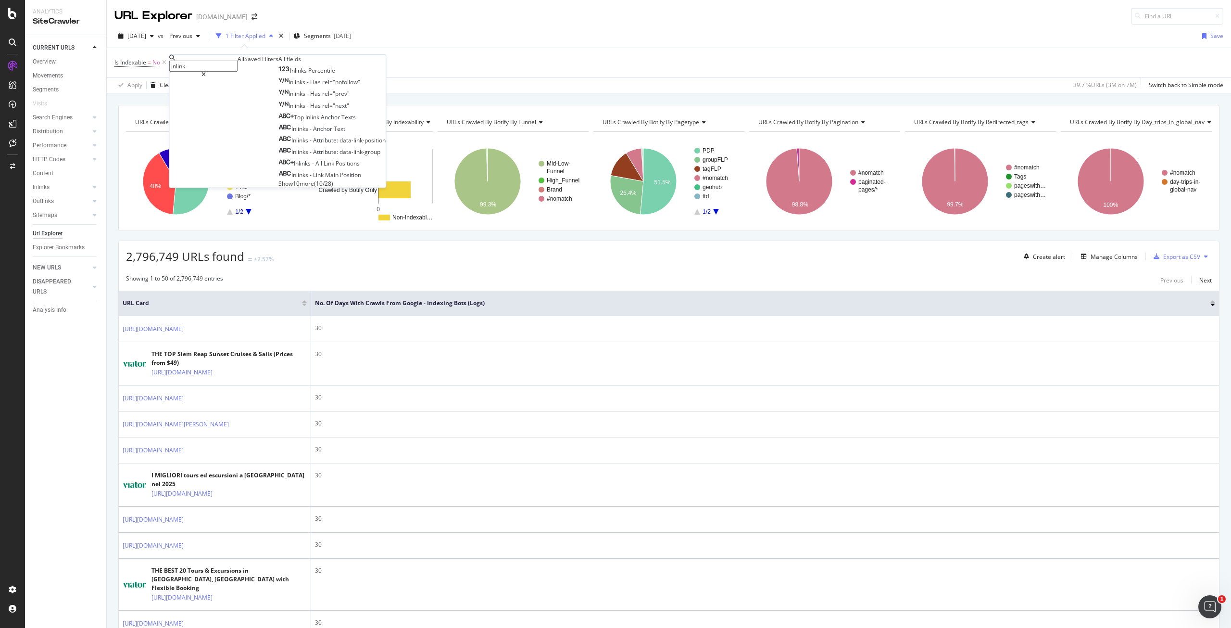
type input "inlink"
click at [278, 187] on span "Show 10 more" at bounding box center [296, 183] width 36 height 8
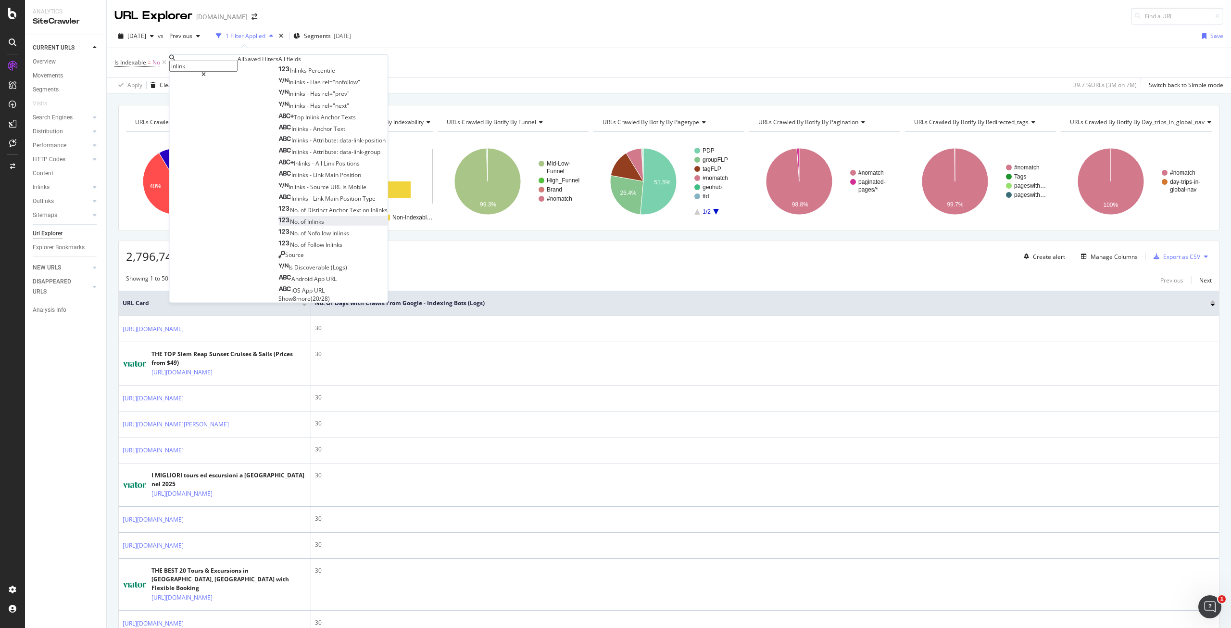
click at [307, 226] on span "Inlinks" at bounding box center [315, 221] width 17 height 8
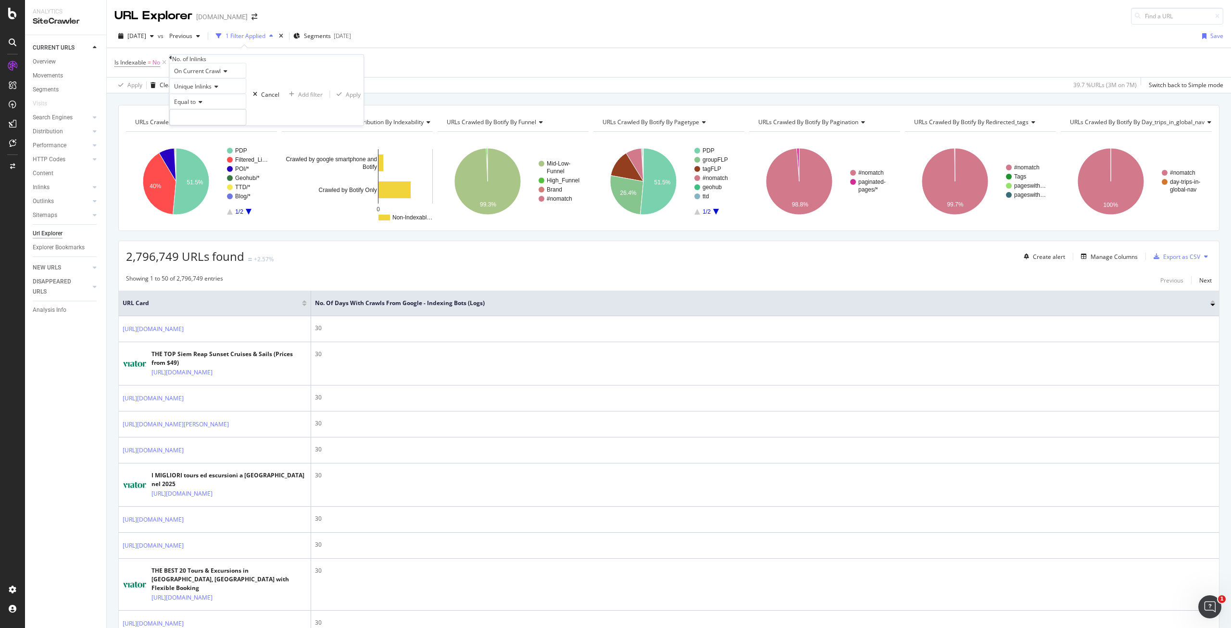
click at [202, 105] on icon at bounding box center [199, 102] width 7 height 6
click at [219, 160] on div "Greater than" at bounding box center [208, 155] width 76 height 10
click at [215, 126] on input "number" at bounding box center [207, 117] width 77 height 16
type input "0"
click at [346, 98] on div "Apply" at bounding box center [353, 94] width 15 height 8
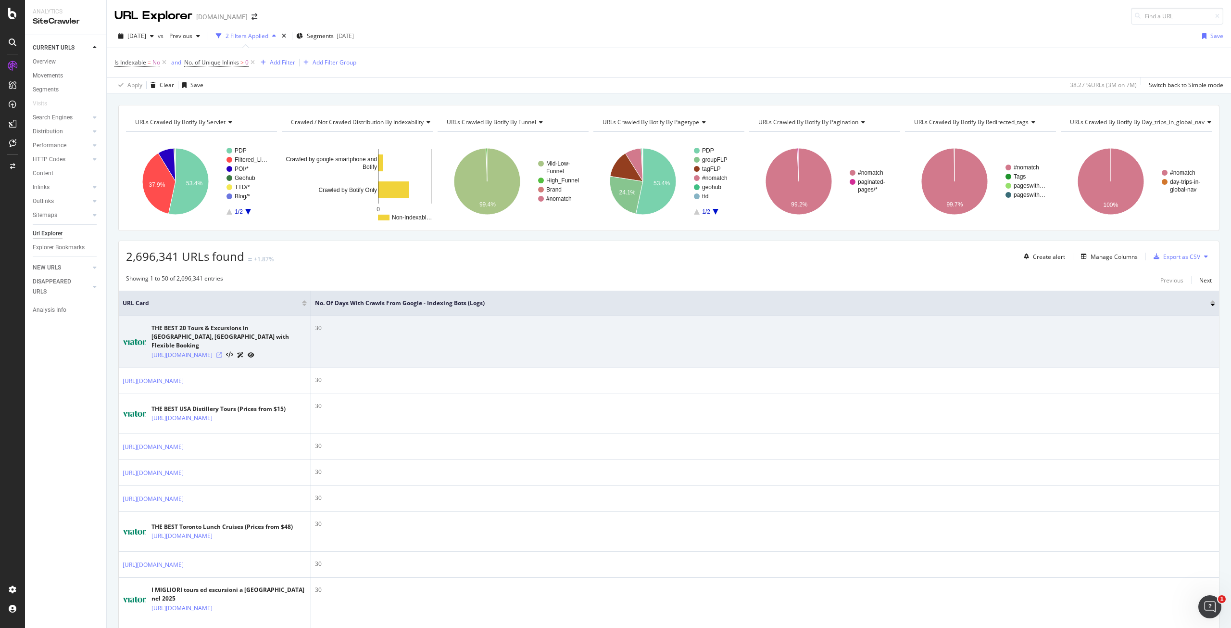
click at [222, 352] on icon at bounding box center [219, 355] width 6 height 6
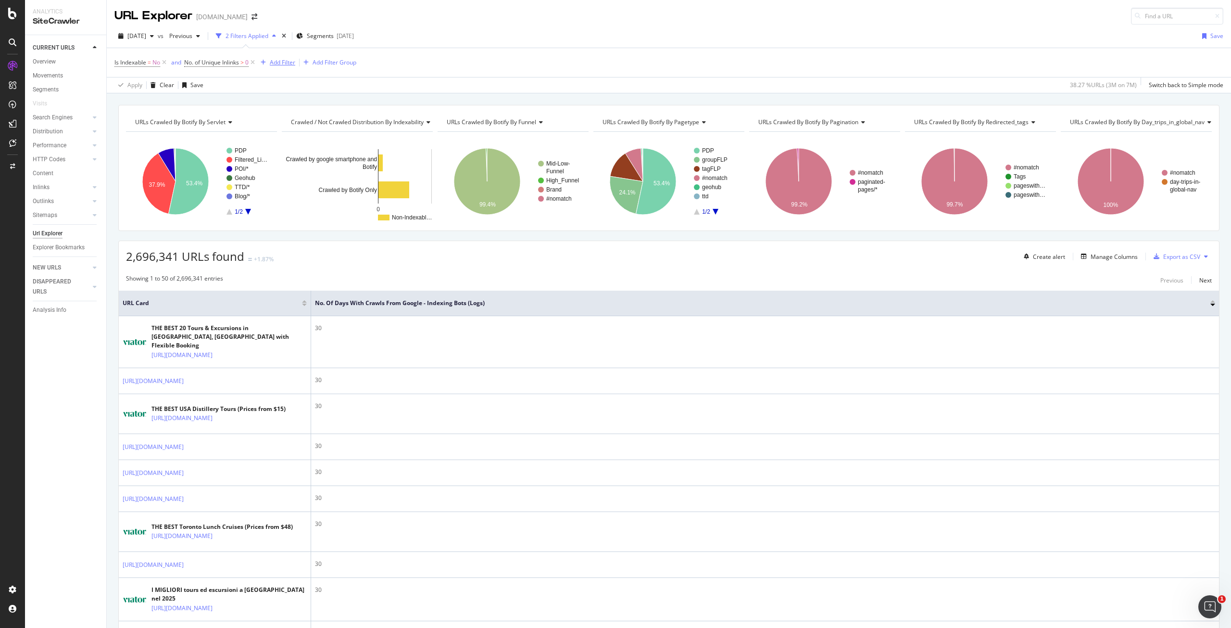
click at [291, 65] on div "Add Filter" at bounding box center [282, 62] width 25 height 8
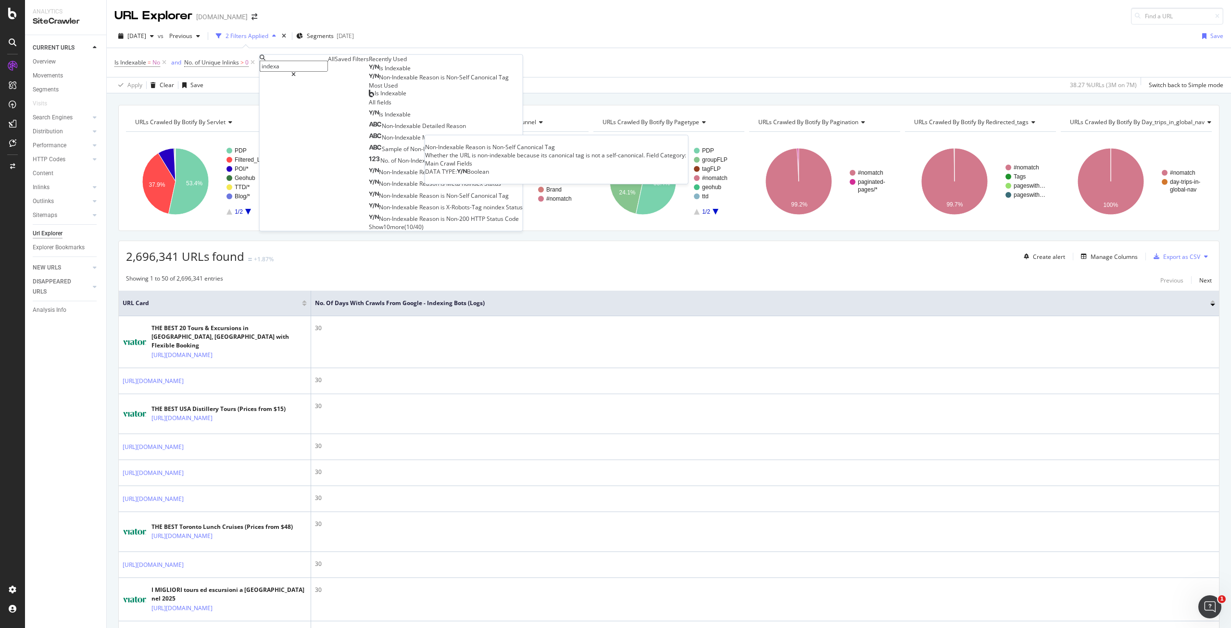
type input "indexa"
click at [379, 81] on div "Non-Indexable Reason is Non-Self Canonical Tag" at bounding box center [444, 78] width 130 height 8
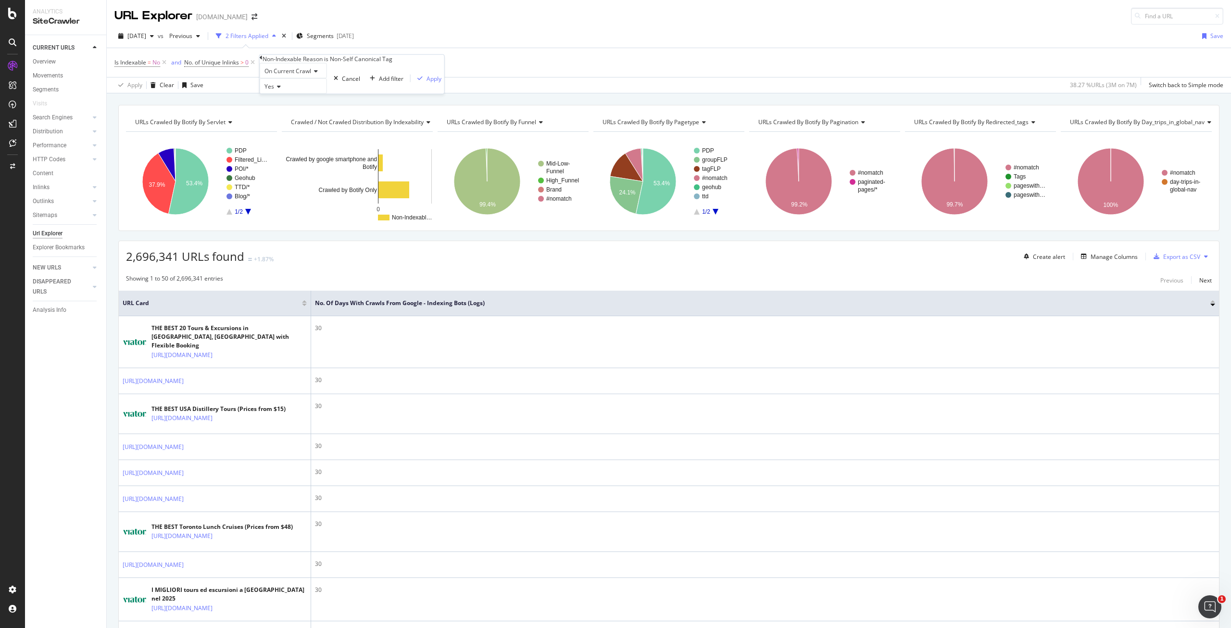
click at [283, 94] on div "Yes" at bounding box center [293, 85] width 67 height 15
click at [288, 114] on div "No" at bounding box center [293, 109] width 66 height 10
click at [427, 82] on div "Apply" at bounding box center [434, 78] width 15 height 8
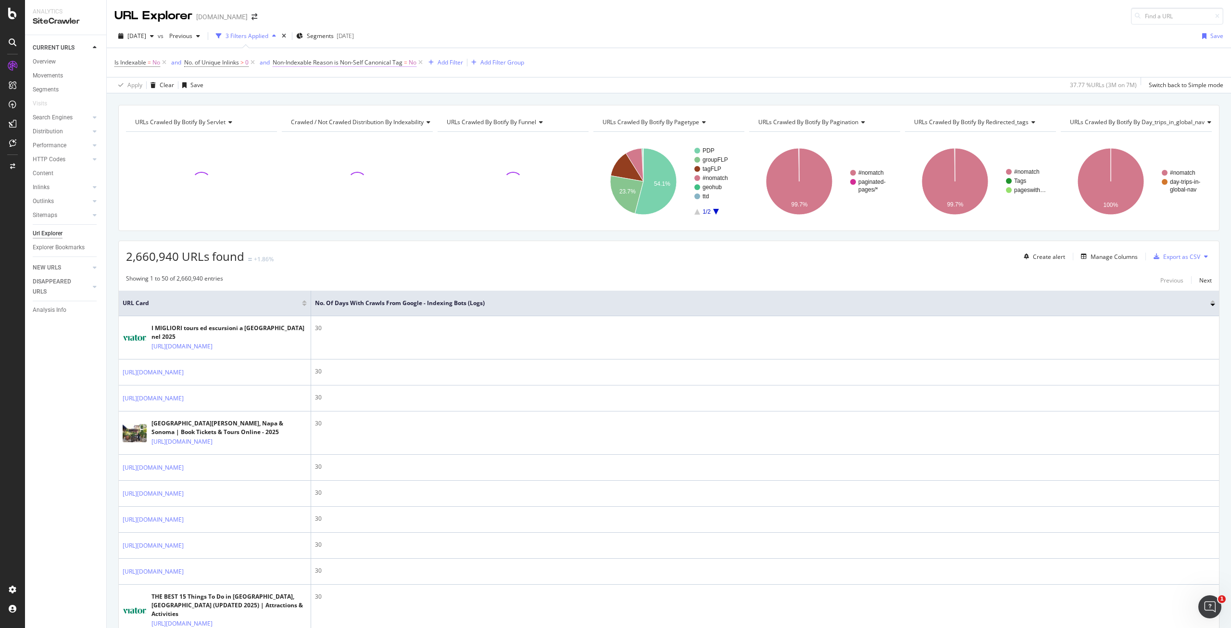
click at [377, 63] on span "Non-Indexable Reason is Non-Self Canonical Tag" at bounding box center [338, 62] width 130 height 8
click at [278, 59] on icon at bounding box center [277, 56] width 3 height 6
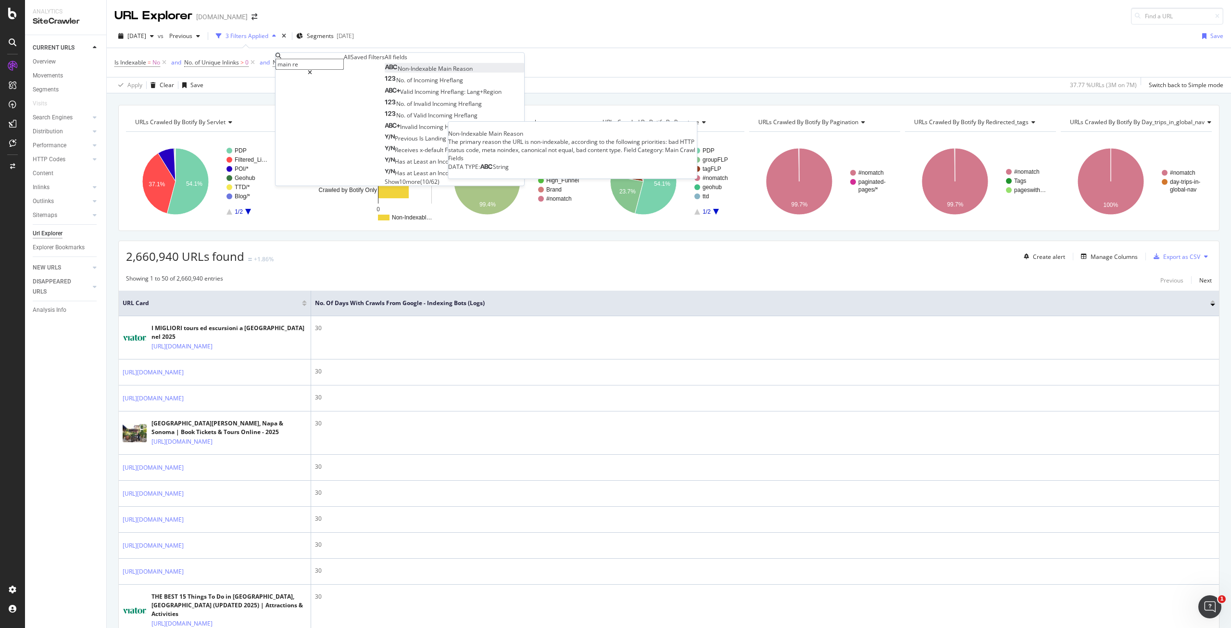
type input "main re"
click at [453, 73] on span "Reason" at bounding box center [463, 68] width 20 height 8
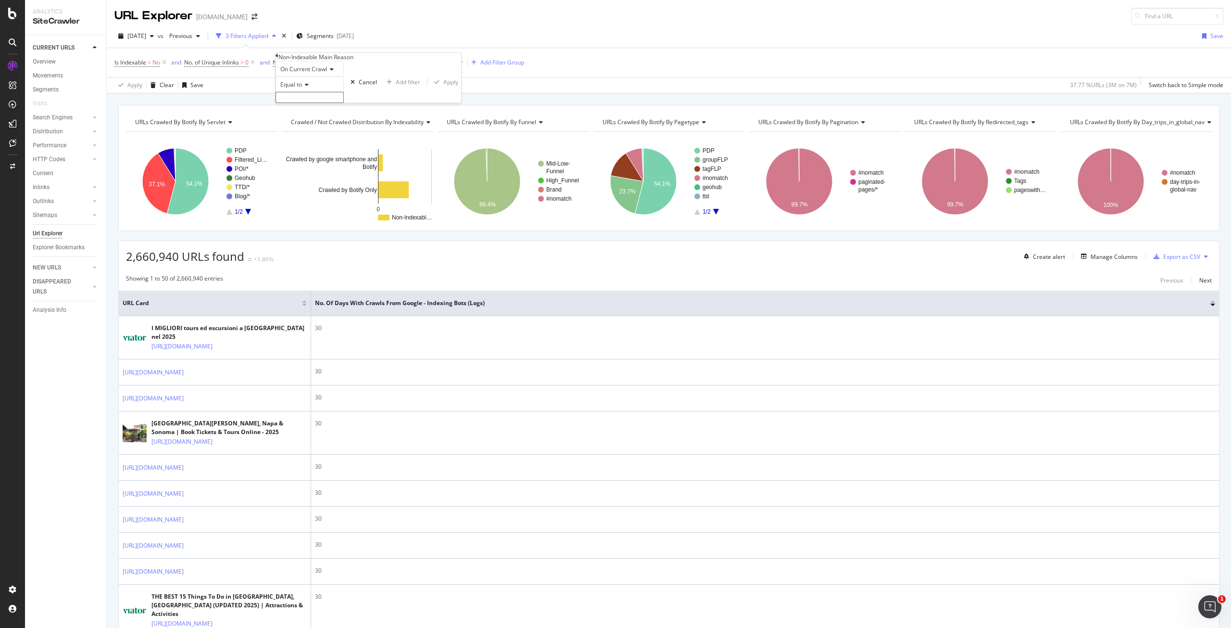
click at [303, 103] on input "text" at bounding box center [310, 97] width 68 height 11
click at [298, 122] on span "Meta noindex" at bounding box center [288, 118] width 20 height 8
type input "Meta noindex"
click at [430, 89] on div "Apply" at bounding box center [444, 85] width 28 height 8
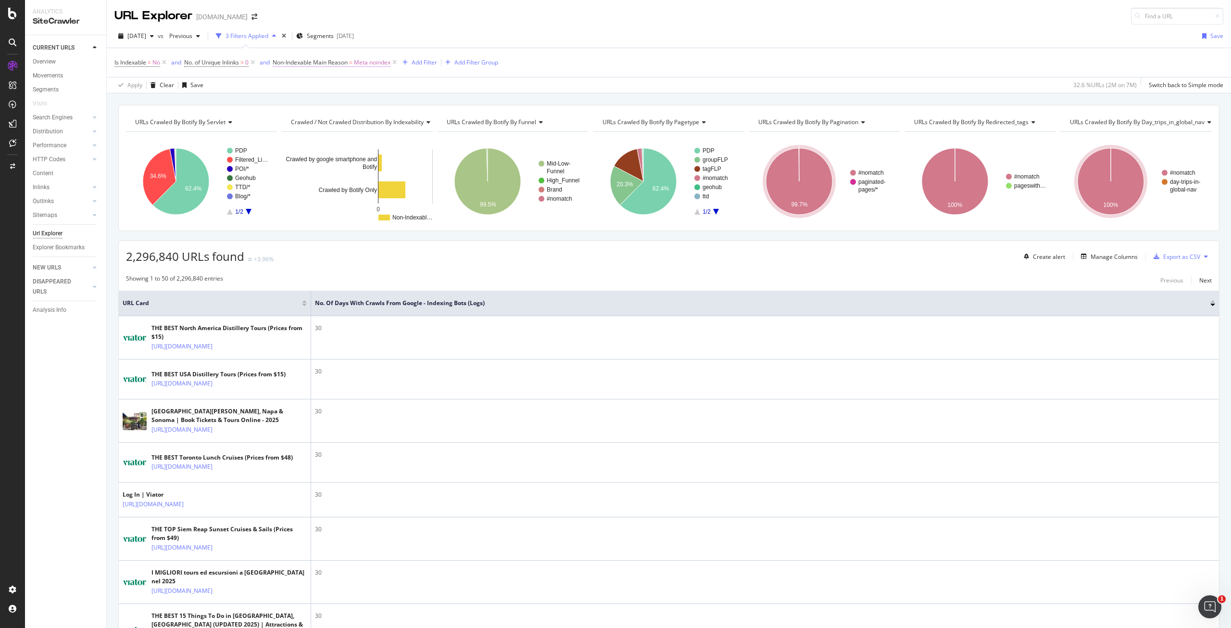
click at [327, 62] on span "Non-Indexable Main Reason" at bounding box center [310, 62] width 75 height 8
click at [317, 103] on input "Meta noindex" at bounding box center [310, 97] width 68 height 11
click at [302, 88] on span "Equal to" at bounding box center [291, 84] width 22 height 8
click at [411, 77] on div "Apply Clear Save 32.6 % URLs ( 2M on 7M ) Switch back to Simple mode" at bounding box center [669, 85] width 1124 height 16
click at [366, 63] on span "Meta noindex" at bounding box center [372, 62] width 37 height 13
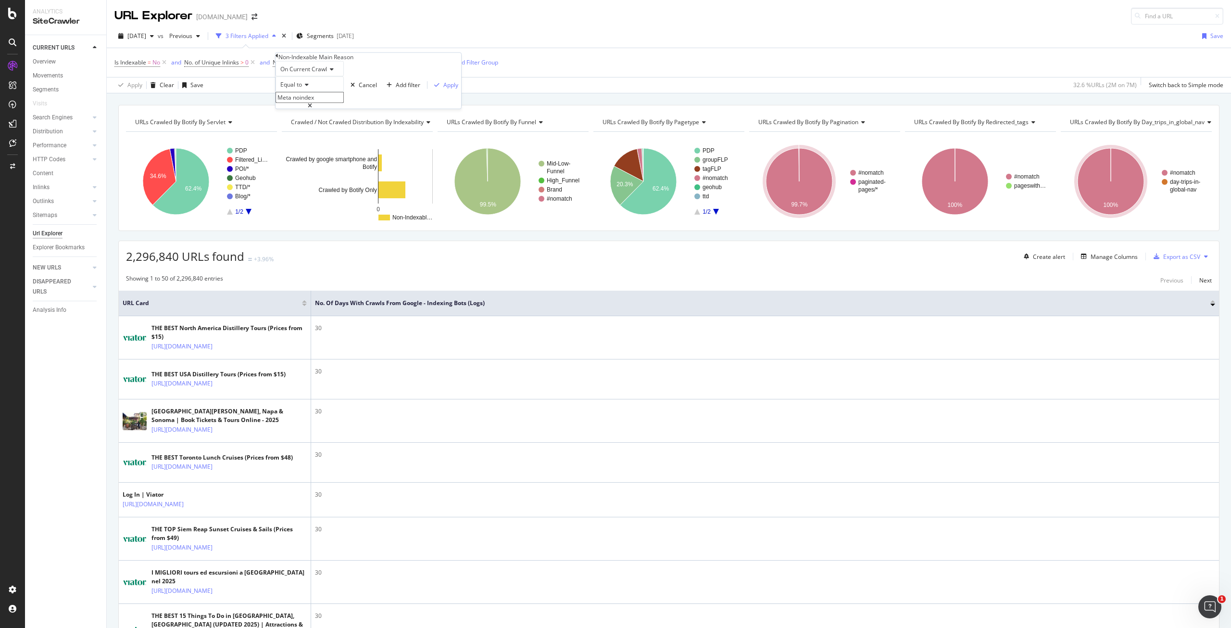
click at [412, 60] on div "button" at bounding box center [405, 63] width 13 height 6
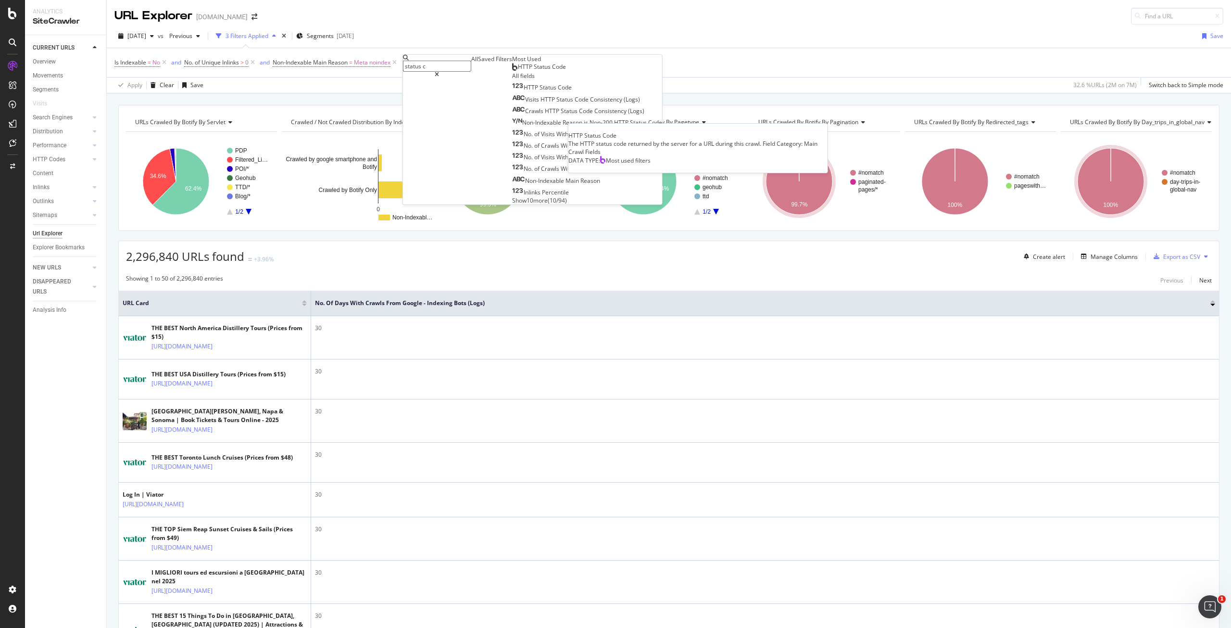
type input "status c"
click at [512, 71] on div "HTTP Status Code" at bounding box center [539, 67] width 54 height 8
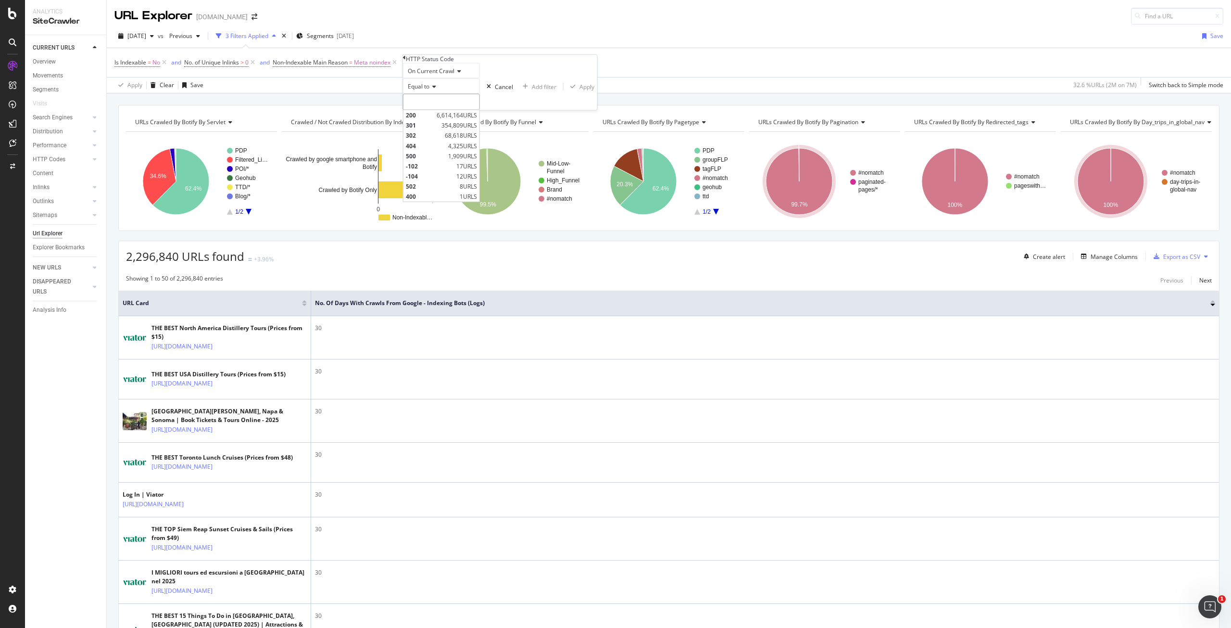
click at [442, 110] on input "number" at bounding box center [441, 102] width 77 height 16
click at [427, 94] on div "Equal to" at bounding box center [441, 85] width 77 height 15
click at [449, 165] on div "Between" at bounding box center [442, 160] width 76 height 10
click at [448, 110] on input "0" at bounding box center [441, 102] width 77 height 16
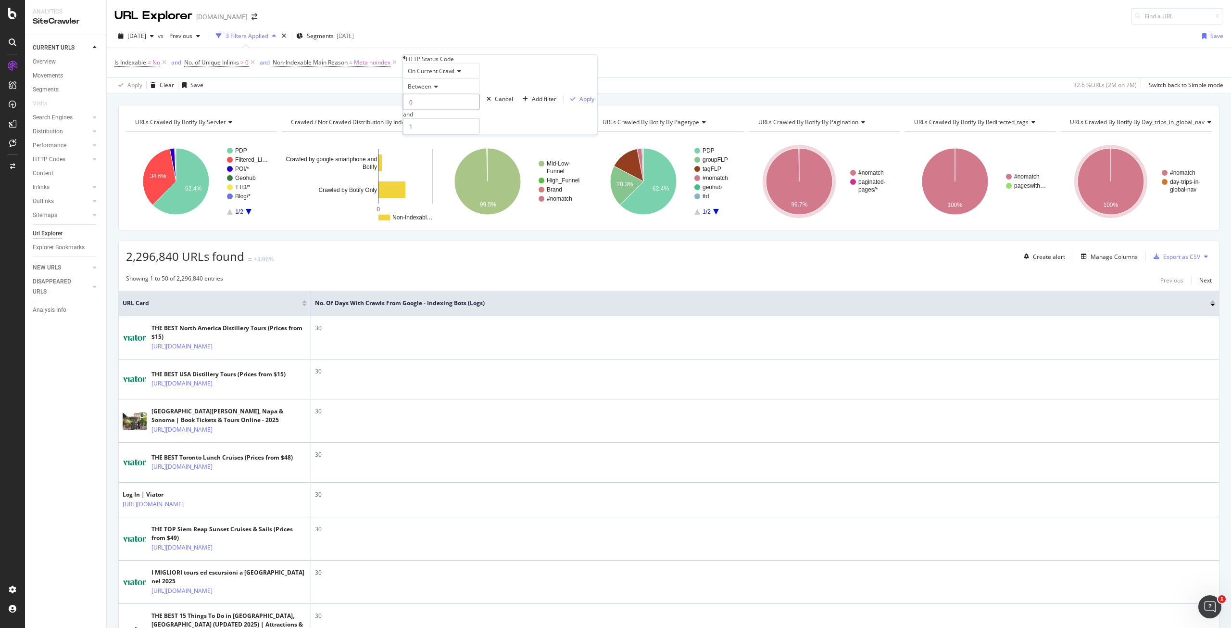
drag, startPoint x: 448, startPoint y: 122, endPoint x: 404, endPoint y: 120, distance: 44.3
click at [404, 120] on div "On Current Crawl Between 0 and 1 Cancel Add filter Apply" at bounding box center [500, 99] width 194 height 72
type input "300"
drag, startPoint x: 419, startPoint y: 144, endPoint x: 391, endPoint y: 144, distance: 28.9
click at [391, 144] on body "Analytics SiteCrawler CURRENT URLS Overview Movements Segments Visits Search En…" at bounding box center [615, 314] width 1231 height 628
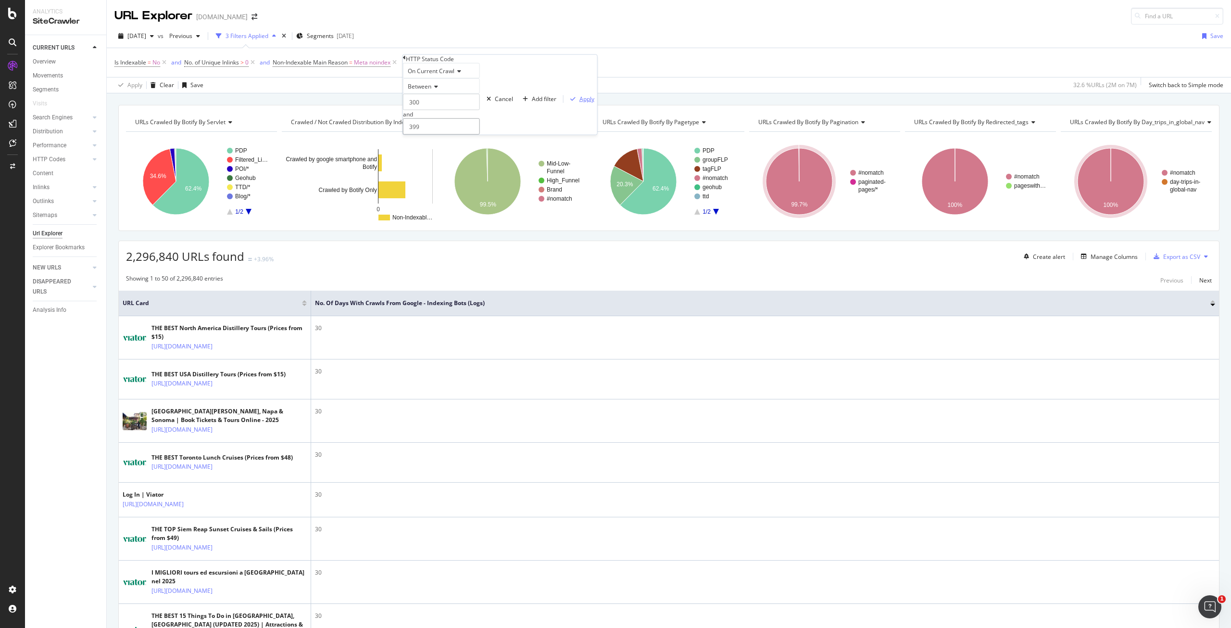
type input "399"
click at [580, 103] on div "Apply" at bounding box center [587, 99] width 15 height 8
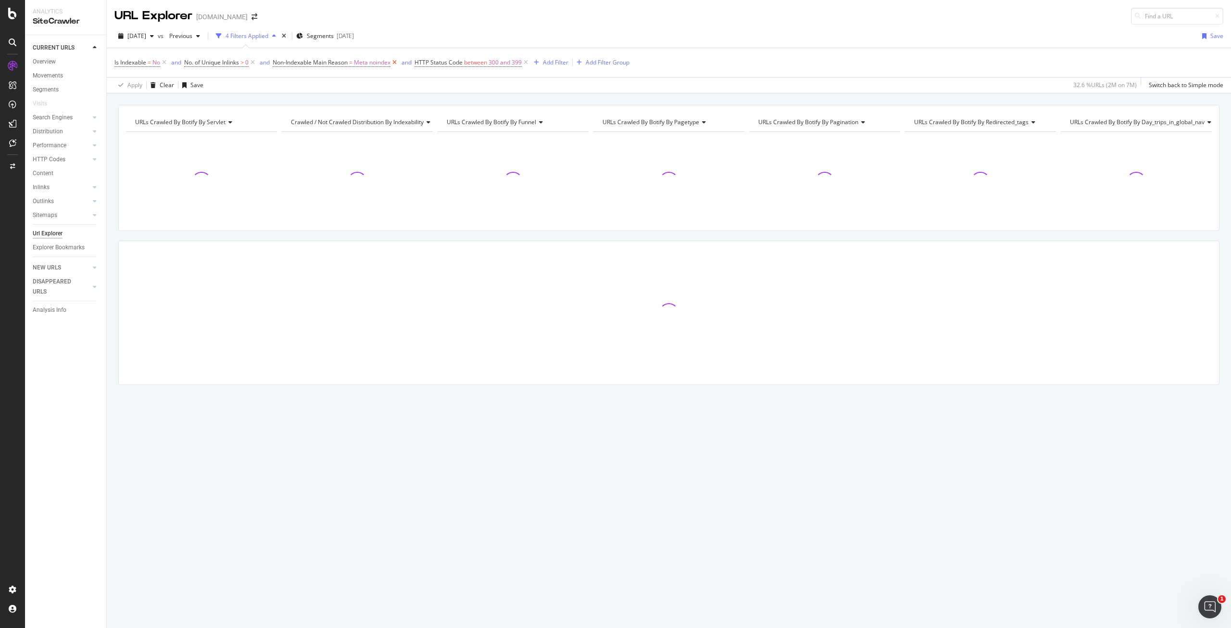
click at [397, 62] on icon at bounding box center [395, 63] width 8 height 10
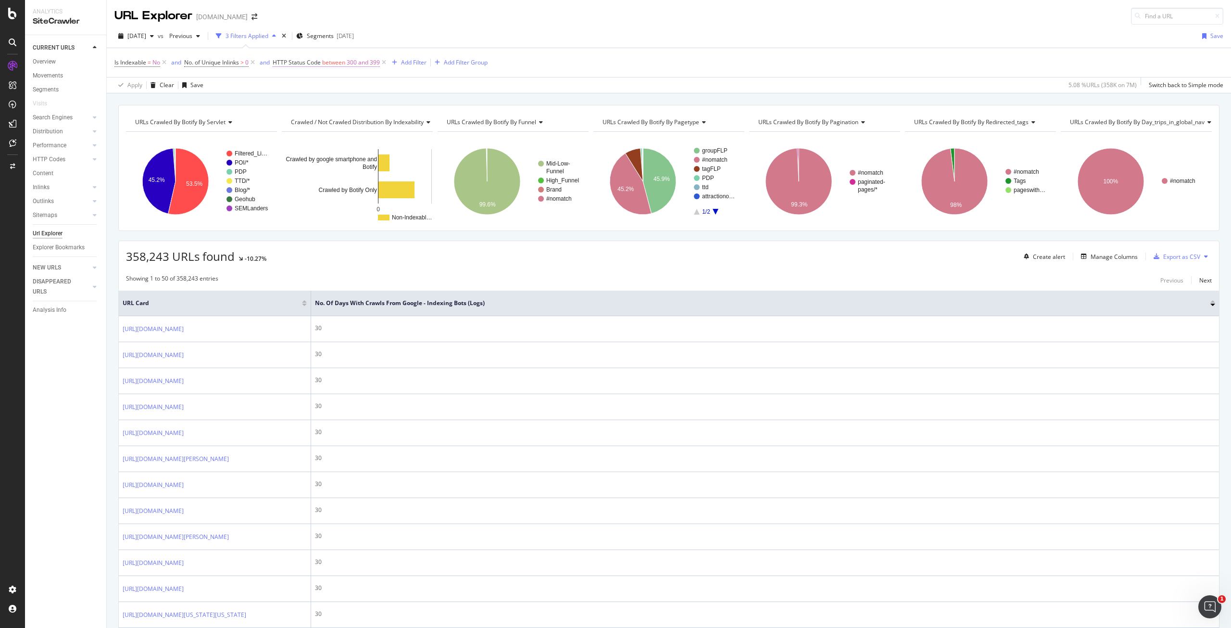
click at [364, 63] on span "300 and 399" at bounding box center [363, 62] width 33 height 13
drag, startPoint x: 320, startPoint y: 117, endPoint x: 224, endPoint y: 113, distance: 96.3
click at [224, 113] on body "Analytics SiteCrawler CURRENT URLS Overview Movements Segments Visits Search En…" at bounding box center [615, 314] width 1231 height 628
click at [291, 108] on input "300" at bounding box center [314, 100] width 77 height 16
type input "400"
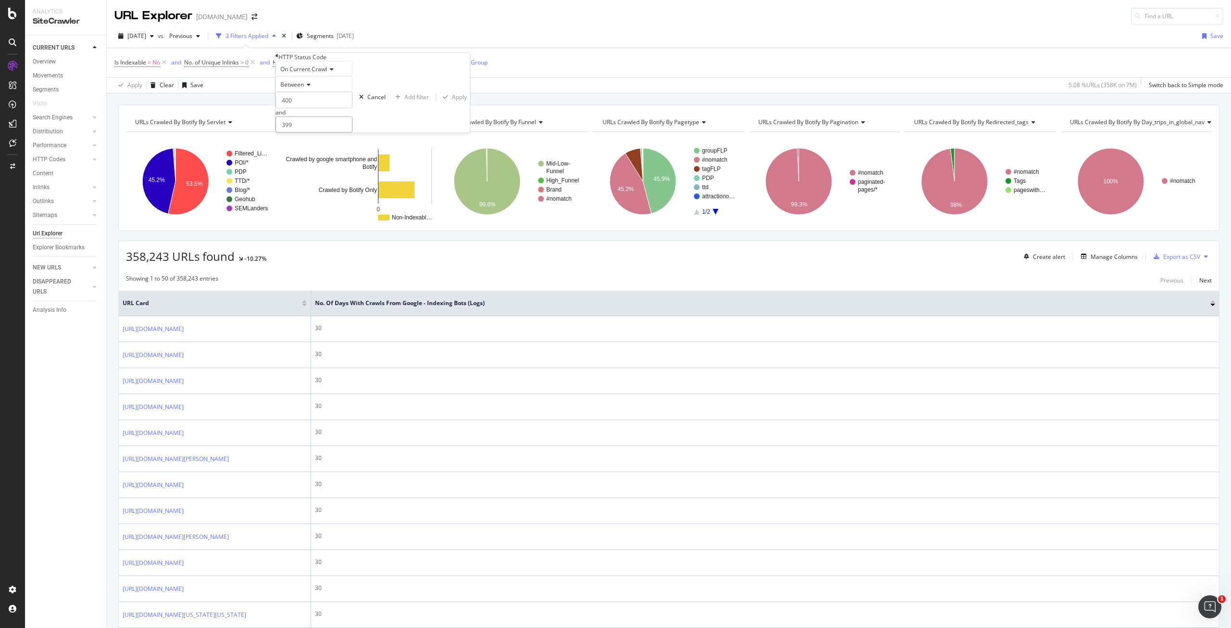
click at [289, 133] on input "399" at bounding box center [314, 124] width 77 height 16
type input "499"
click at [452, 101] on div "Apply" at bounding box center [459, 97] width 15 height 8
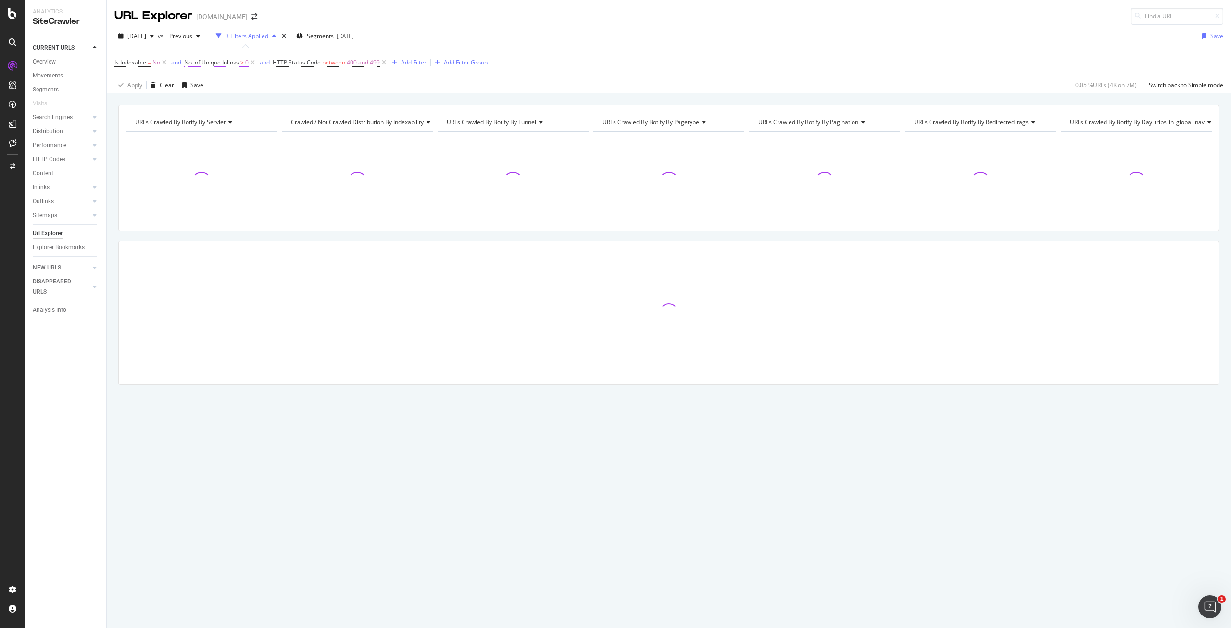
click at [239, 63] on span "No. of Unique Inlinks" at bounding box center [211, 62] width 55 height 8
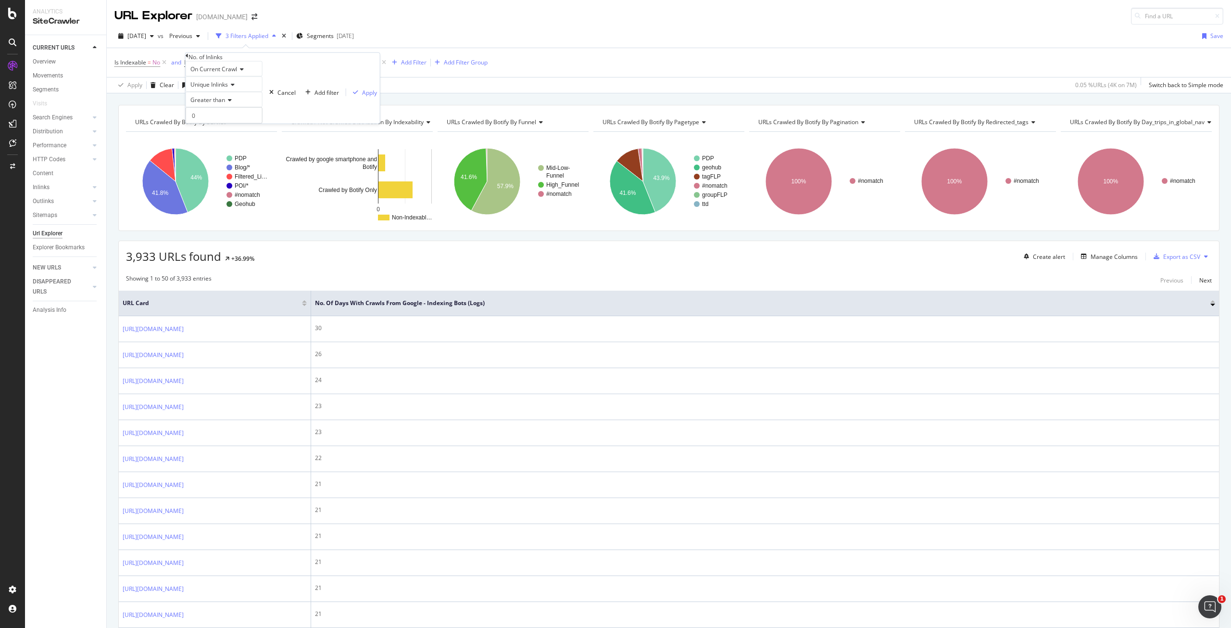
click at [443, 91] on div "Apply Clear Save 0.05 % URLs ( 4K on 7M ) Switch back to Simple mode" at bounding box center [669, 85] width 1124 height 16
click at [370, 64] on span "400 and 499" at bounding box center [363, 62] width 33 height 13
click at [291, 108] on input "400" at bounding box center [314, 100] width 77 height 16
drag, startPoint x: 291, startPoint y: 118, endPoint x: 281, endPoint y: 118, distance: 9.1
click at [281, 118] on div "On Current Crawl Between 400 and 499 Cancel Add filter Apply" at bounding box center [373, 97] width 194 height 72
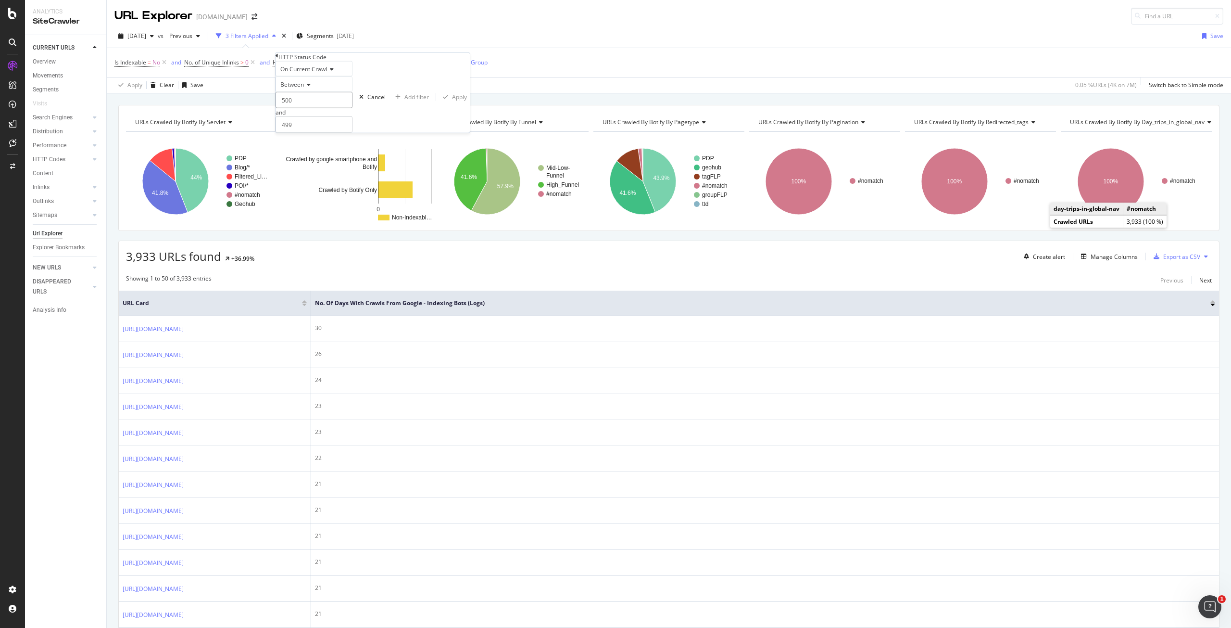
type input "500"
drag, startPoint x: 291, startPoint y: 143, endPoint x: 272, endPoint y: 142, distance: 18.3
click at [272, 142] on body "Analytics SiteCrawler CURRENT URLS Overview Movements Segments Visits Search En…" at bounding box center [615, 314] width 1231 height 628
type input "4"
type input "599"
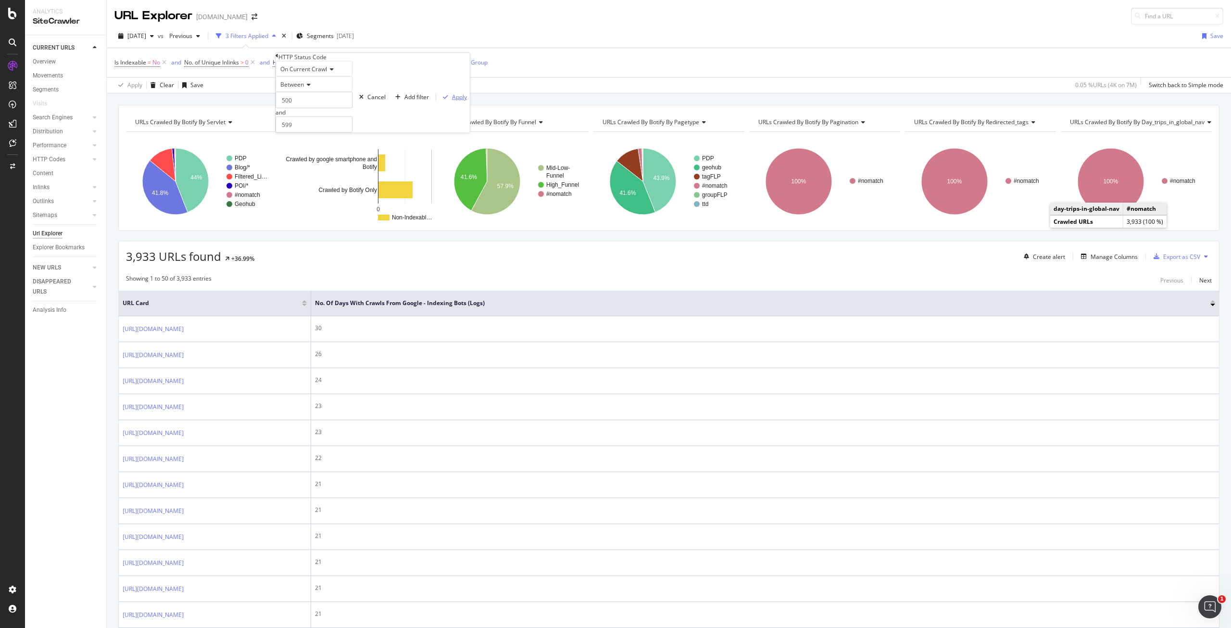
click at [452, 101] on div "Apply" at bounding box center [459, 97] width 15 height 8
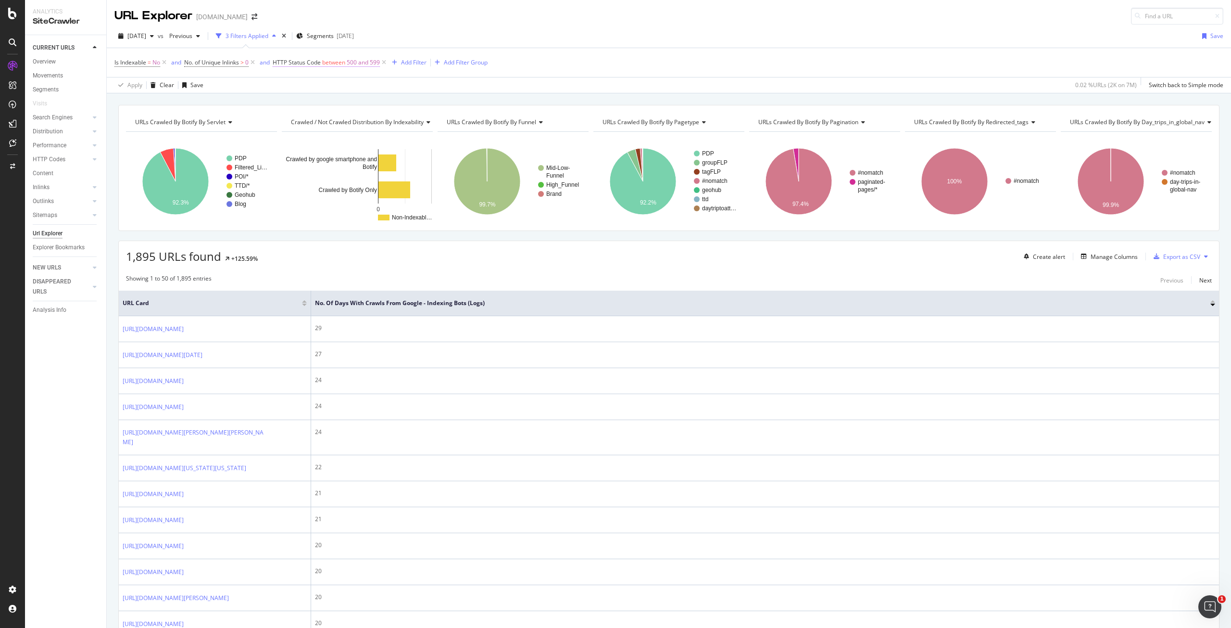
click at [323, 61] on span "HTTP Status Code between 500 and 599" at bounding box center [326, 62] width 107 height 9
click at [278, 59] on icon at bounding box center [277, 56] width 3 height 6
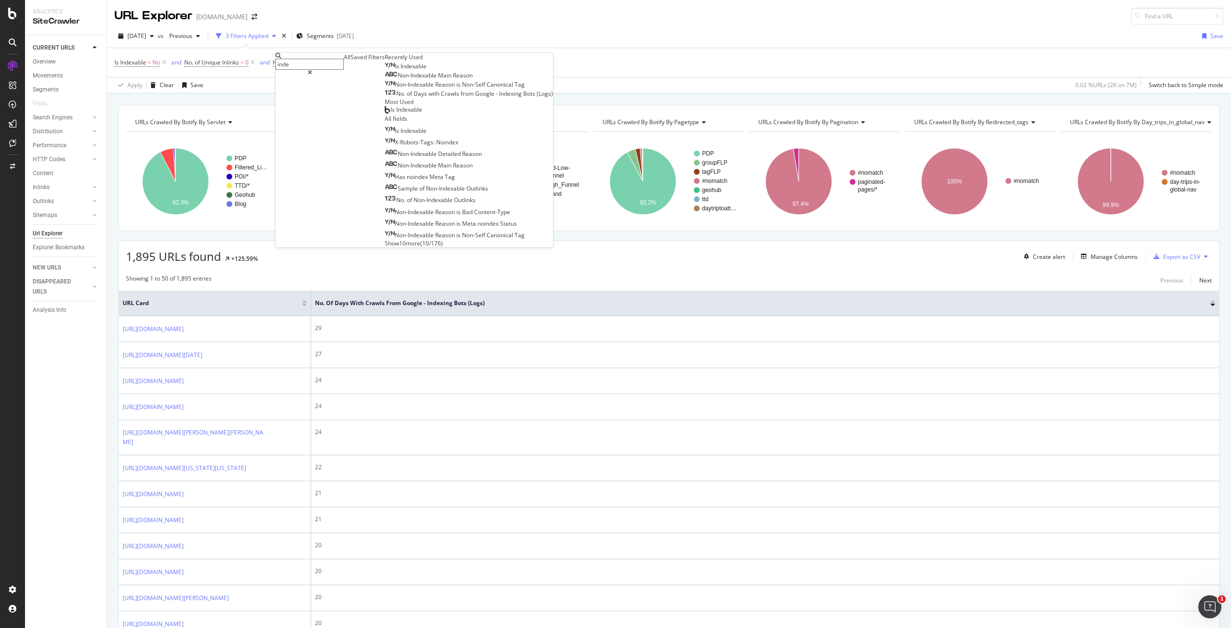
click at [332, 63] on input "inde" at bounding box center [310, 64] width 68 height 11
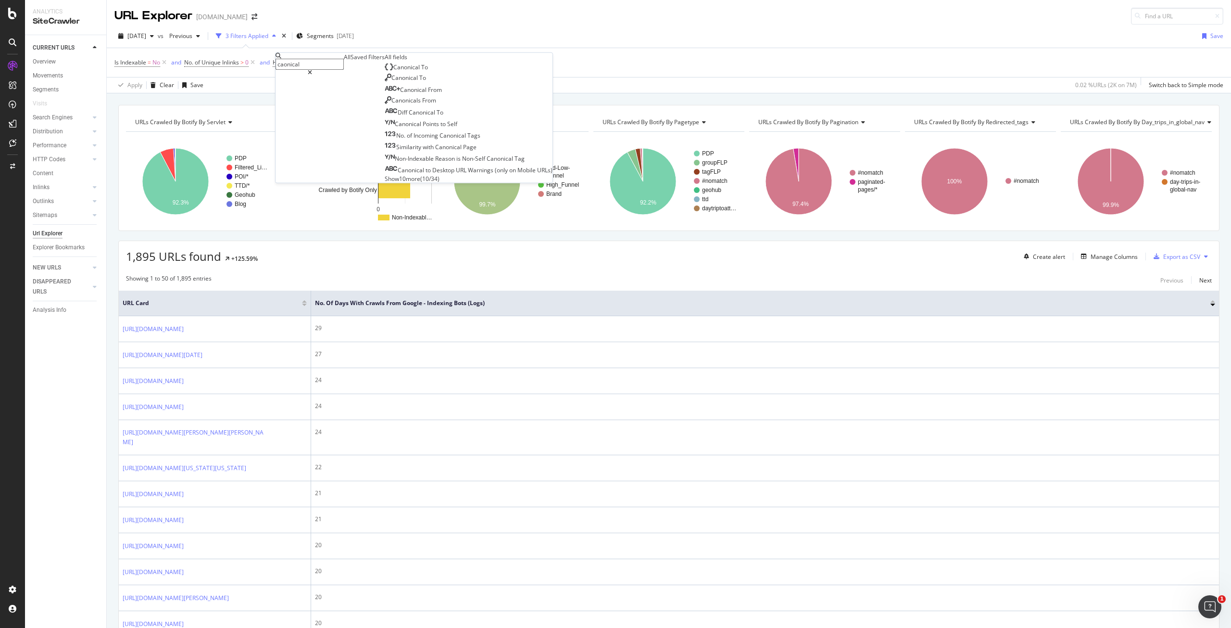
type input "caonical"
click at [385, 182] on span "Show 10 more" at bounding box center [403, 178] width 36 height 8
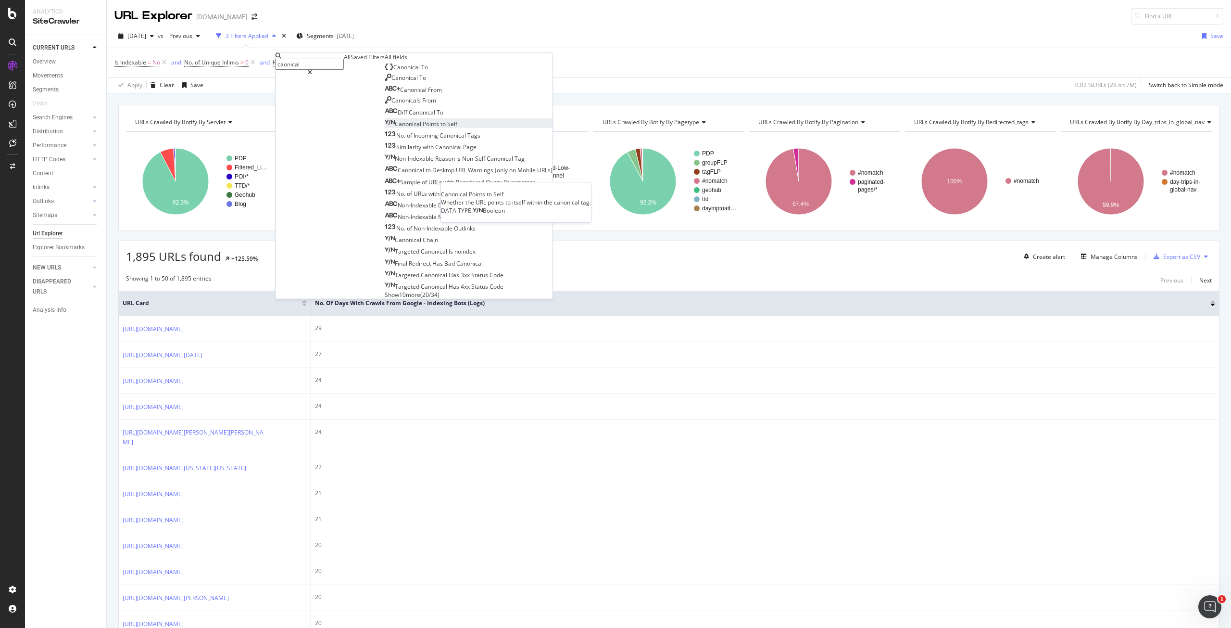
click at [385, 128] on div "Canonical Points to Self" at bounding box center [421, 124] width 73 height 8
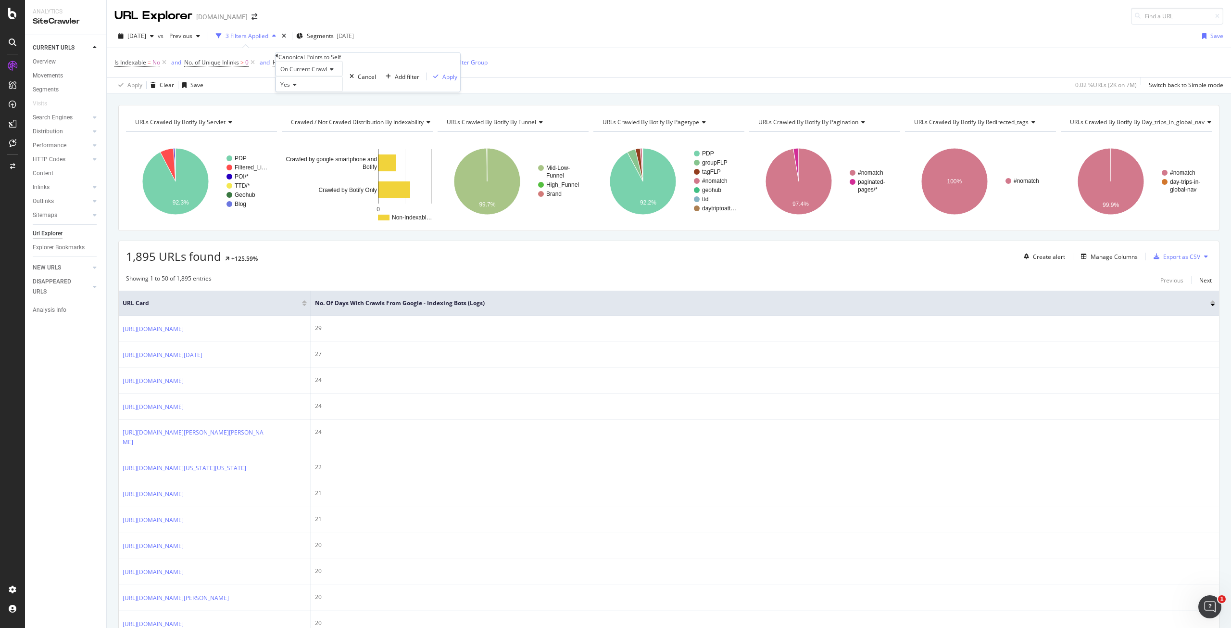
click at [296, 88] on icon at bounding box center [293, 85] width 7 height 6
click at [302, 112] on div "No" at bounding box center [309, 107] width 66 height 10
click at [442, 80] on div "Apply" at bounding box center [449, 76] width 15 height 8
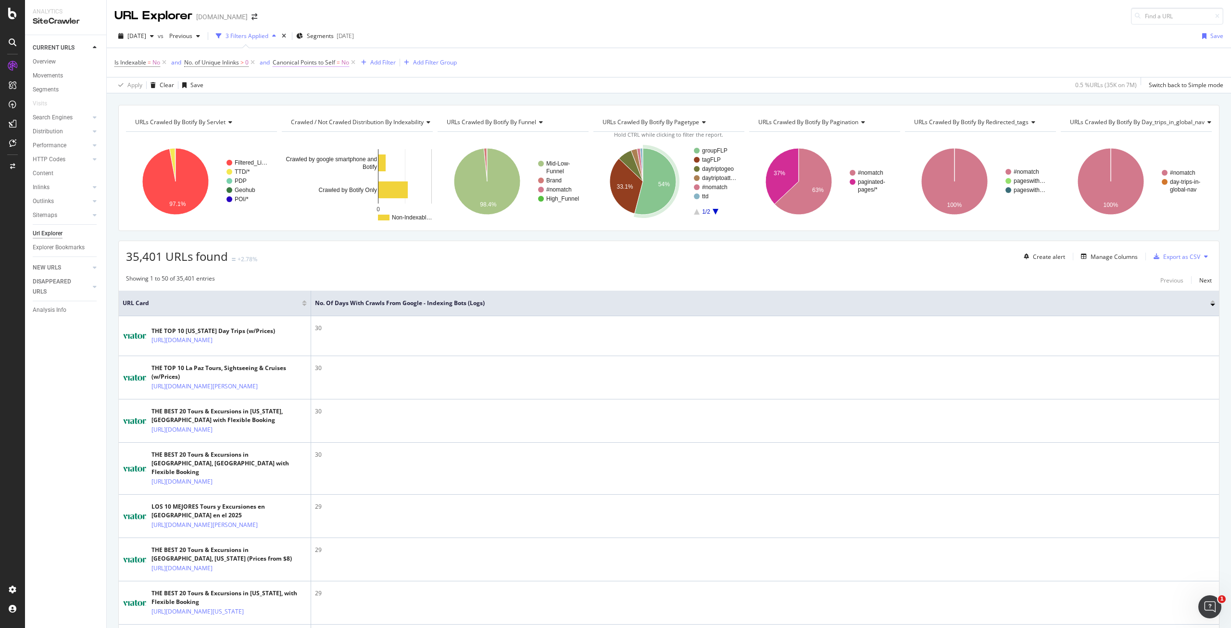
click at [322, 61] on span "Canonical Points to Self" at bounding box center [304, 62] width 63 height 8
click at [284, 60] on div "Canonical Points to Self" at bounding box center [368, 57] width 185 height 8
click at [278, 59] on icon at bounding box center [277, 56] width 3 height 6
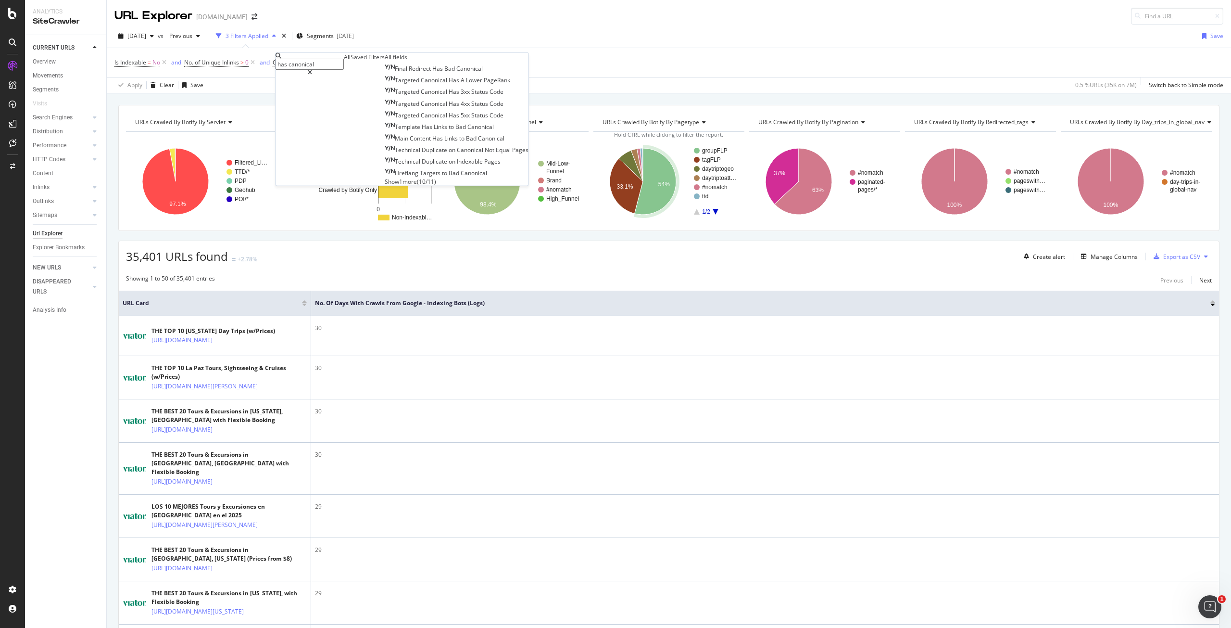
click at [385, 185] on span "Show 1 more" at bounding box center [401, 181] width 32 height 8
click at [344, 59] on input "has canonical" at bounding box center [310, 64] width 68 height 11
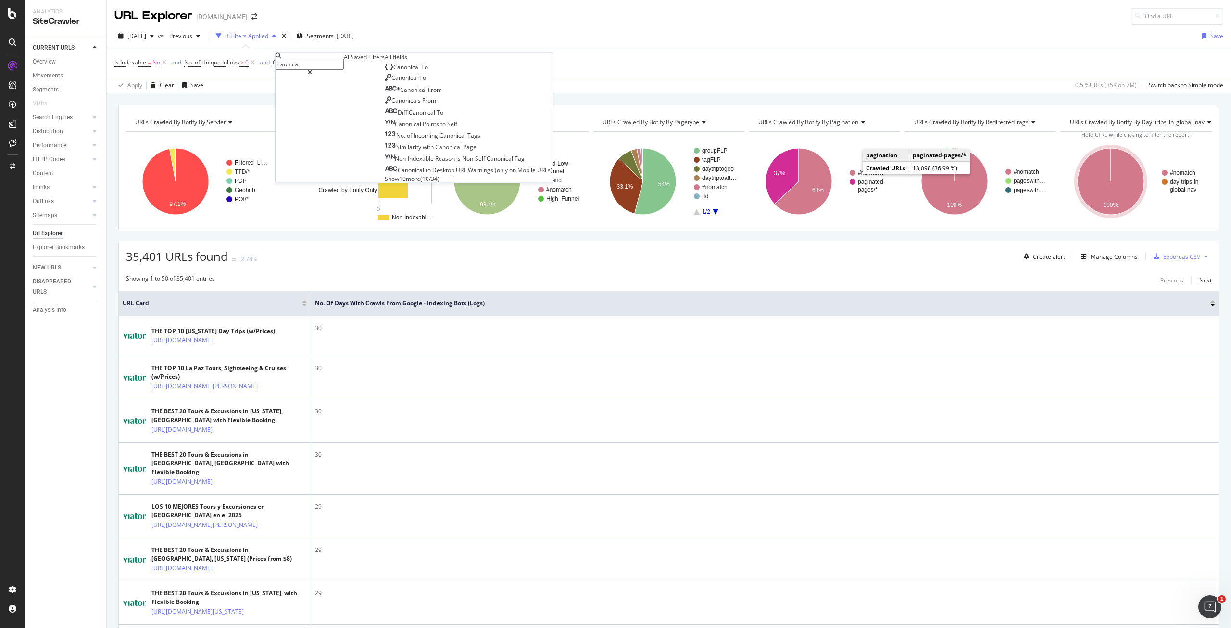
type input "caonical"
click at [385, 182] on span "Show 10 more" at bounding box center [403, 178] width 36 height 8
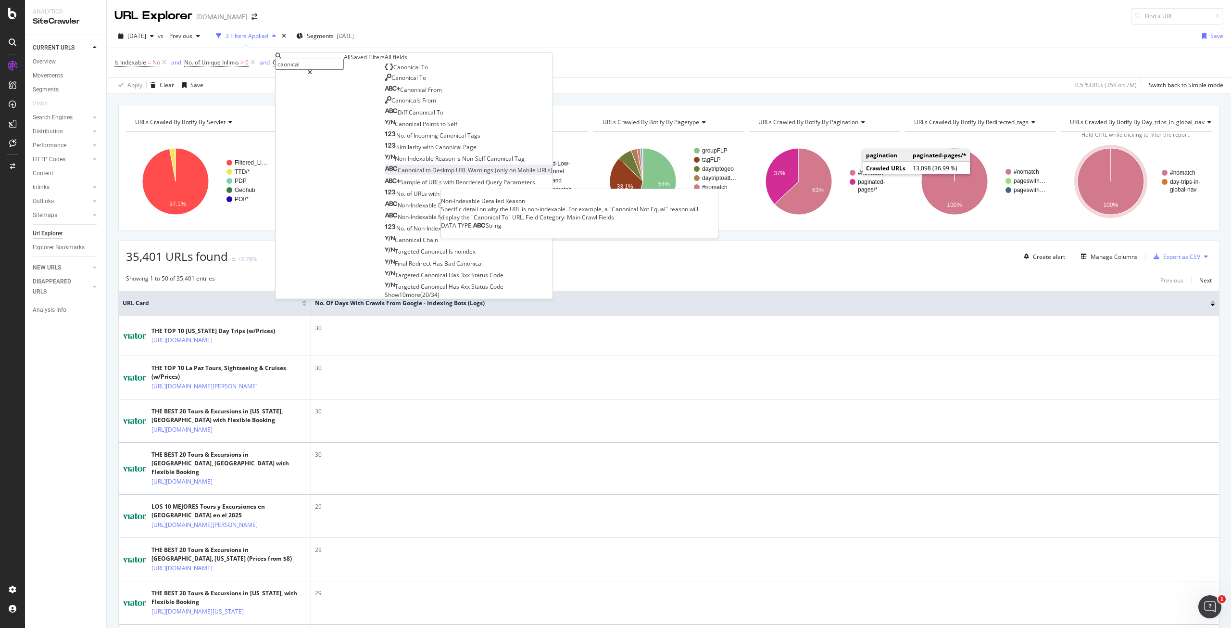
scroll to position [79, 0]
